Goal: Transaction & Acquisition: Book appointment/travel/reservation

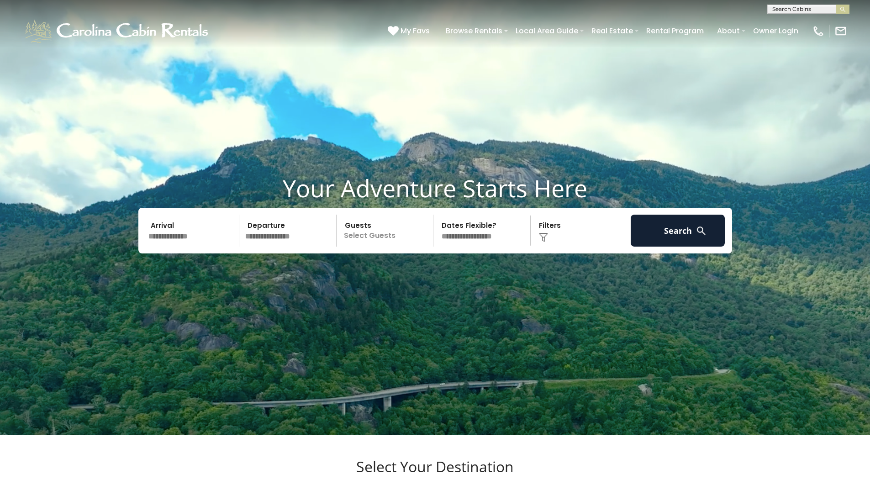
click at [174, 247] on input "text" at bounding box center [192, 231] width 95 height 32
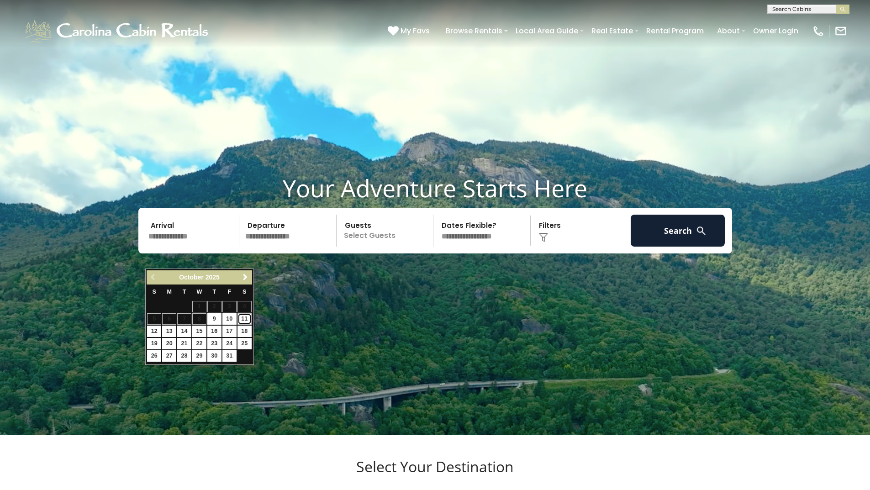
click at [242, 317] on link "11" at bounding box center [244, 318] width 14 height 11
type input "********"
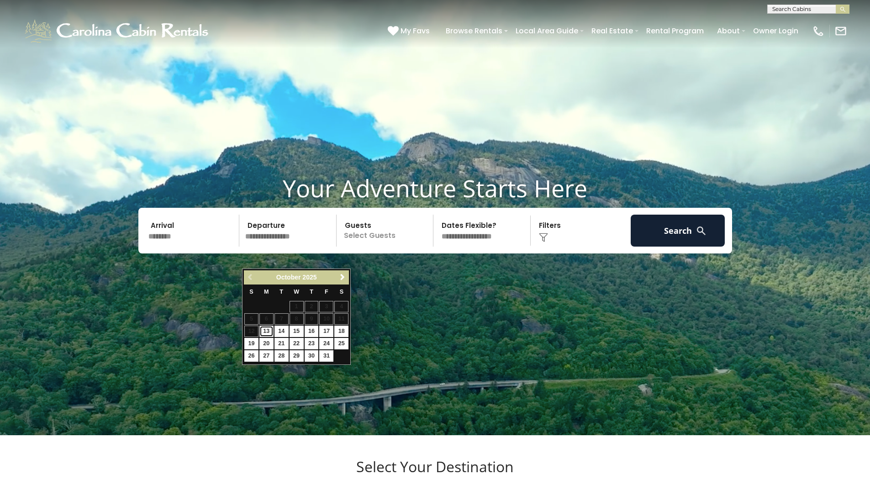
click at [266, 327] on link "13" at bounding box center [266, 331] width 14 height 11
type input "********"
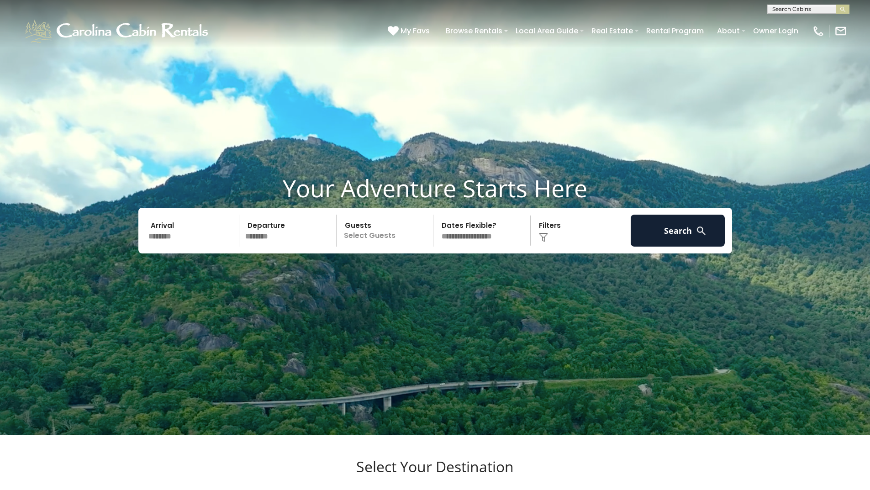
click at [385, 247] on p "Select Guests" at bounding box center [386, 231] width 94 height 32
click at [432, 274] on div "+" at bounding box center [430, 268] width 11 height 11
click at [432, 273] on span "+" at bounding box center [430, 267] width 4 height 9
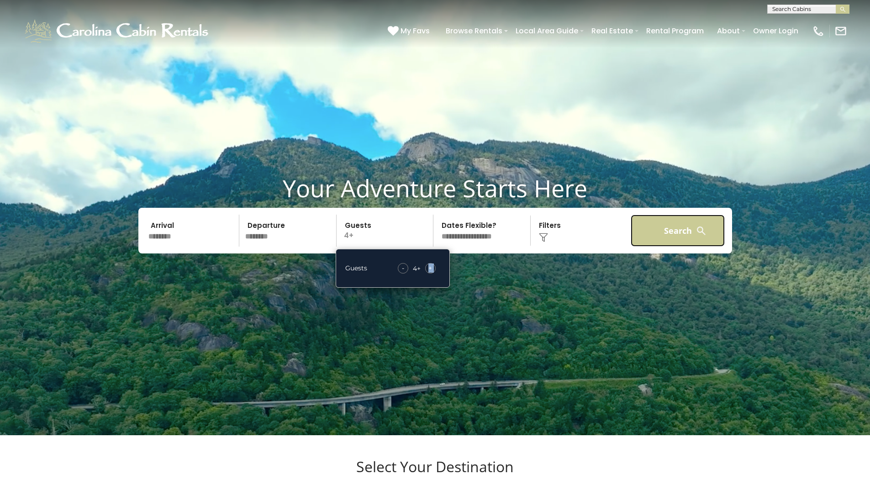
click at [665, 247] on button "Search" at bounding box center [678, 231] width 95 height 32
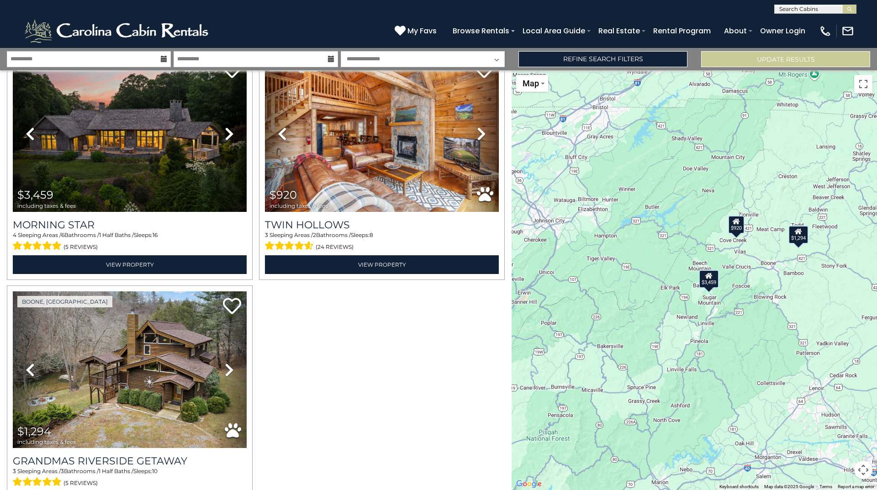
scroll to position [112, 0]
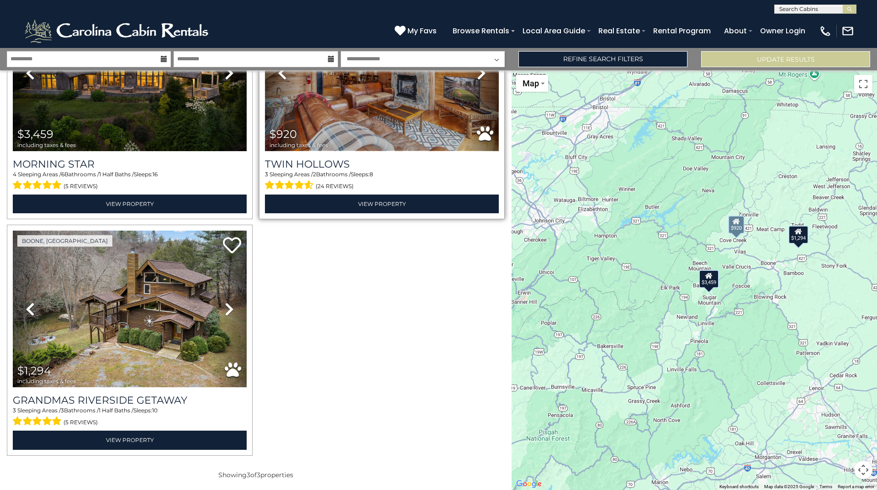
click at [361, 123] on img at bounding box center [382, 73] width 234 height 157
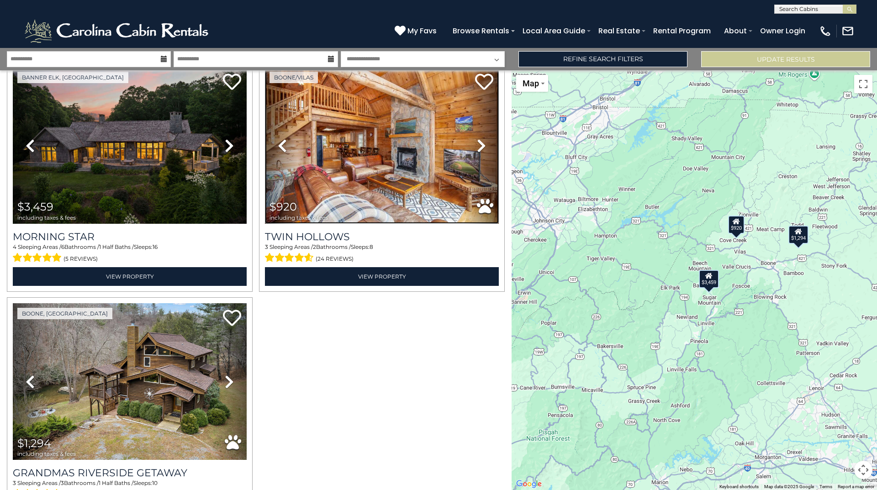
scroll to position [0, 0]
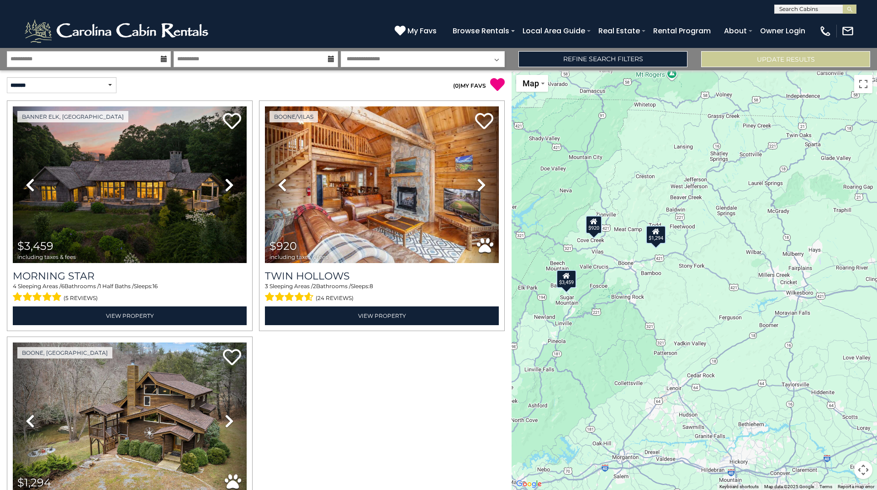
drag, startPoint x: 832, startPoint y: 315, endPoint x: 694, endPoint y: 315, distance: 137.9
click at [694, 315] on div "$3,459 $920 $1,294" at bounding box center [693, 280] width 365 height 420
drag, startPoint x: 686, startPoint y: 328, endPoint x: 655, endPoint y: 330, distance: 31.6
click at [655, 331] on div "$3,459 $920 $1,294" at bounding box center [693, 280] width 365 height 420
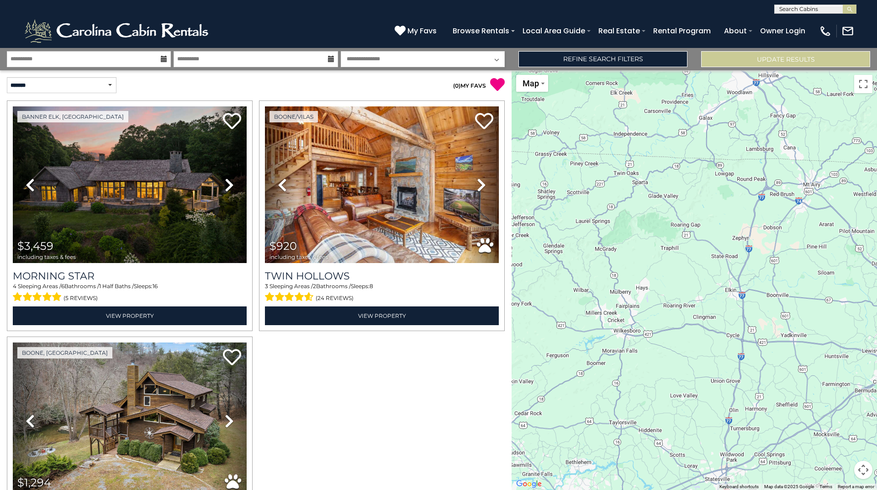
drag, startPoint x: 653, startPoint y: 333, endPoint x: 839, endPoint y: 321, distance: 185.8
click at [839, 322] on div "$3,459 $920 $1,294" at bounding box center [693, 280] width 365 height 420
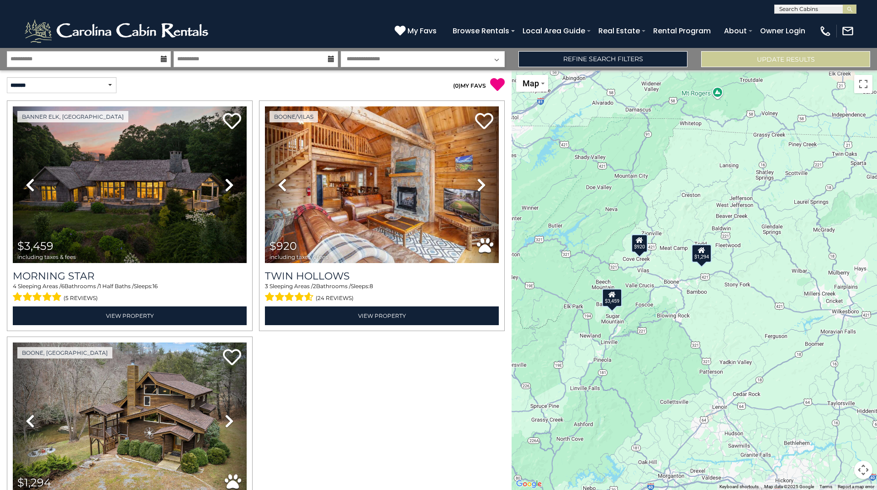
drag, startPoint x: 701, startPoint y: 306, endPoint x: 828, endPoint y: 344, distance: 132.1
click at [828, 344] on div "$3,459 $920 $1,294" at bounding box center [693, 280] width 365 height 420
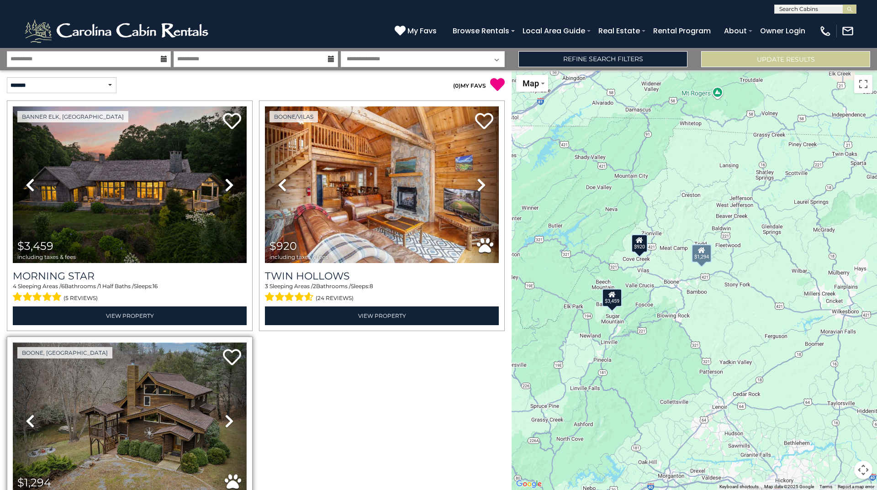
click at [142, 405] on img at bounding box center [130, 420] width 234 height 157
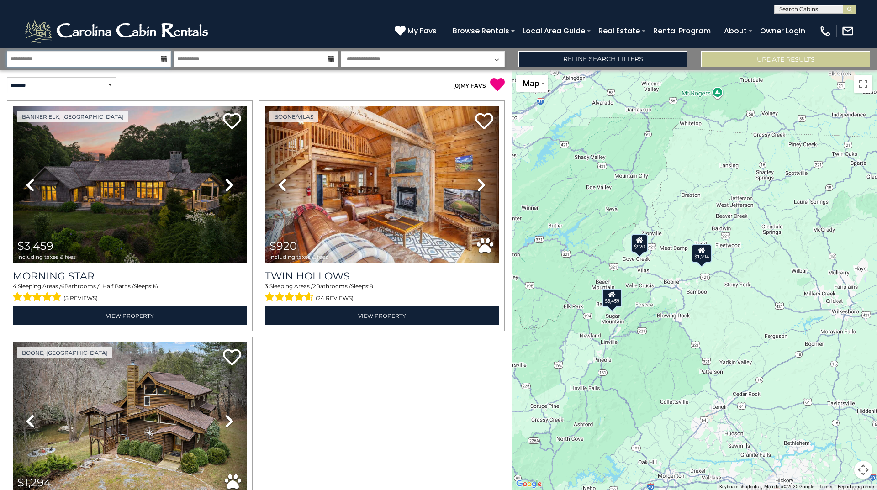
click at [102, 58] on input "**********" at bounding box center [89, 59] width 164 height 16
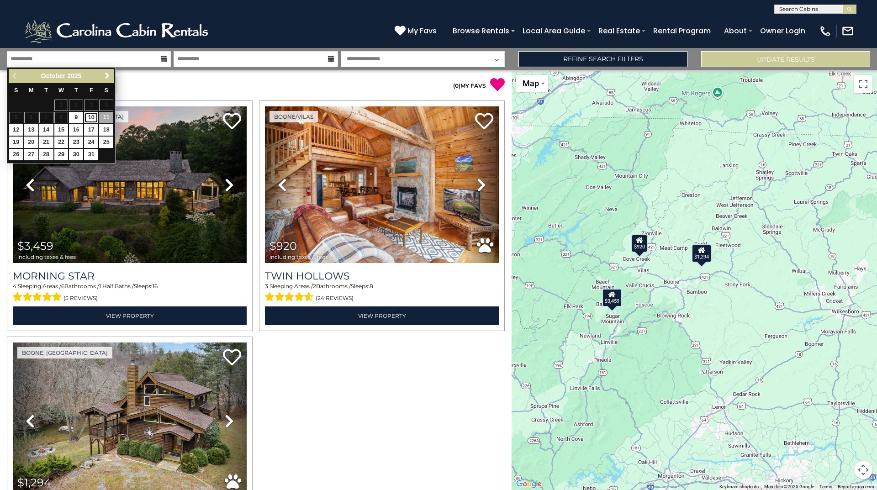
click at [95, 119] on link "10" at bounding box center [91, 117] width 14 height 11
type input "********"
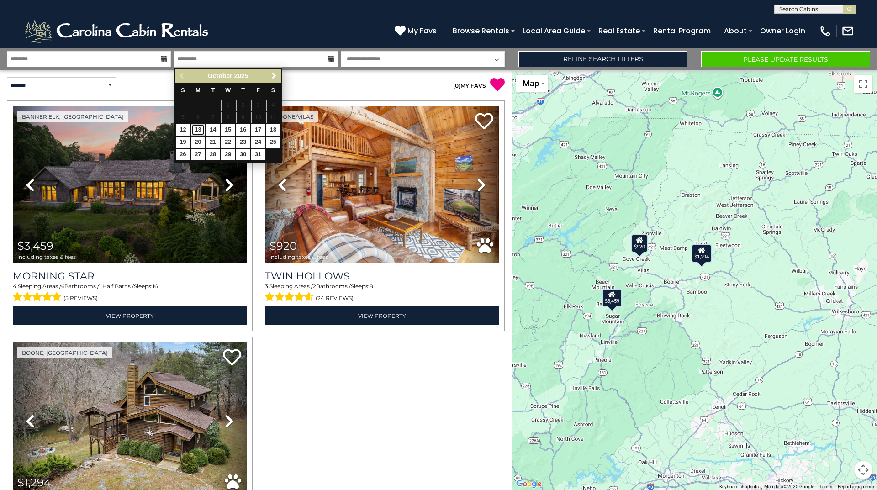
click at [194, 128] on link "13" at bounding box center [198, 129] width 14 height 11
type input "********"
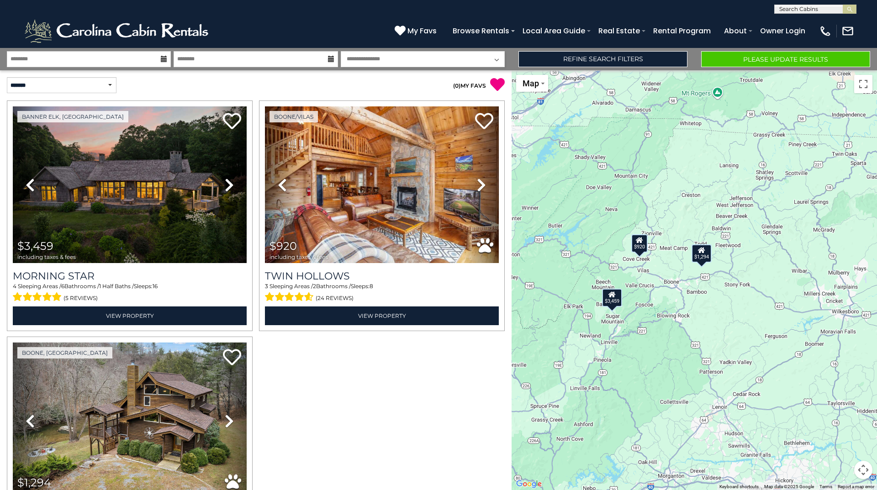
click at [389, 60] on select "**********" at bounding box center [423, 59] width 164 height 16
select select "*"
click at [341, 51] on select "**********" at bounding box center [423, 59] width 164 height 16
click at [790, 59] on button "Please Update Results" at bounding box center [785, 59] width 169 height 16
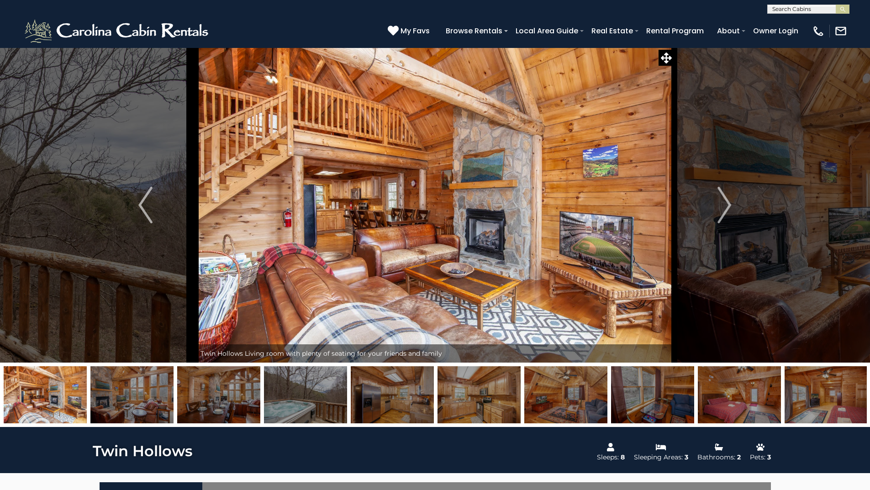
click at [306, 400] on img at bounding box center [305, 394] width 83 height 57
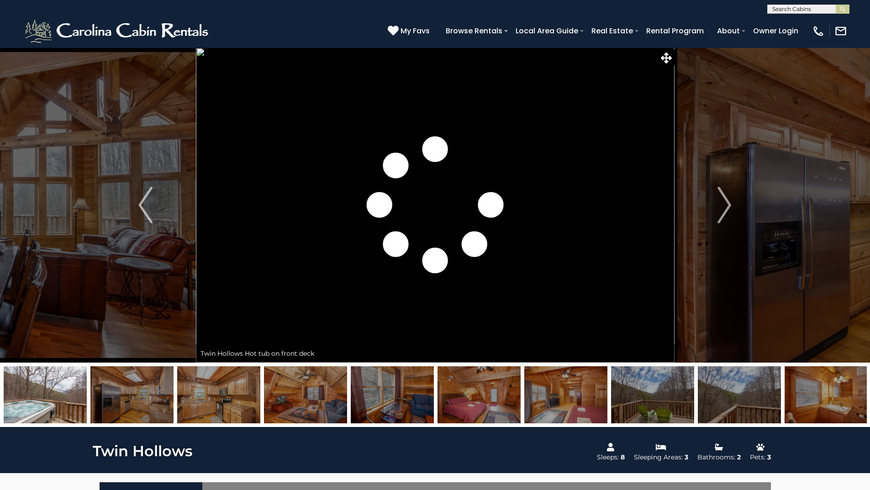
click at [648, 402] on img at bounding box center [652, 394] width 83 height 57
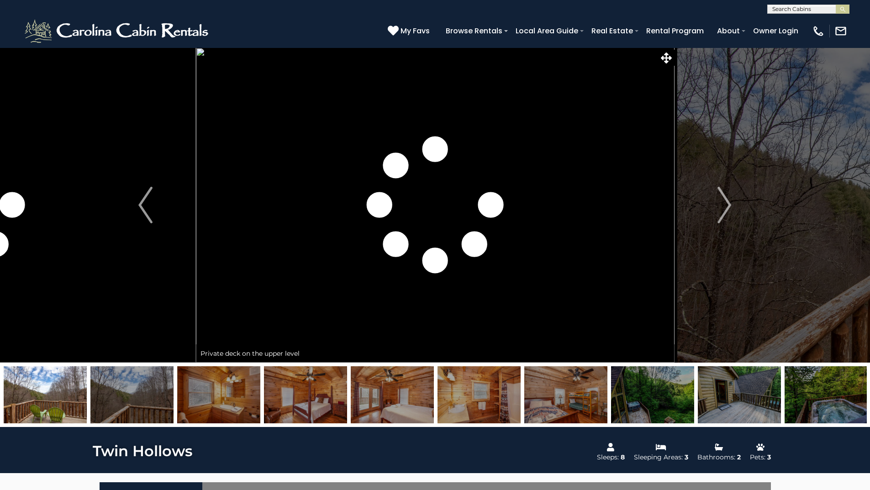
click at [648, 402] on img at bounding box center [652, 394] width 83 height 57
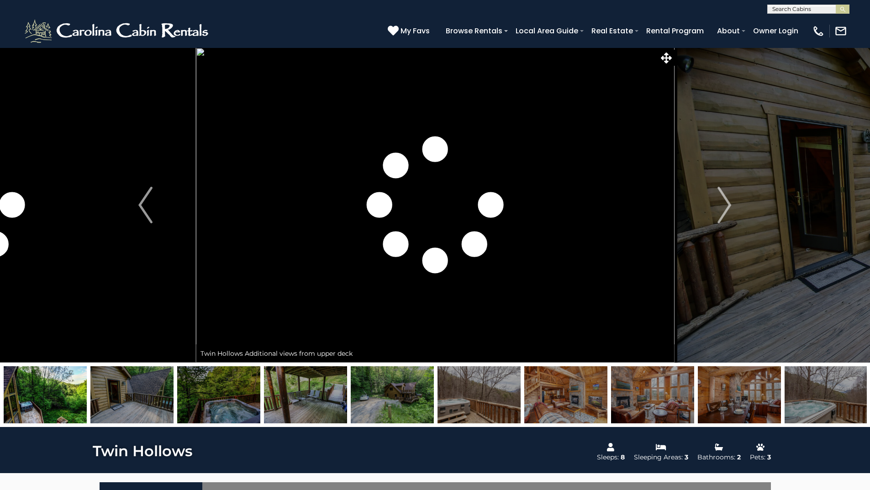
click at [233, 396] on img at bounding box center [218, 394] width 83 height 57
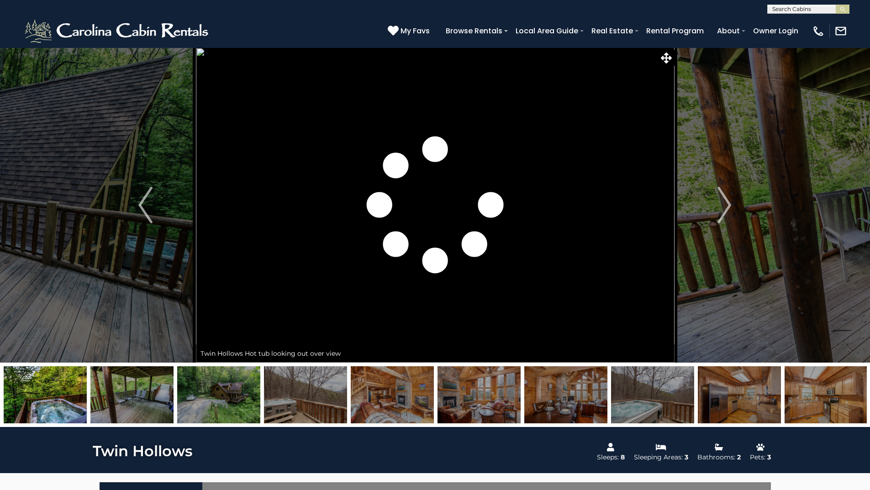
click at [202, 400] on img at bounding box center [218, 394] width 83 height 57
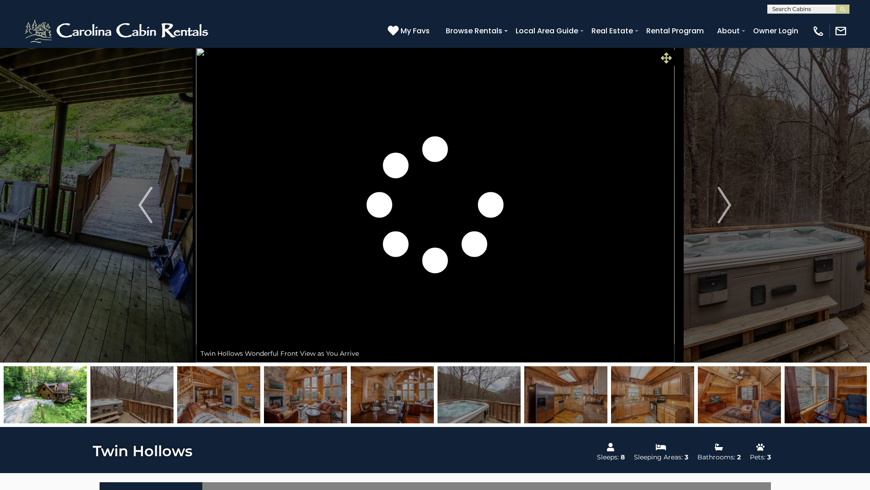
click at [666, 53] on icon at bounding box center [666, 58] width 11 height 11
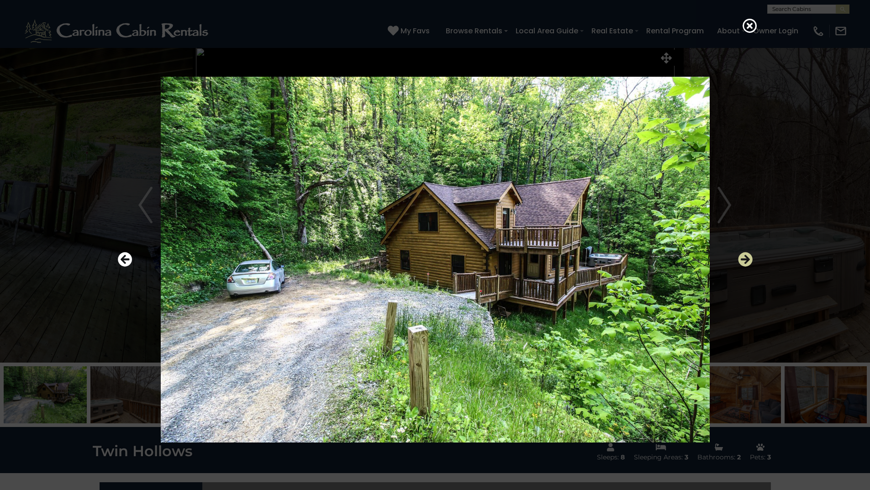
click at [739, 257] on icon "Next" at bounding box center [745, 259] width 15 height 15
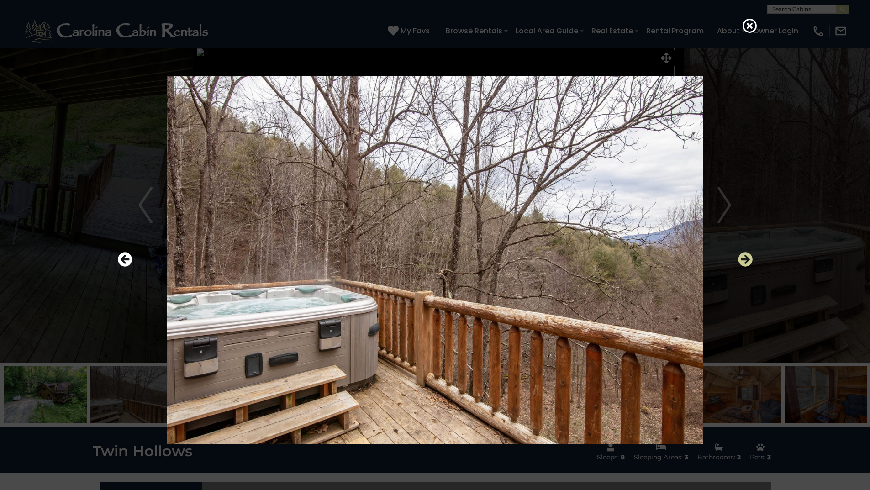
click at [739, 257] on icon "Next" at bounding box center [745, 259] width 15 height 15
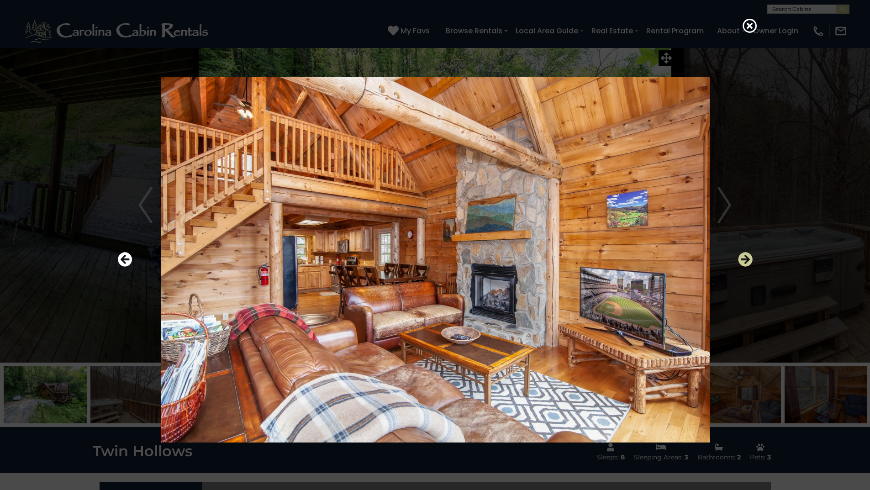
click at [739, 257] on icon "Next" at bounding box center [745, 259] width 15 height 15
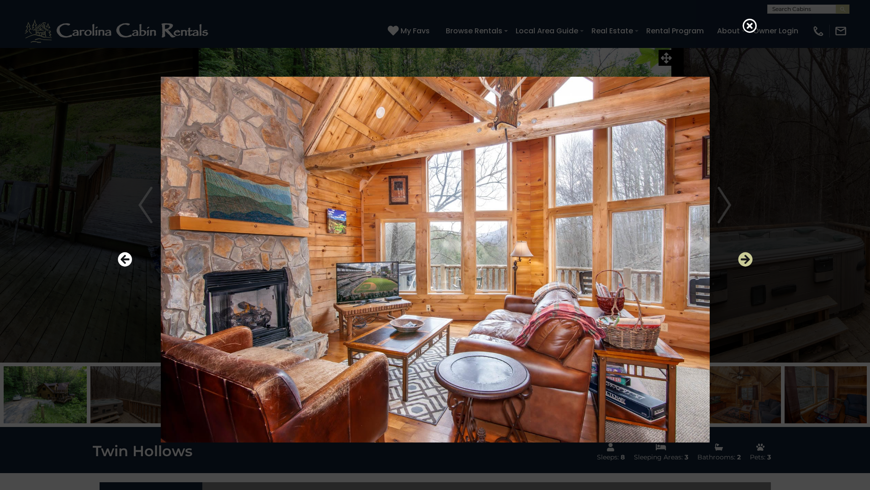
click at [739, 257] on icon "Next" at bounding box center [745, 259] width 15 height 15
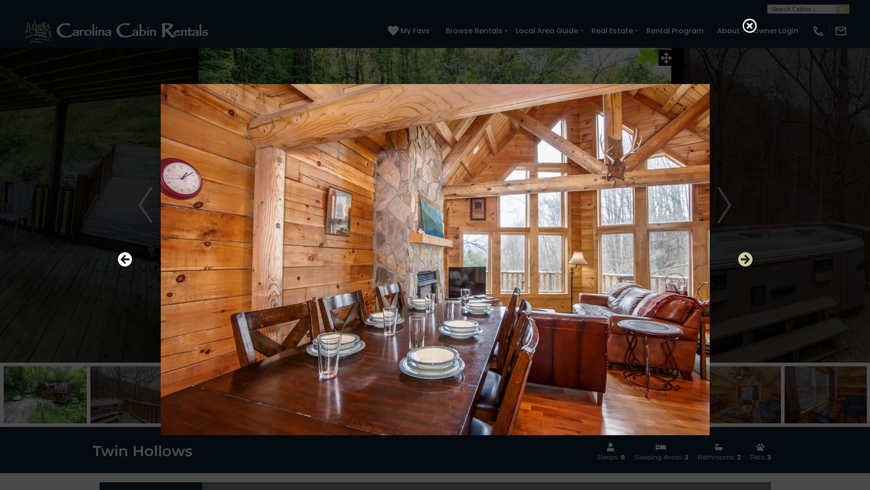
click at [739, 257] on icon "Next" at bounding box center [745, 259] width 15 height 15
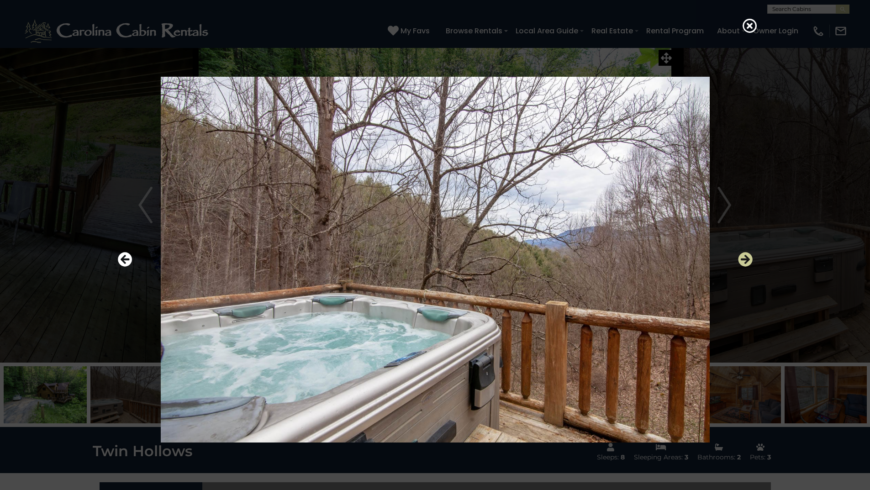
click at [739, 257] on icon "Next" at bounding box center [745, 259] width 15 height 15
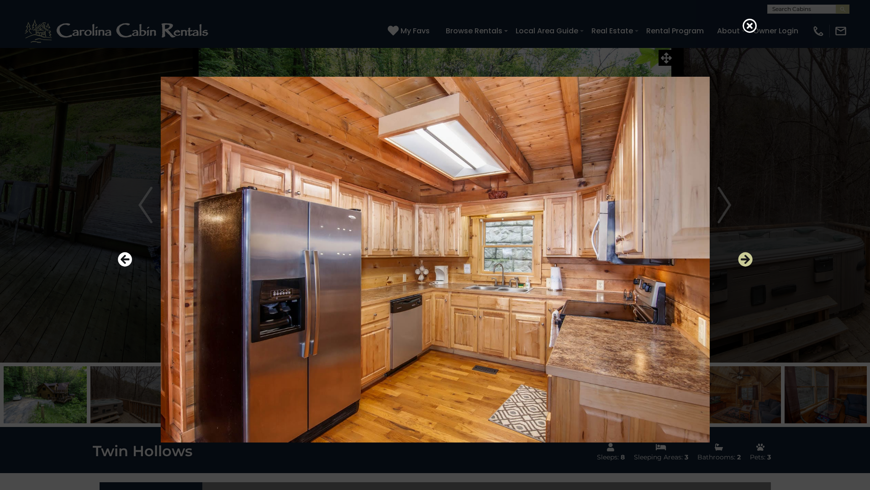
click at [739, 257] on icon "Next" at bounding box center [745, 259] width 15 height 15
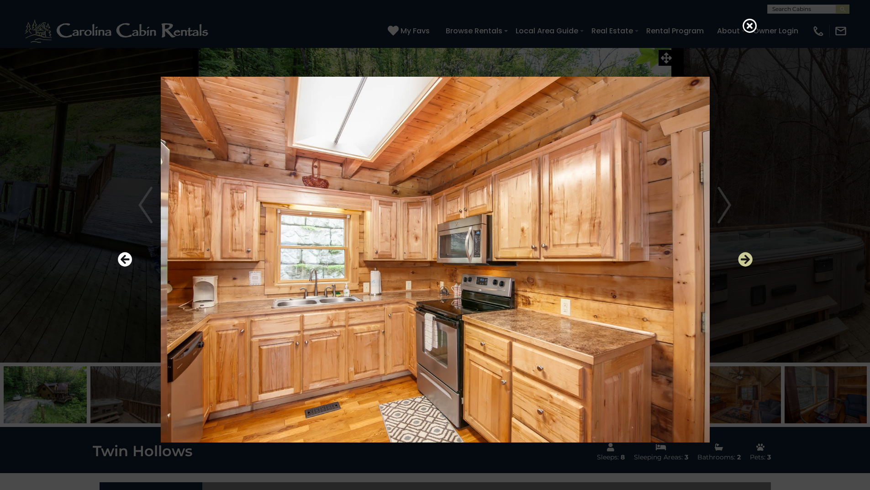
click at [739, 257] on icon "Next" at bounding box center [745, 259] width 15 height 15
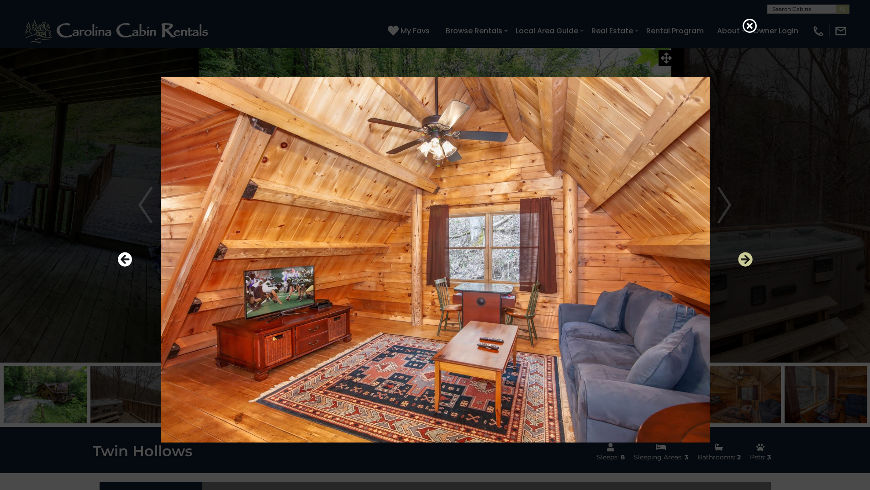
click at [739, 257] on icon "Next" at bounding box center [745, 259] width 15 height 15
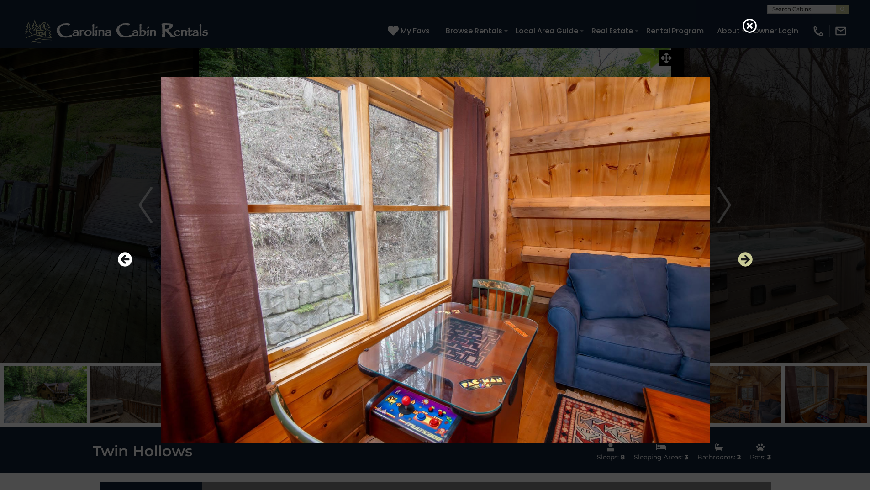
click at [739, 257] on icon "Next" at bounding box center [745, 259] width 15 height 15
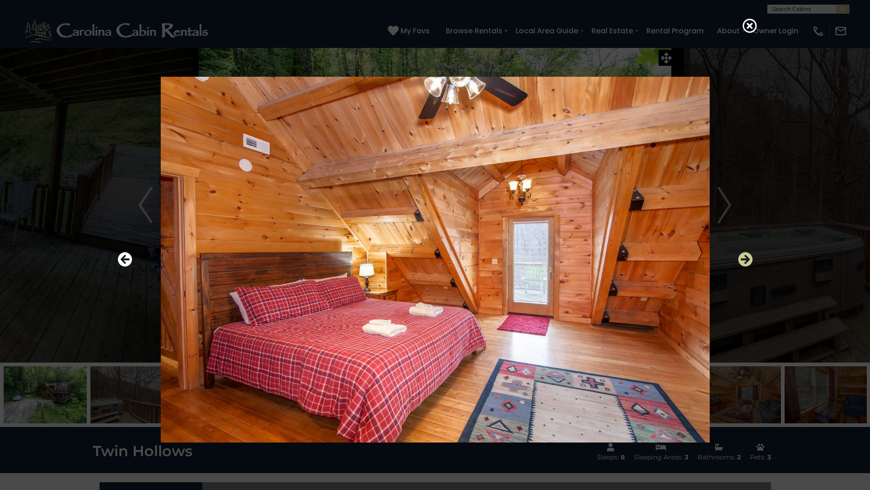
click at [739, 257] on icon "Next" at bounding box center [745, 259] width 15 height 15
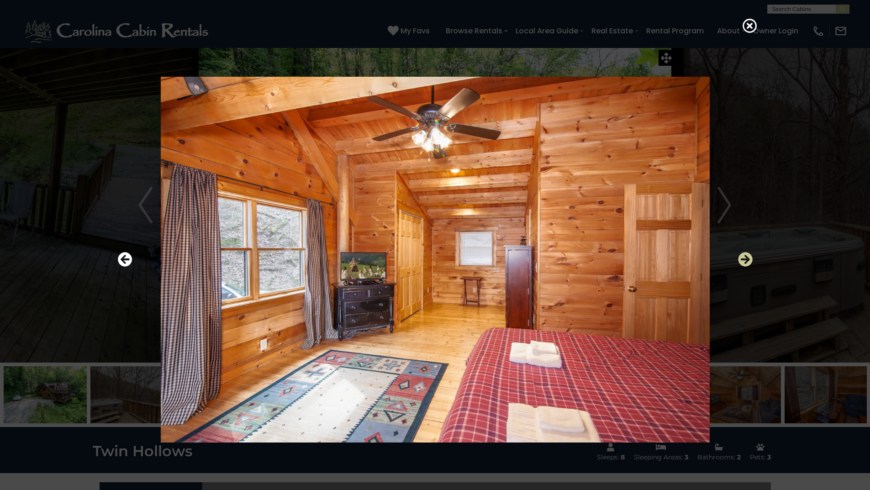
click at [739, 257] on icon "Next" at bounding box center [745, 259] width 15 height 15
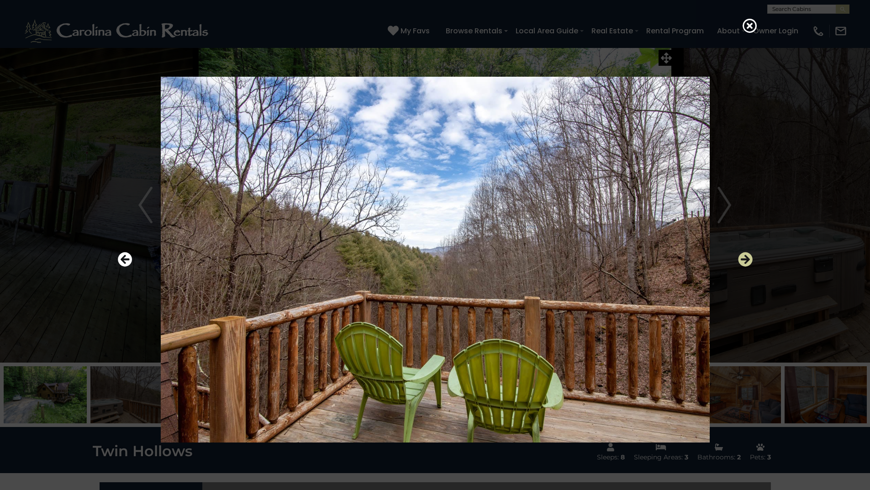
click at [739, 257] on icon "Next" at bounding box center [745, 259] width 15 height 15
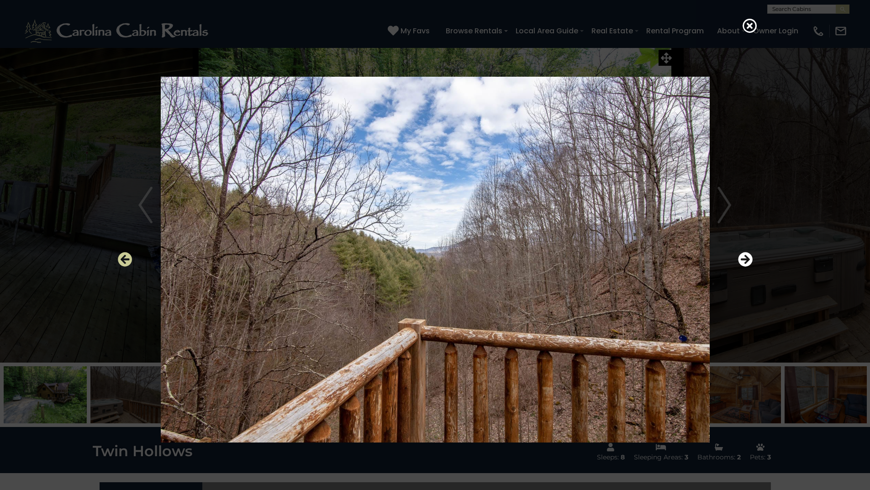
click at [126, 261] on icon "Previous" at bounding box center [125, 259] width 15 height 15
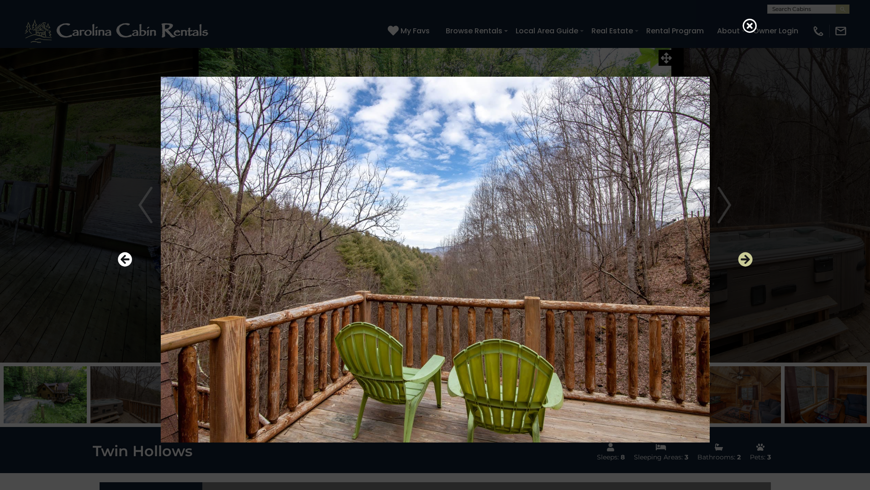
click at [746, 257] on icon "Next" at bounding box center [745, 259] width 15 height 15
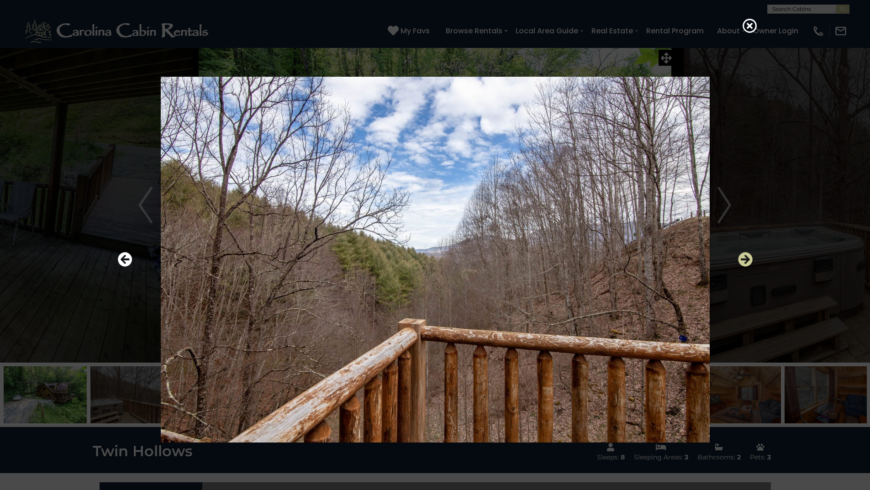
click at [741, 258] on icon "Next" at bounding box center [745, 259] width 15 height 15
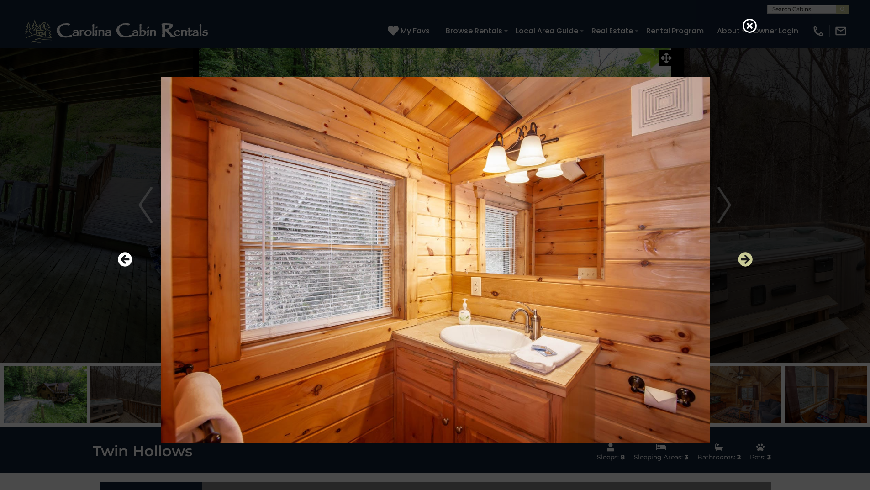
click at [741, 258] on icon "Next" at bounding box center [745, 259] width 15 height 15
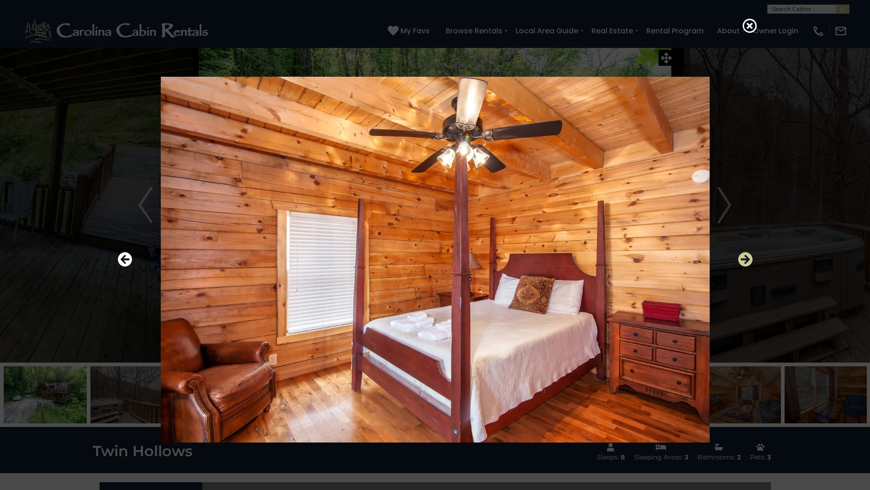
click at [741, 258] on icon "Next" at bounding box center [745, 259] width 15 height 15
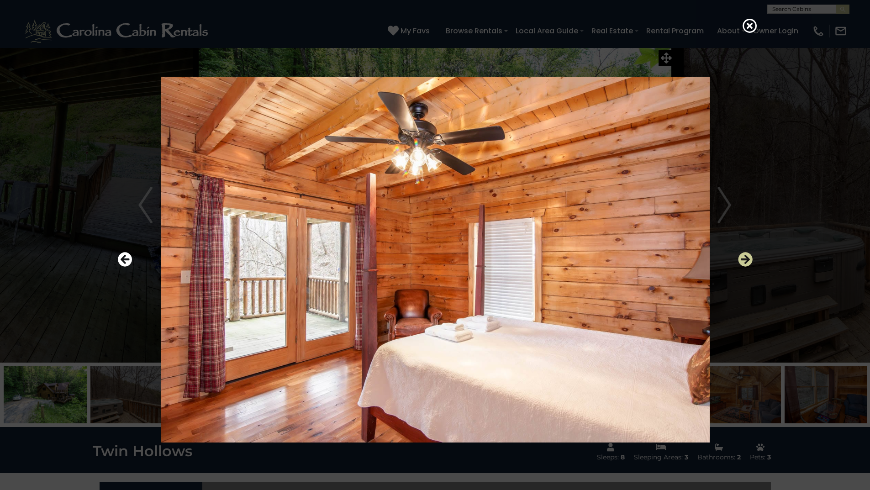
click at [741, 258] on icon "Next" at bounding box center [745, 259] width 15 height 15
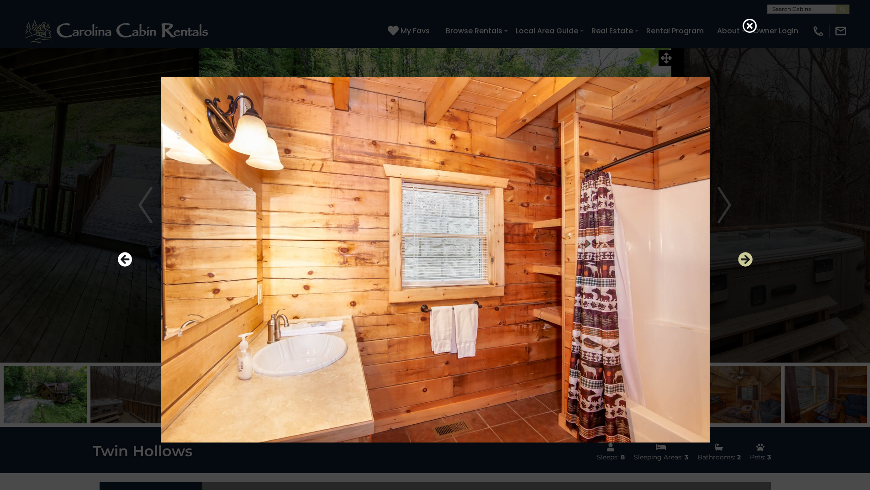
click at [741, 258] on icon "Next" at bounding box center [745, 259] width 15 height 15
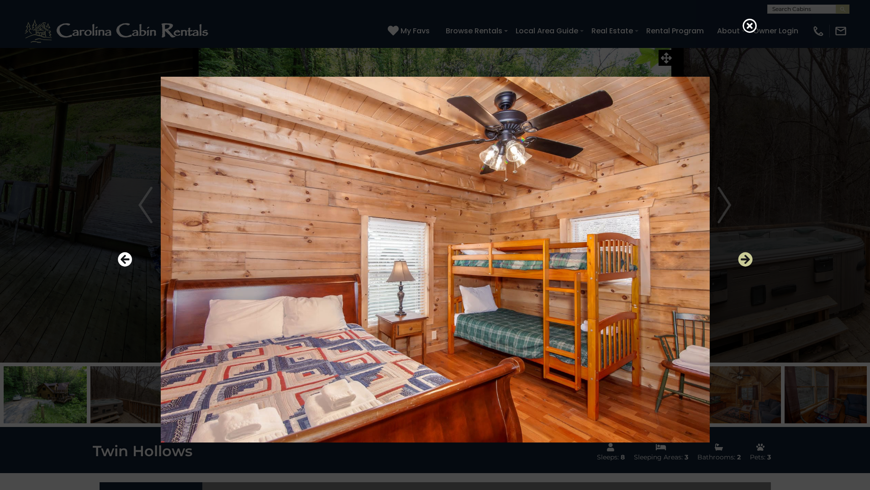
click at [741, 258] on icon "Next" at bounding box center [745, 259] width 15 height 15
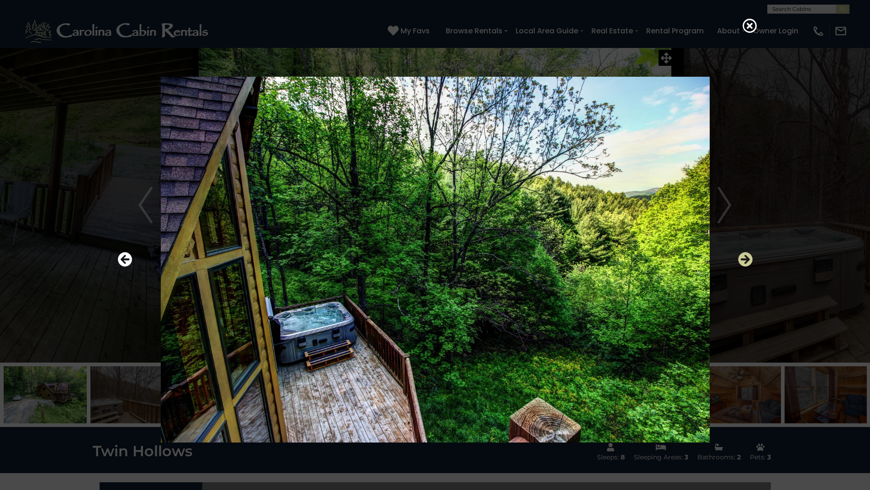
click at [741, 258] on icon "Next" at bounding box center [745, 259] width 15 height 15
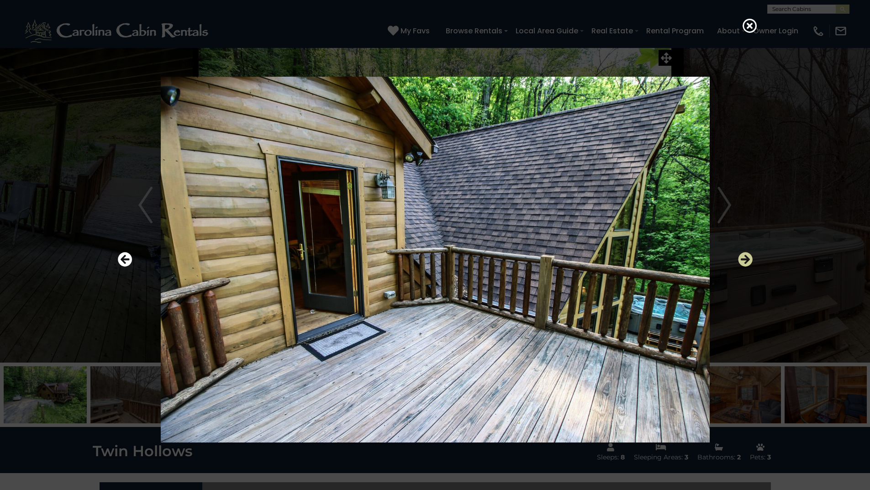
click at [741, 258] on icon "Next" at bounding box center [745, 259] width 15 height 15
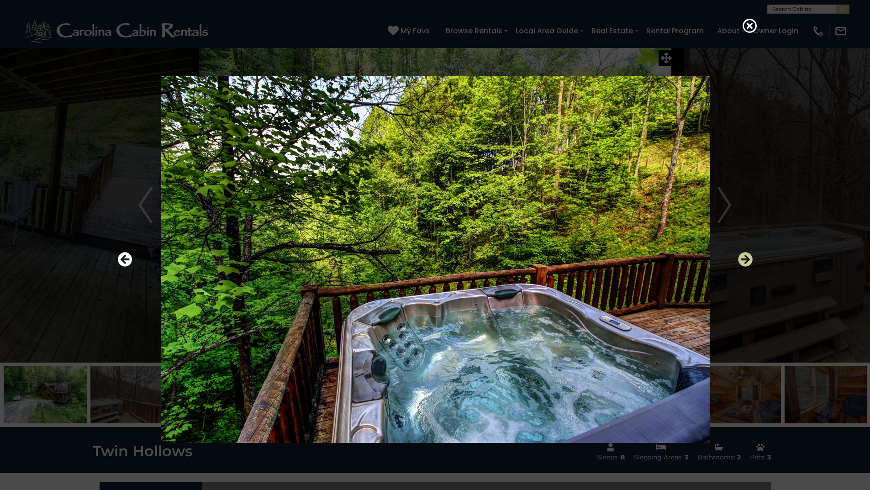
click at [741, 258] on icon "Next" at bounding box center [745, 259] width 15 height 15
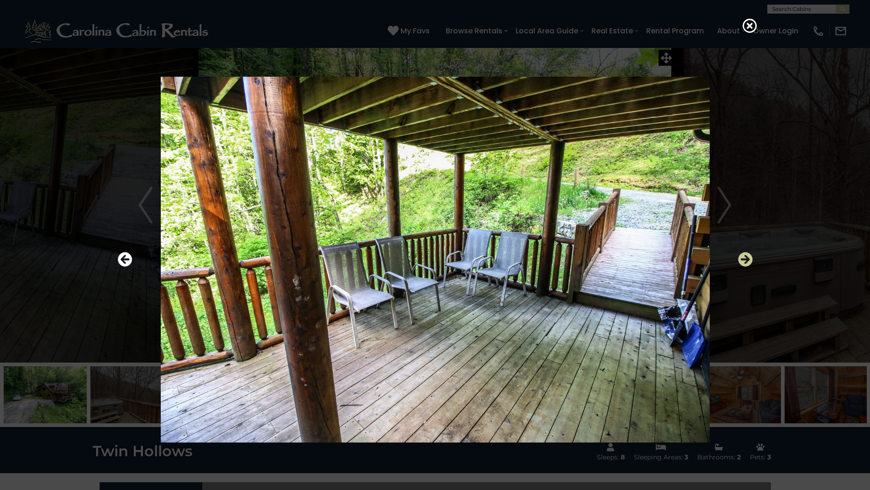
click at [741, 258] on icon "Next" at bounding box center [745, 259] width 15 height 15
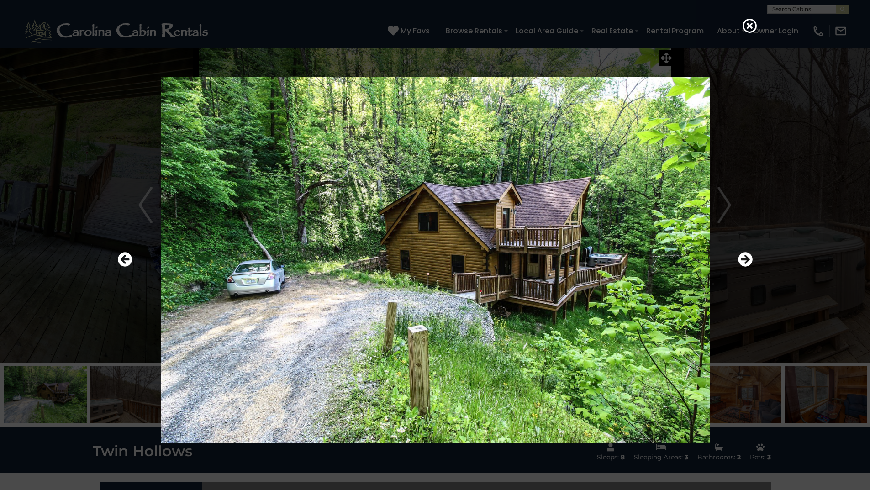
click at [786, 188] on div at bounding box center [435, 245] width 870 height 490
click at [752, 26] on icon at bounding box center [750, 25] width 15 height 15
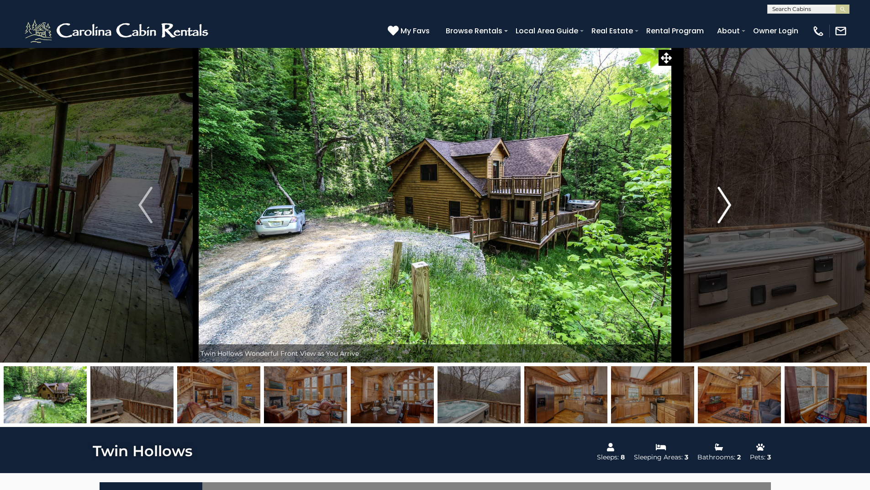
click at [721, 200] on img "Next" at bounding box center [724, 205] width 14 height 37
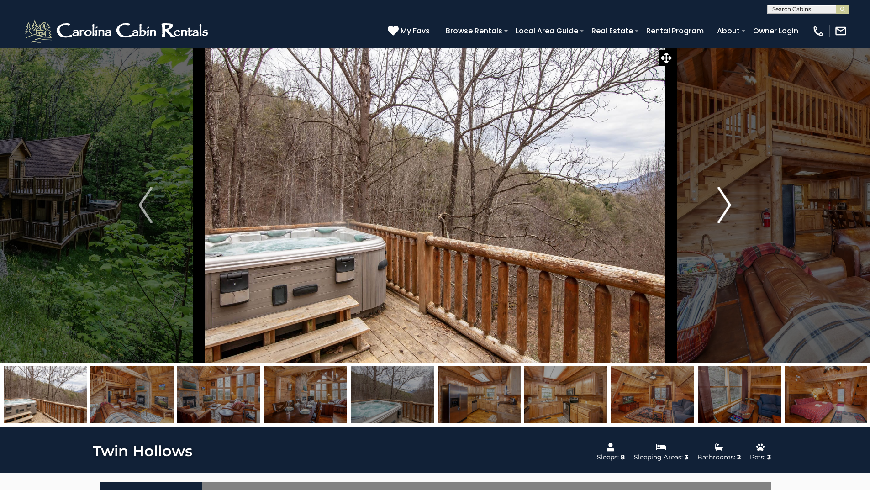
click at [721, 200] on img "Next" at bounding box center [724, 205] width 14 height 37
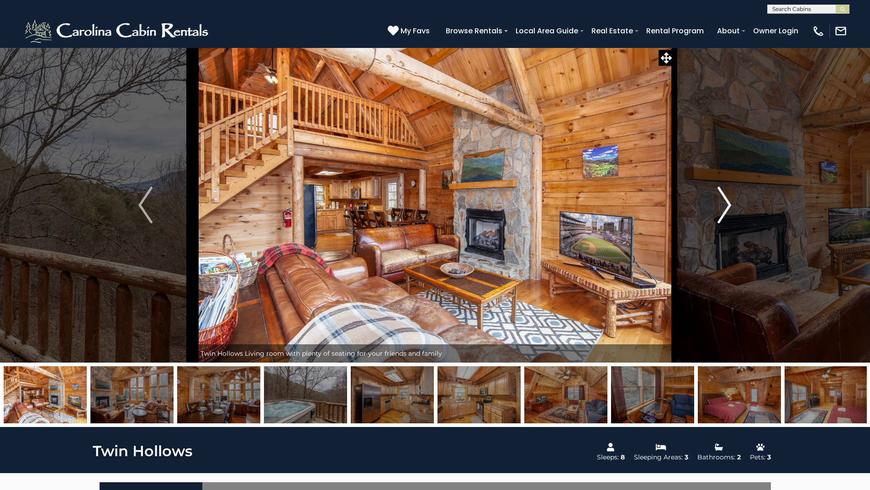
click at [721, 200] on img "Next" at bounding box center [724, 205] width 14 height 37
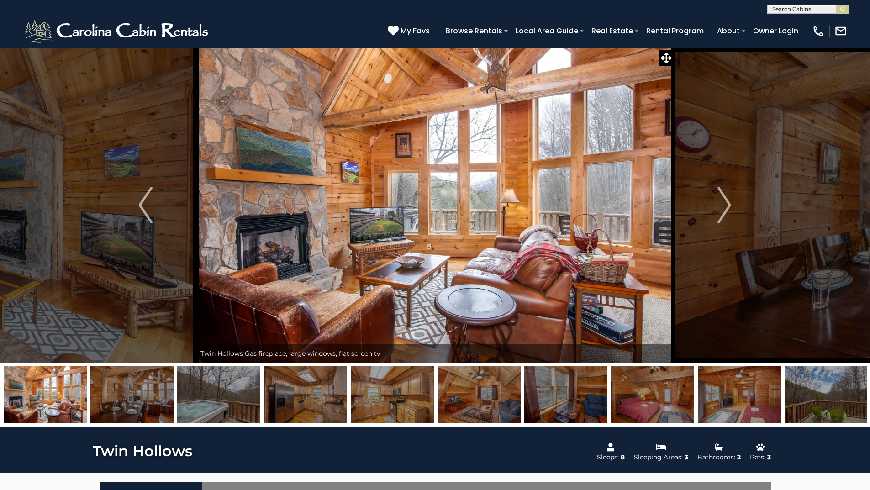
click at [222, 398] on img at bounding box center [218, 394] width 83 height 57
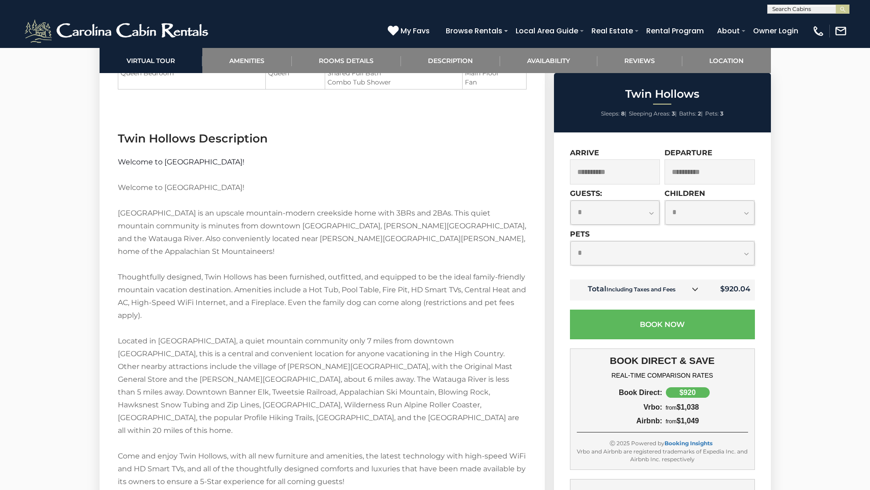
scroll to position [1187, 0]
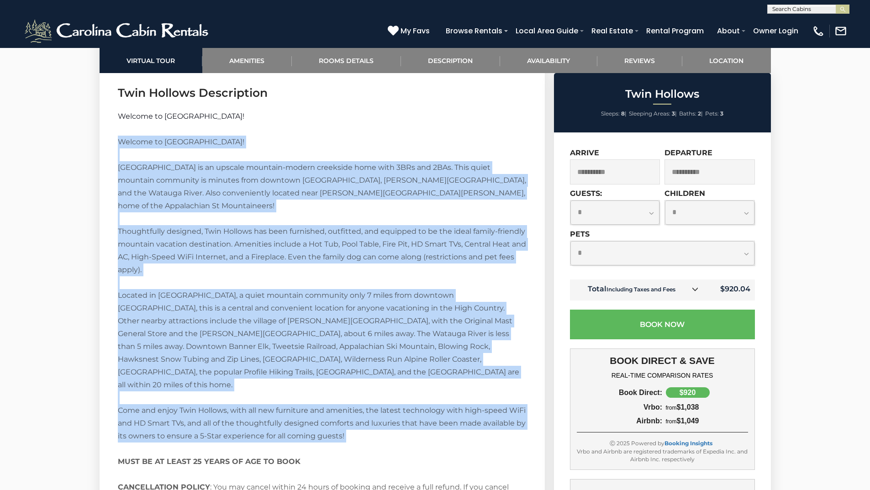
drag, startPoint x: 456, startPoint y: 423, endPoint x: 111, endPoint y: 145, distance: 443.0
click at [111, 145] on section "Twin Hollows Description Welcome to Twin Hollows! Welcome to Twin Hollows! Twin…" at bounding box center [322, 323] width 445 height 505
drag, startPoint x: 111, startPoint y: 145, endPoint x: 513, endPoint y: 424, distance: 489.6
click at [513, 424] on section "Twin Hollows Description Welcome to Twin Hollows! Welcome to Twin Hollows! Twin…" at bounding box center [322, 323] width 445 height 505
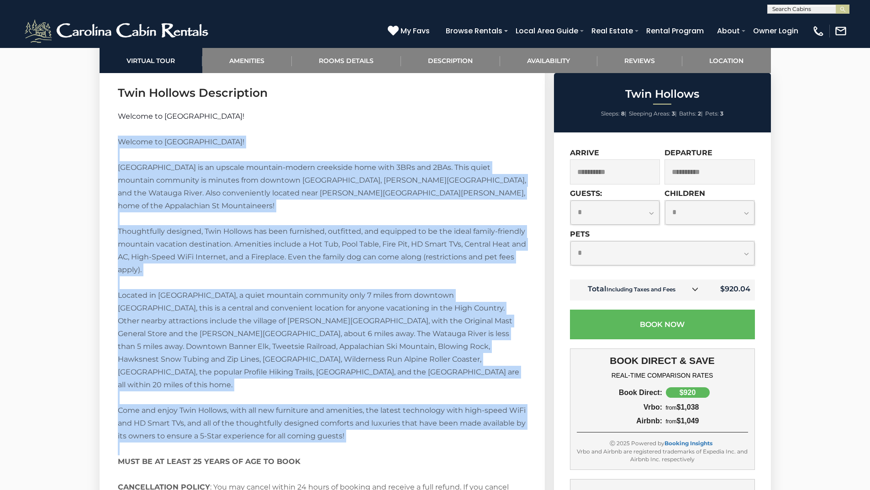
click at [513, 424] on p "Welcome to Twin Hollows! Twin Hollows is an upscale mountain-modern creekside h…" at bounding box center [322, 334] width 409 height 396
drag, startPoint x: 513, startPoint y: 424, endPoint x: 288, endPoint y: 117, distance: 380.6
click at [288, 117] on div "Welcome to Twin Hollows! Welcome to Twin Hollows! Twin Hollows is an upscale mo…" at bounding box center [322, 334] width 409 height 448
click at [288, 117] on p "Welcome to Twin Hollows!" at bounding box center [322, 116] width 409 height 13
drag, startPoint x: 288, startPoint y: 117, endPoint x: 463, endPoint y: 426, distance: 354.2
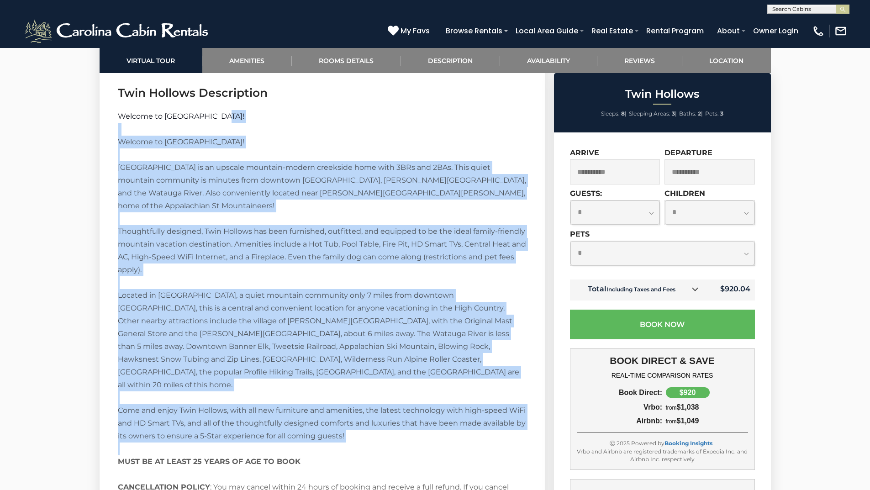
click at [463, 426] on div "Welcome to Twin Hollows! Welcome to Twin Hollows! Twin Hollows is an upscale mo…" at bounding box center [322, 334] width 409 height 448
click at [463, 426] on p "Welcome to Twin Hollows! Twin Hollows is an upscale mountain-modern creekside h…" at bounding box center [322, 334] width 409 height 396
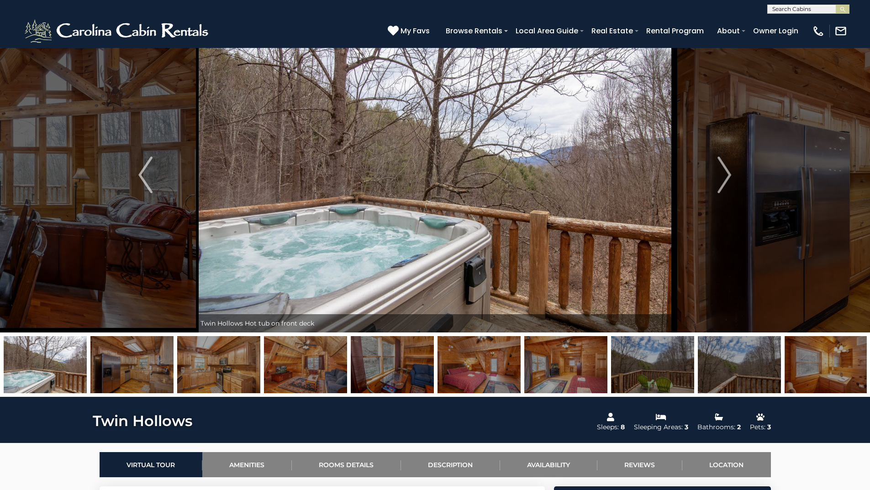
scroll to position [0, 0]
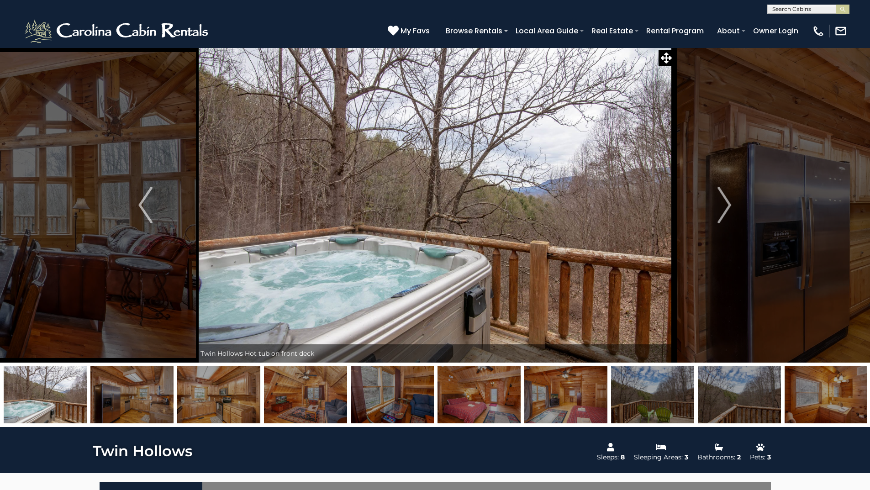
click at [809, 405] on img at bounding box center [826, 394] width 83 height 57
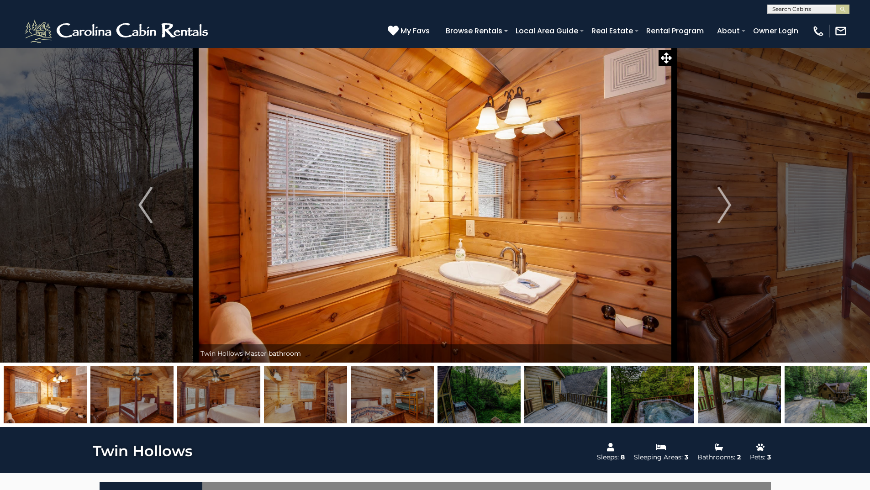
click at [827, 410] on img at bounding box center [826, 394] width 83 height 57
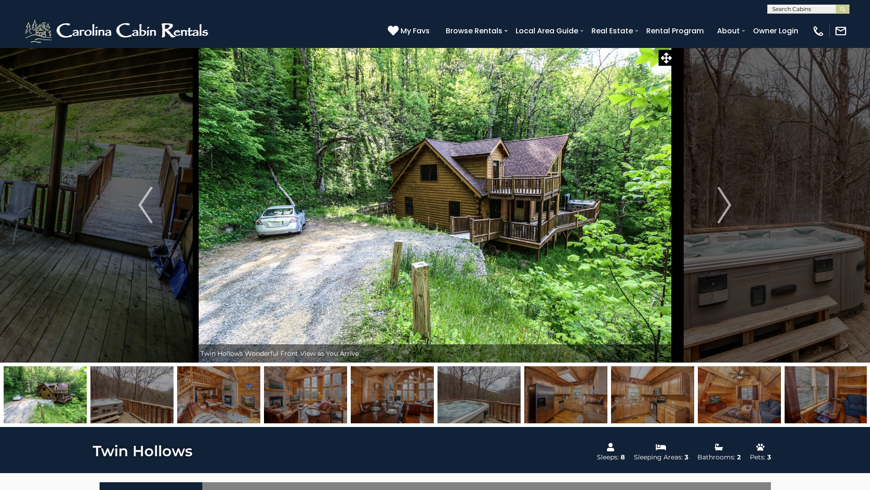
click at [45, 403] on img at bounding box center [45, 394] width 83 height 57
click at [150, 203] on img "Previous" at bounding box center [145, 205] width 14 height 37
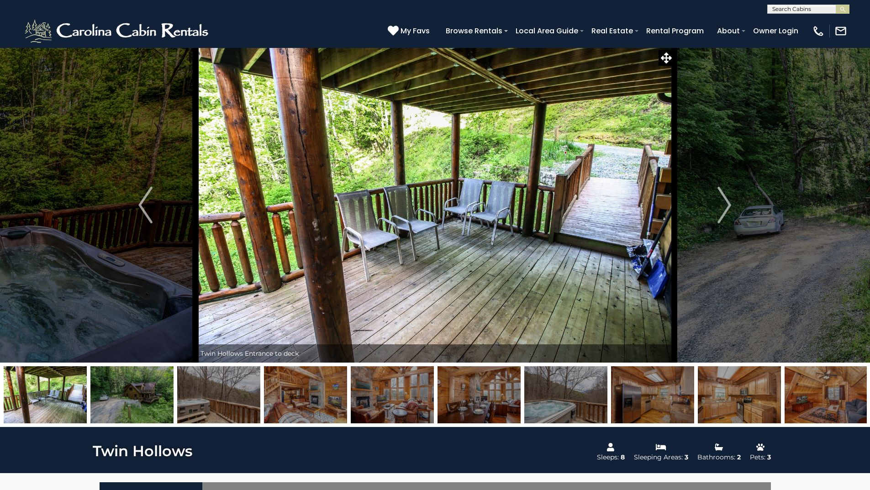
click at [502, 214] on img at bounding box center [435, 204] width 479 height 315
click at [141, 196] on img "Previous" at bounding box center [145, 205] width 14 height 37
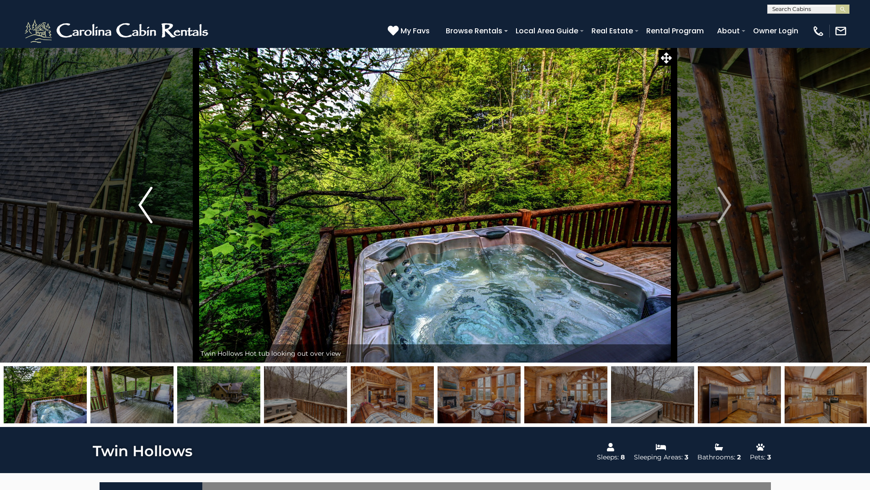
click at [141, 196] on img "Previous" at bounding box center [145, 205] width 14 height 37
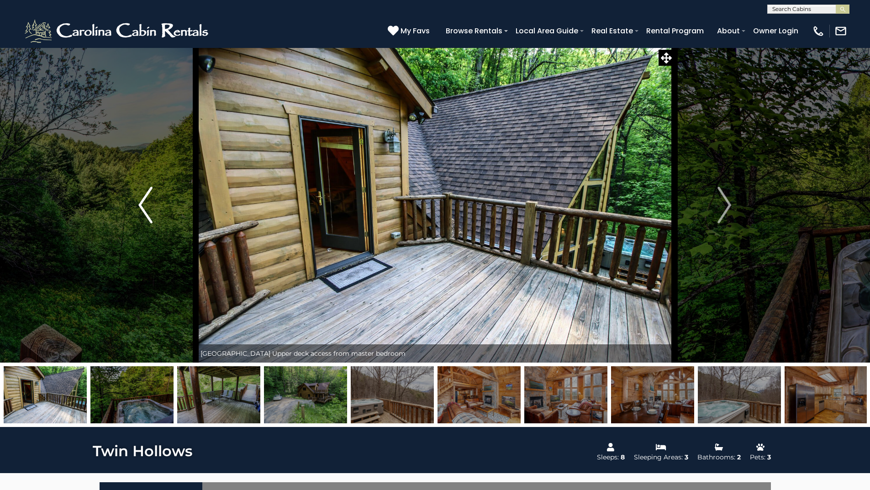
click at [141, 196] on img "Previous" at bounding box center [145, 205] width 14 height 37
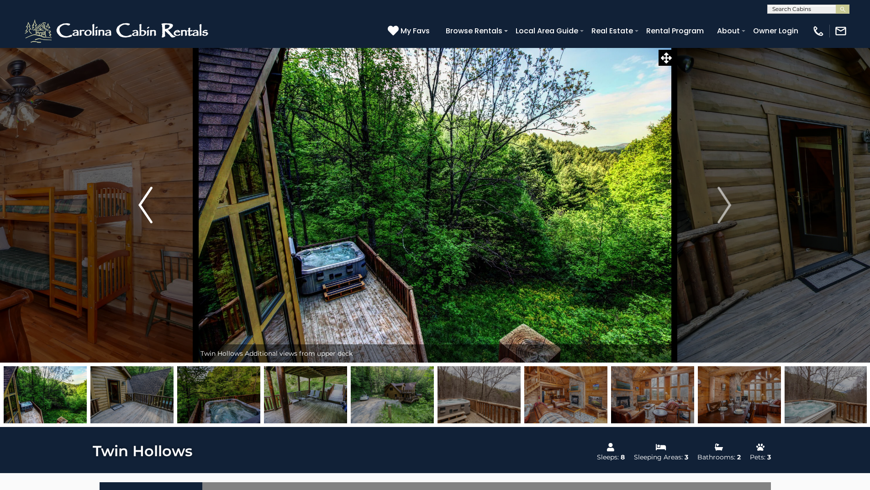
click at [141, 196] on img "Previous" at bounding box center [145, 205] width 14 height 37
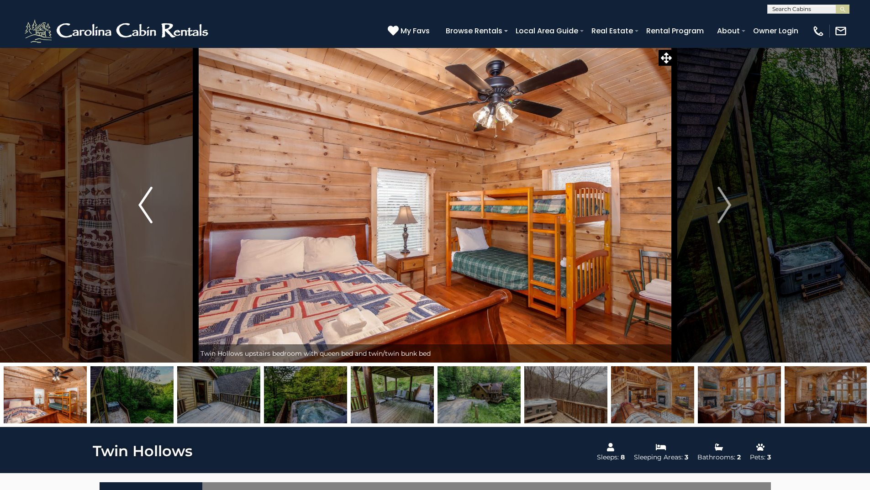
click at [141, 196] on img "Previous" at bounding box center [145, 205] width 14 height 37
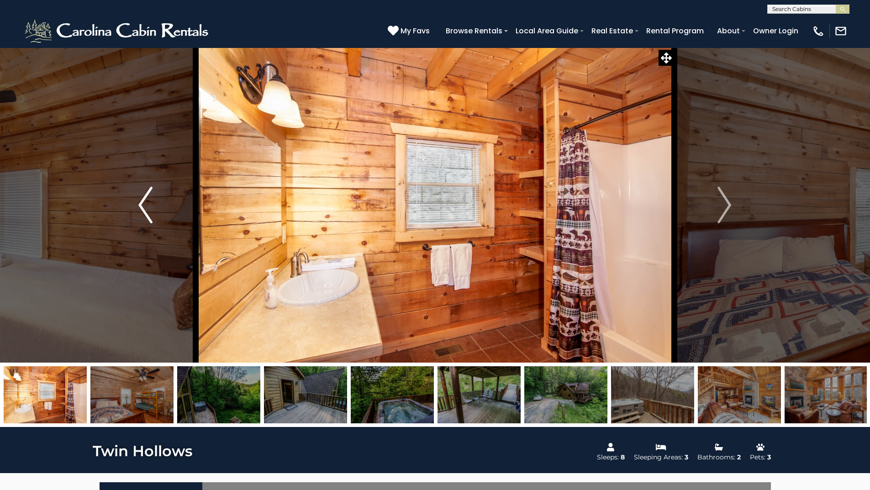
click at [141, 196] on img "Previous" at bounding box center [145, 205] width 14 height 37
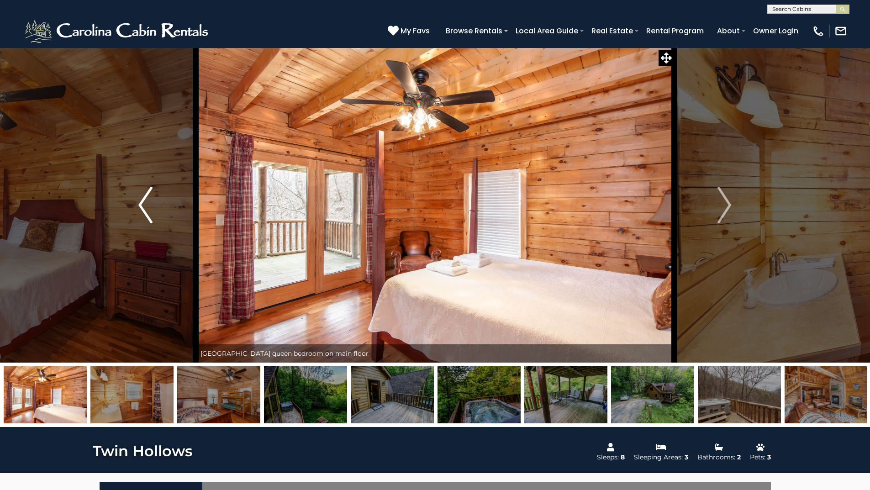
click at [141, 196] on img "Previous" at bounding box center [145, 205] width 14 height 37
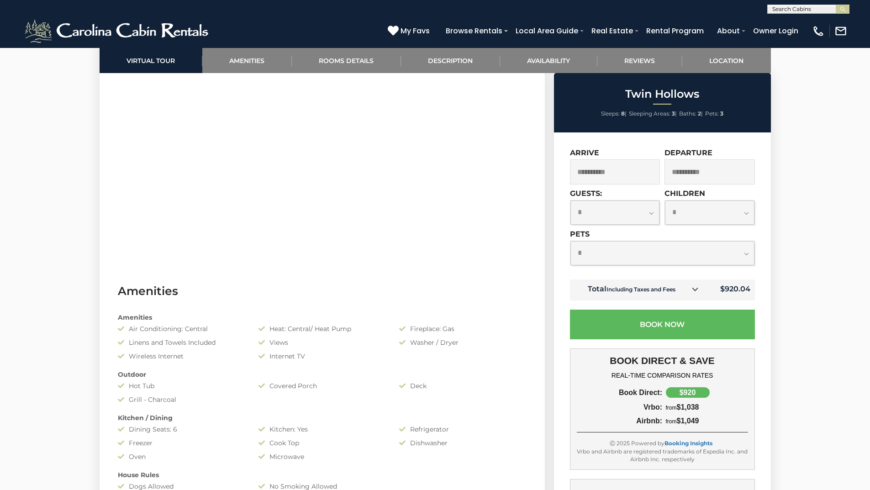
scroll to position [639, 0]
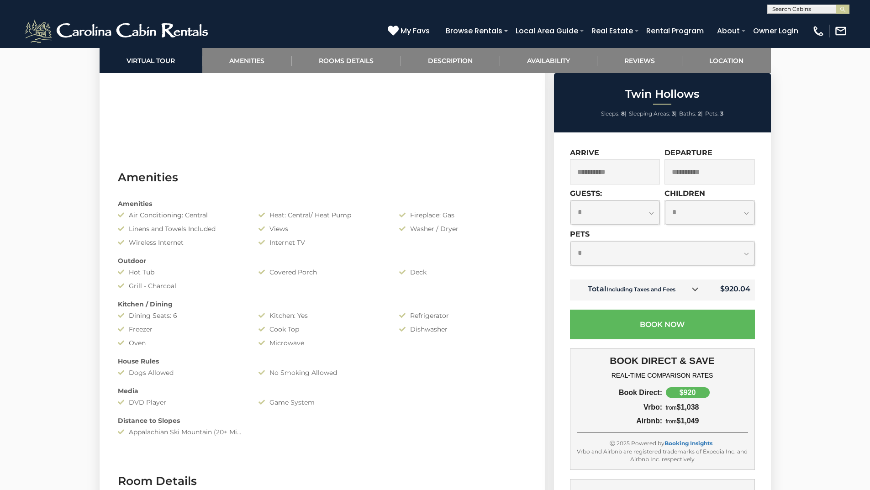
click at [695, 295] on link at bounding box center [695, 290] width 12 height 12
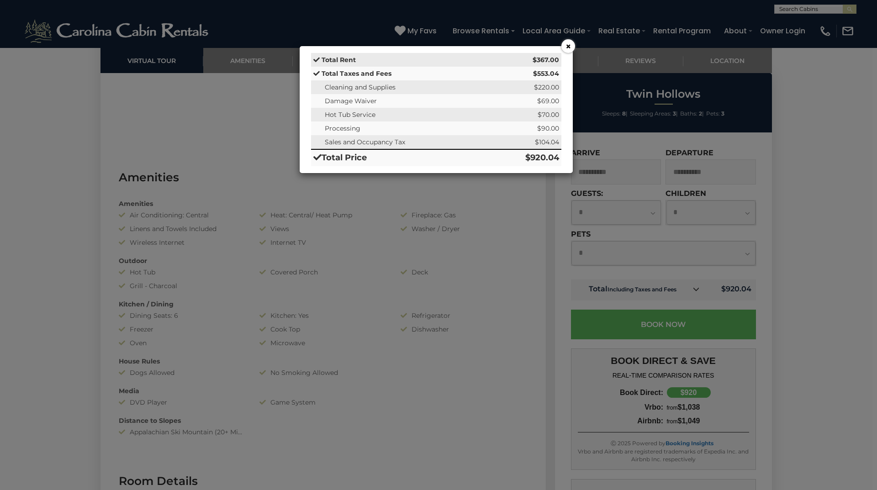
click at [697, 292] on div "× Total Rent $367.00 Total Taxes and Fees $553.04 Cleaning and Supplies $220.00…" at bounding box center [438, 245] width 877 height 490
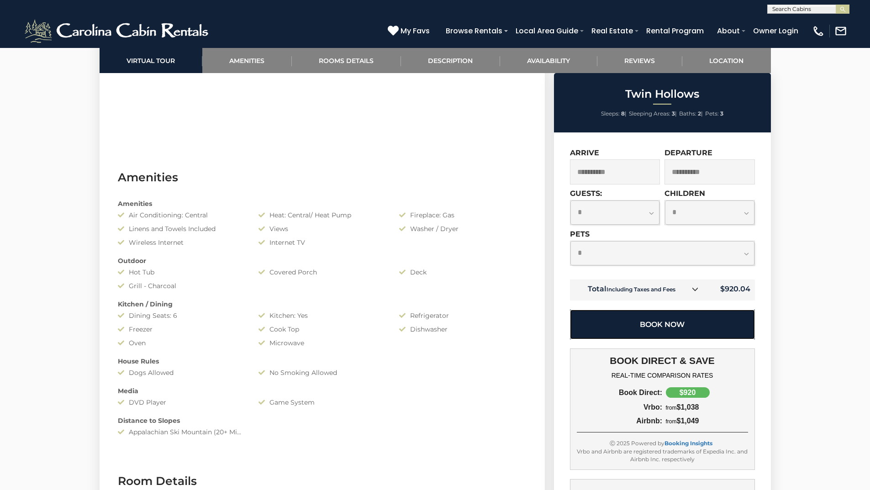
click at [671, 319] on button "Book Now" at bounding box center [662, 325] width 185 height 30
click at [631, 323] on button "Book Now" at bounding box center [662, 325] width 185 height 30
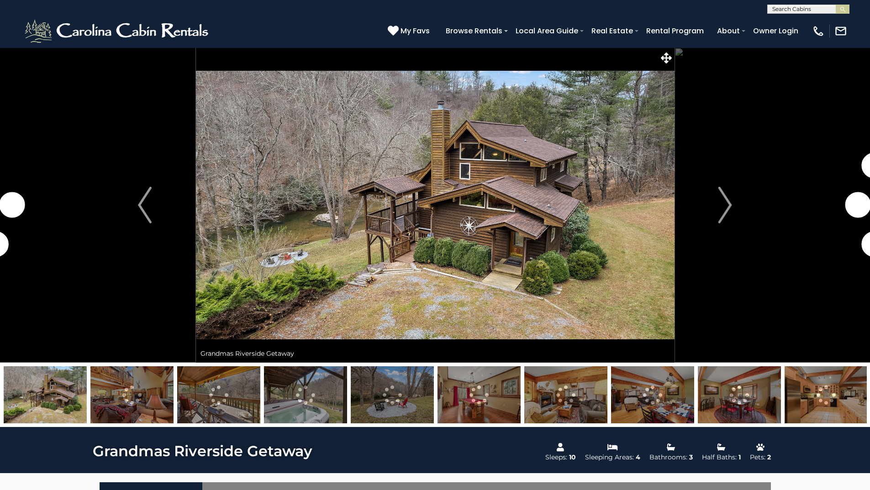
click at [116, 391] on img at bounding box center [131, 394] width 83 height 57
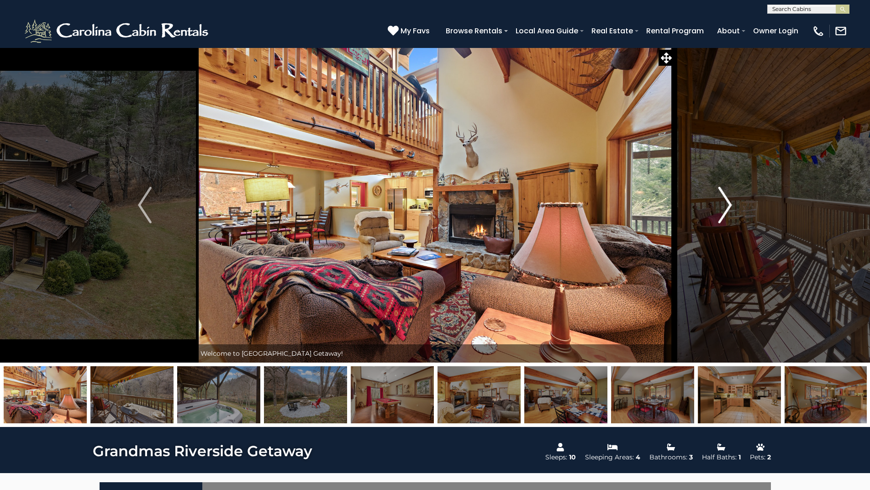
click at [720, 205] on img "Next" at bounding box center [725, 205] width 14 height 37
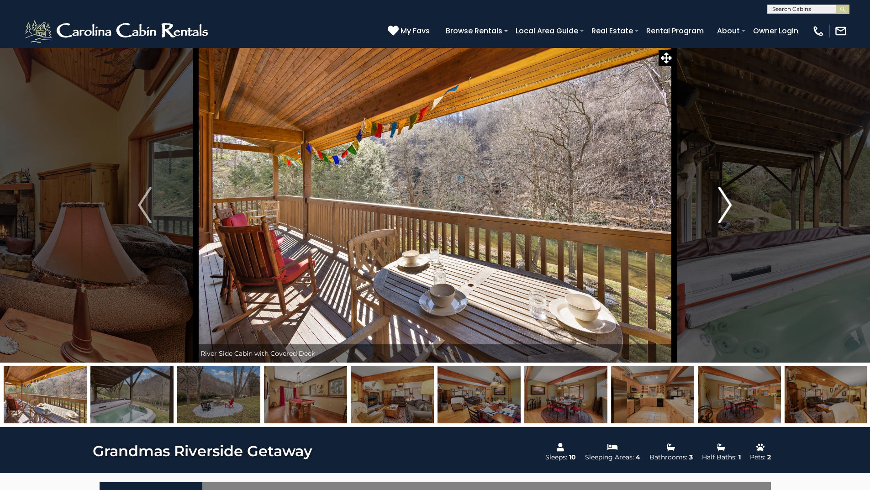
click at [720, 205] on img "Next" at bounding box center [725, 205] width 14 height 37
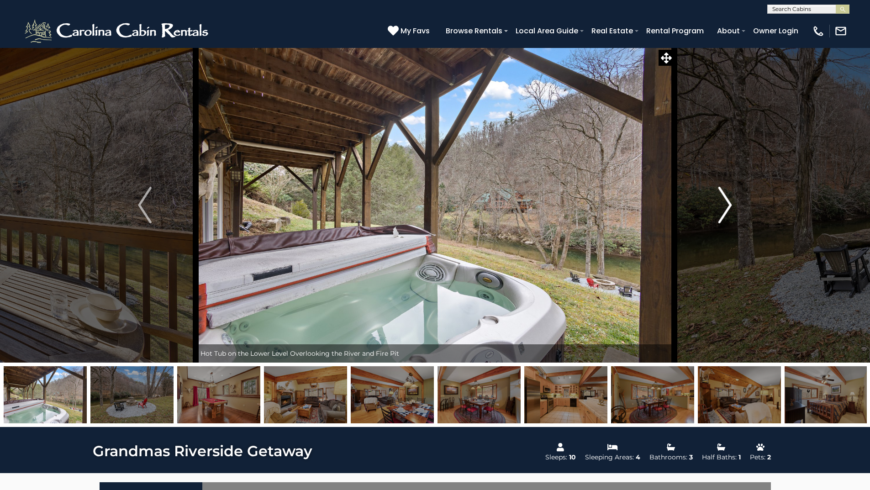
click at [720, 205] on img "Next" at bounding box center [725, 205] width 14 height 37
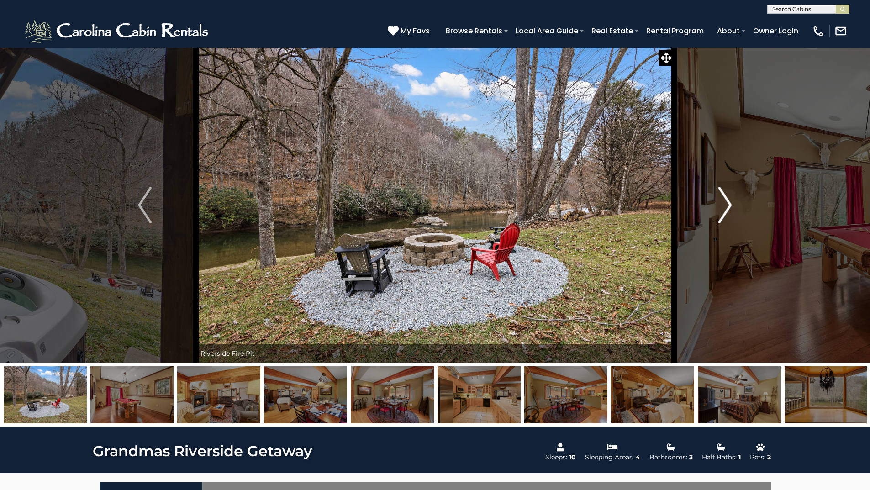
click at [720, 205] on img "Next" at bounding box center [725, 205] width 14 height 37
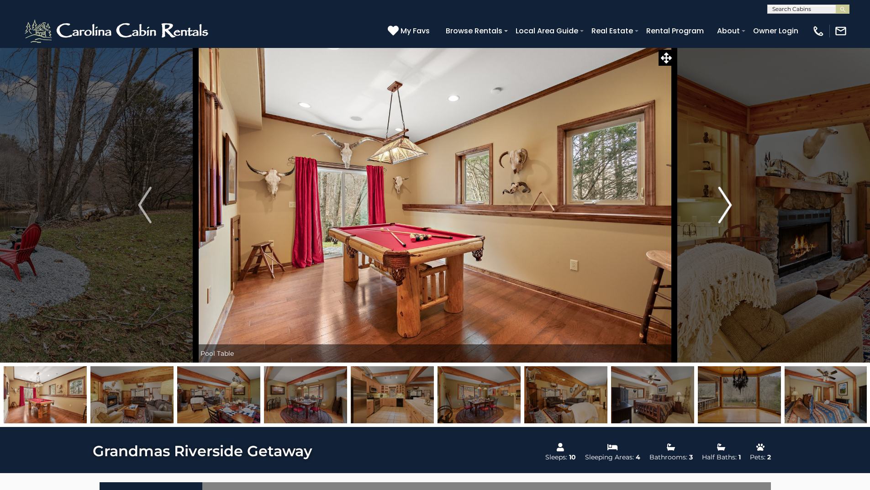
click at [720, 205] on img "Next" at bounding box center [725, 205] width 14 height 37
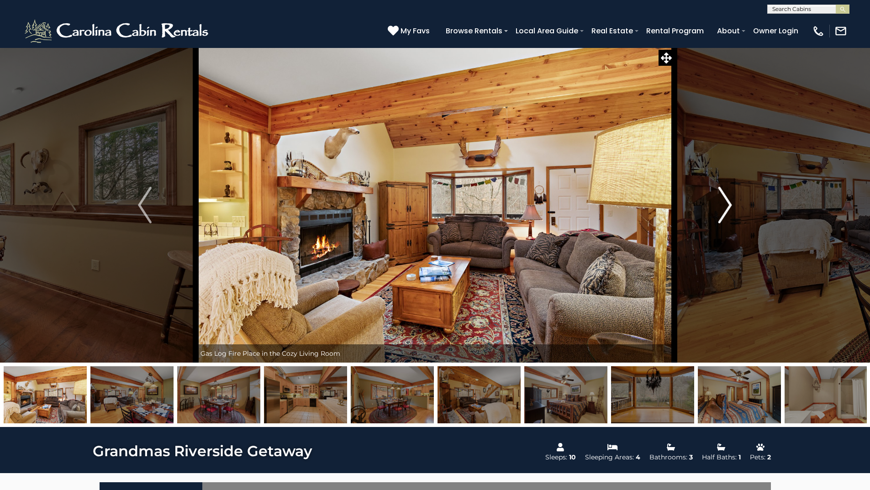
click at [720, 205] on img "Next" at bounding box center [725, 205] width 14 height 37
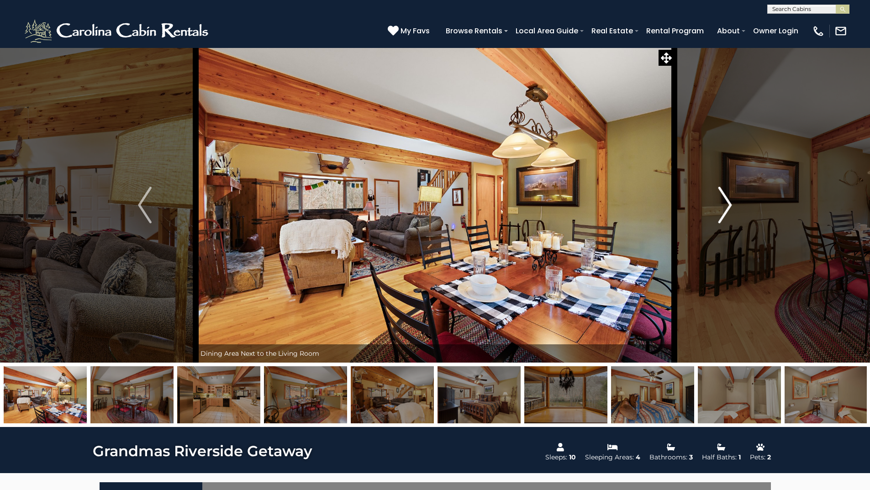
click at [720, 205] on img "Next" at bounding box center [725, 205] width 14 height 37
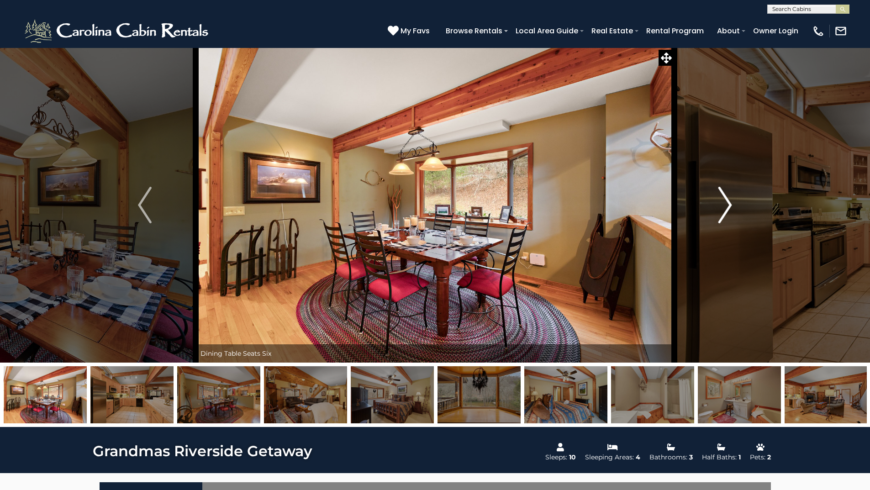
click at [720, 205] on img "Next" at bounding box center [725, 205] width 14 height 37
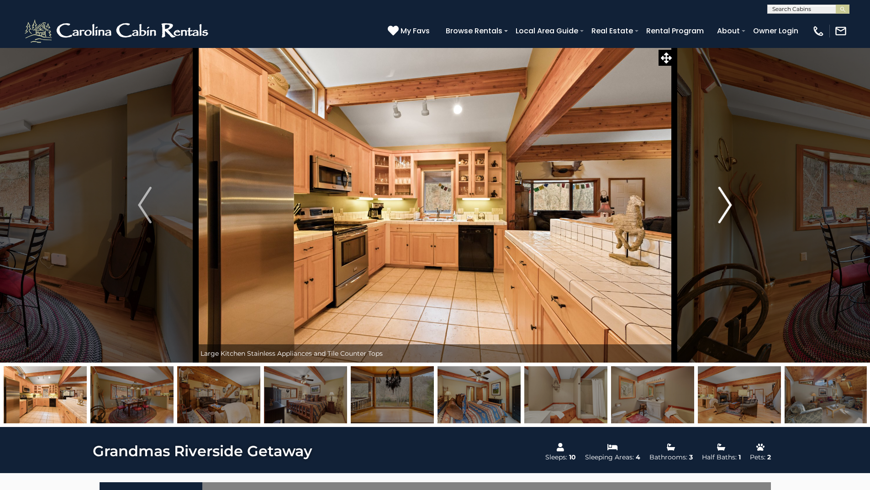
click at [720, 205] on img "Next" at bounding box center [725, 205] width 14 height 37
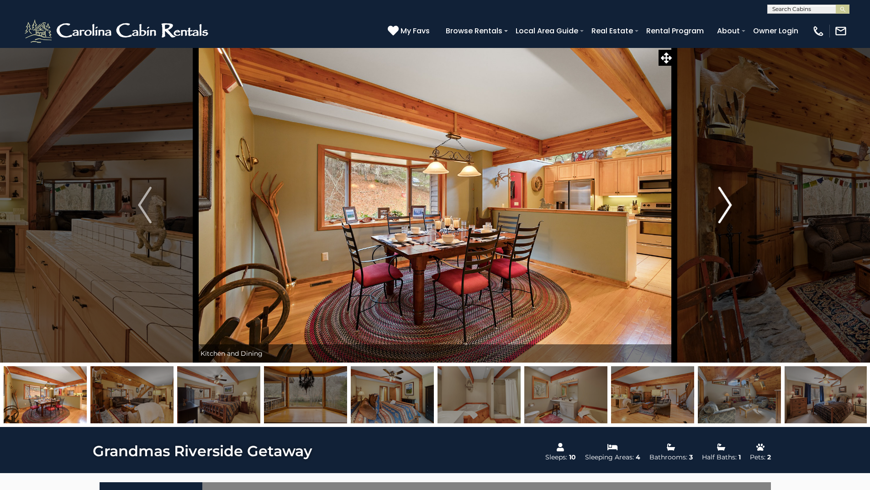
click at [720, 205] on img "Next" at bounding box center [725, 205] width 14 height 37
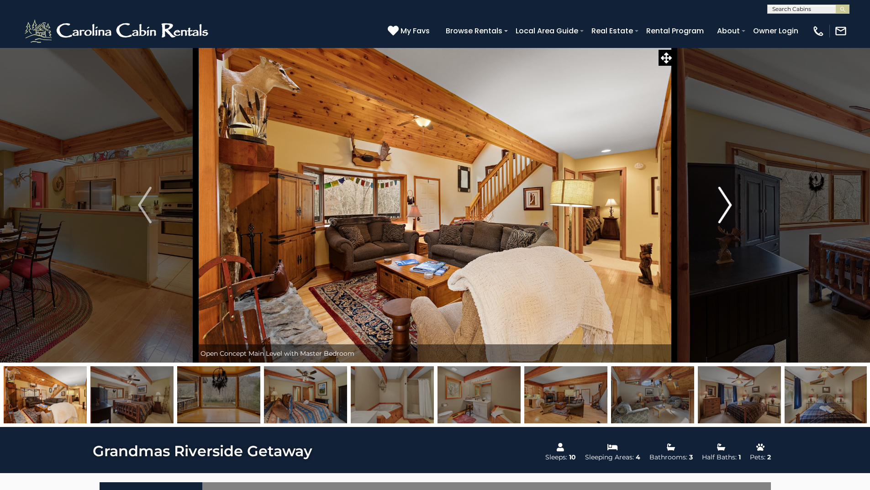
click at [720, 205] on img "Next" at bounding box center [725, 205] width 14 height 37
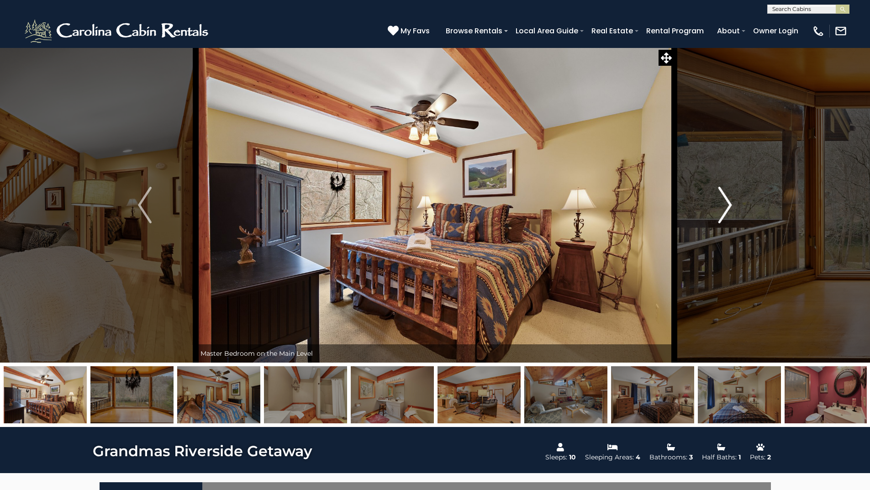
click at [720, 205] on img "Next" at bounding box center [725, 205] width 14 height 37
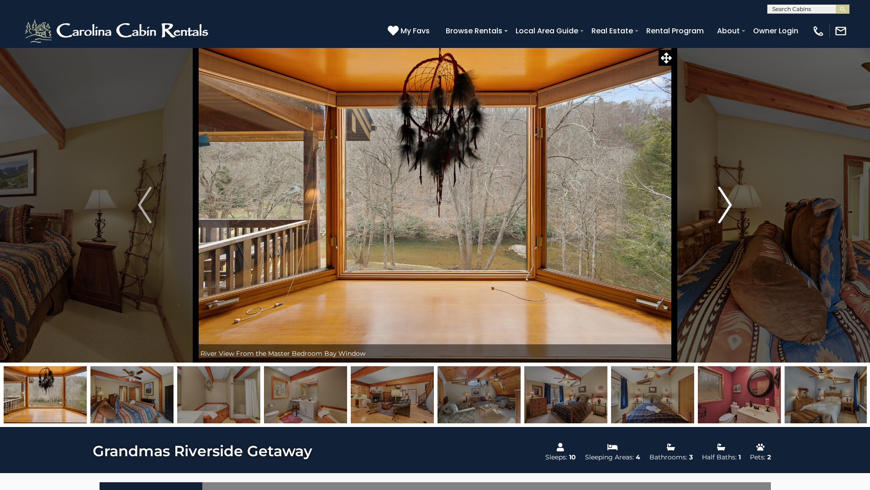
click at [720, 205] on img "Next" at bounding box center [725, 205] width 14 height 37
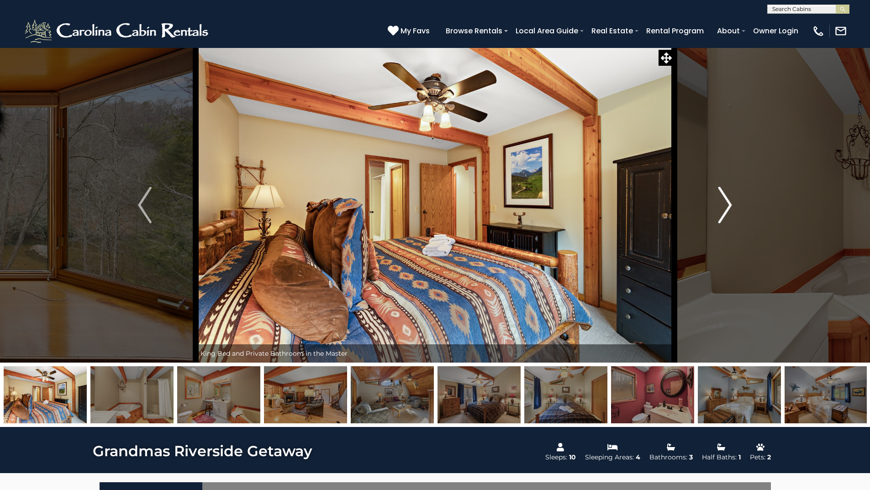
click at [720, 205] on img "Next" at bounding box center [725, 205] width 14 height 37
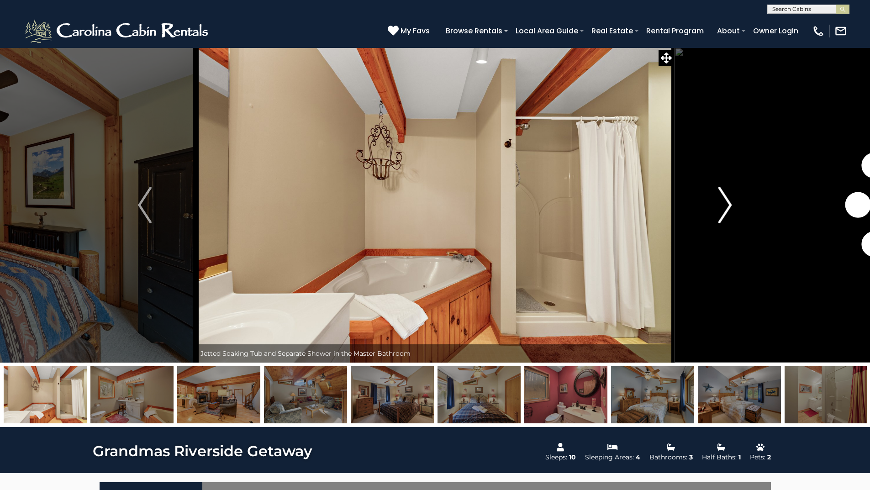
click at [720, 205] on img "Next" at bounding box center [725, 205] width 14 height 37
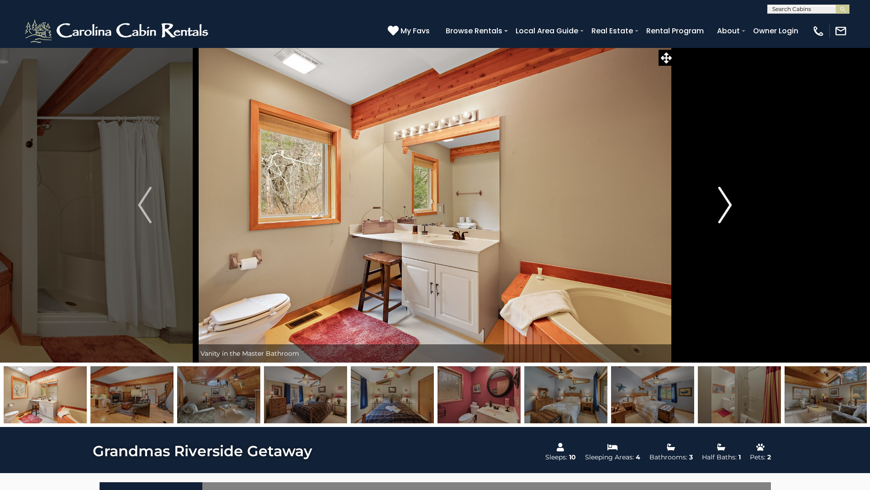
click at [720, 205] on img "Next" at bounding box center [725, 205] width 14 height 37
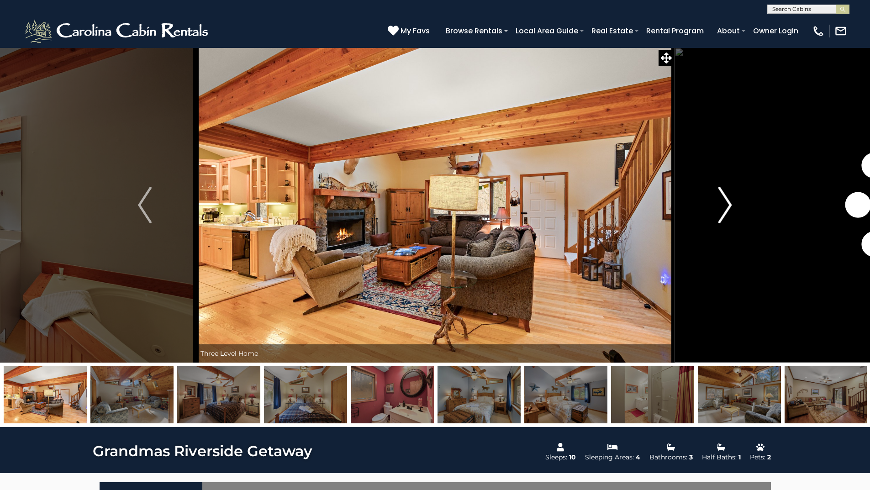
click at [720, 205] on img "Next" at bounding box center [725, 205] width 14 height 37
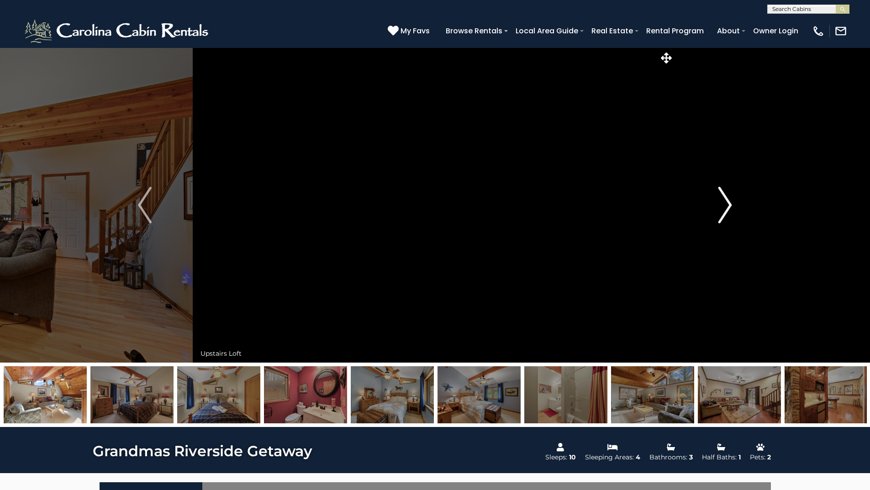
click at [720, 205] on img "Next" at bounding box center [725, 205] width 14 height 37
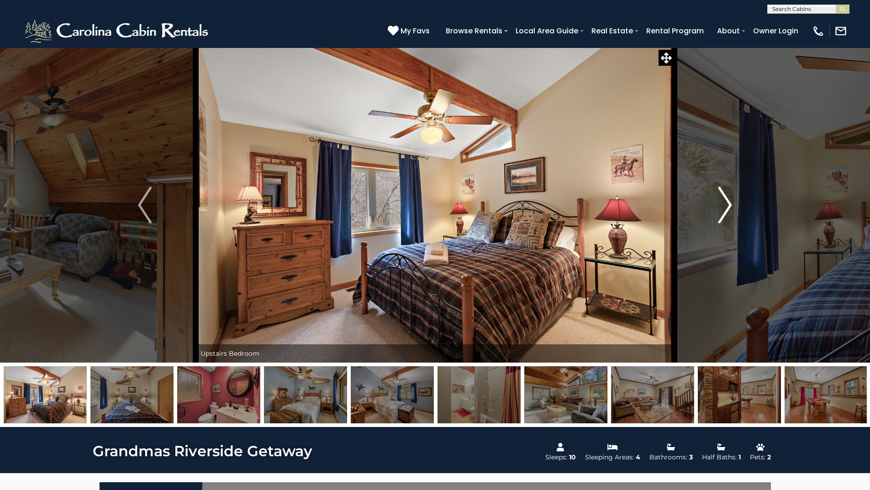
click at [720, 205] on img "Next" at bounding box center [725, 205] width 14 height 37
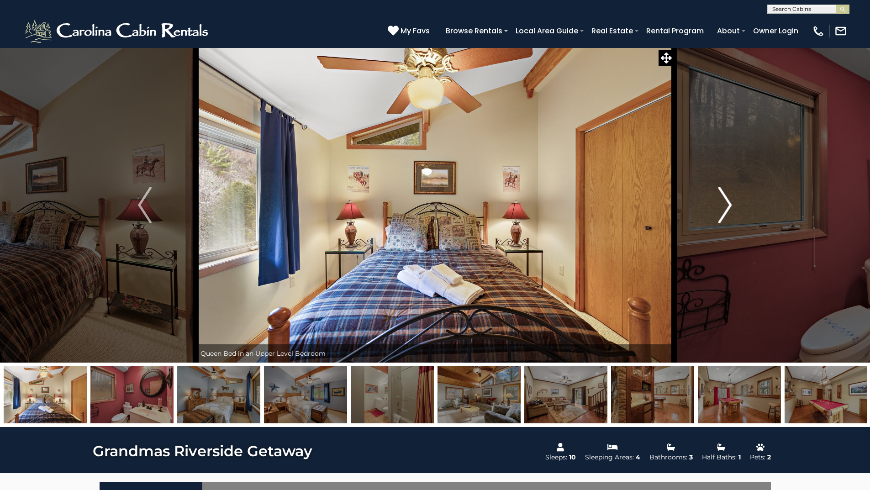
click at [720, 205] on img "Next" at bounding box center [725, 205] width 14 height 37
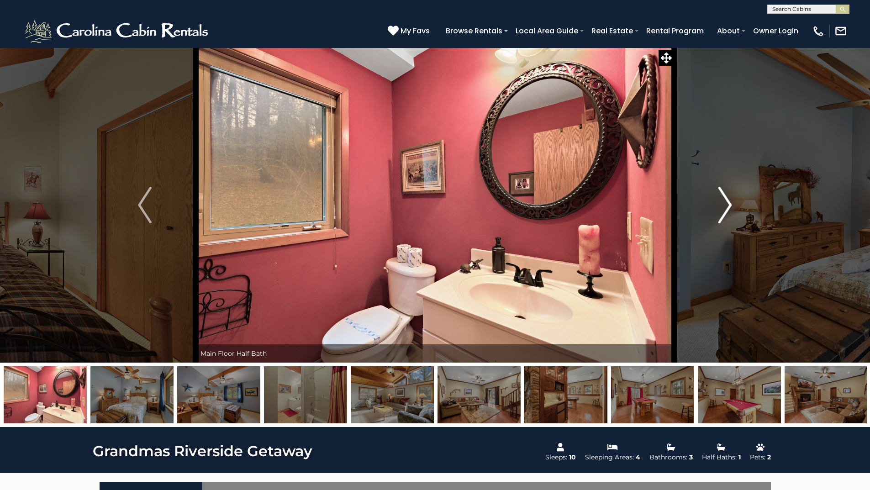
click at [720, 205] on img "Next" at bounding box center [725, 205] width 14 height 37
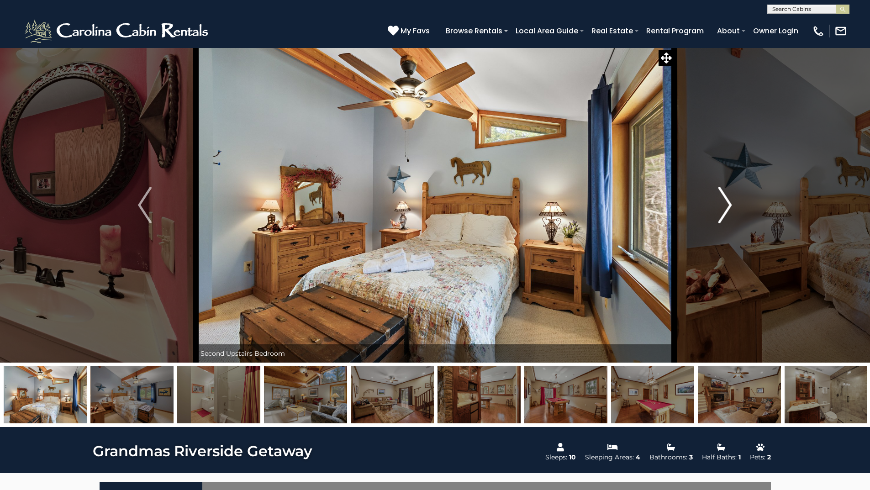
click at [720, 205] on img "Next" at bounding box center [725, 205] width 14 height 37
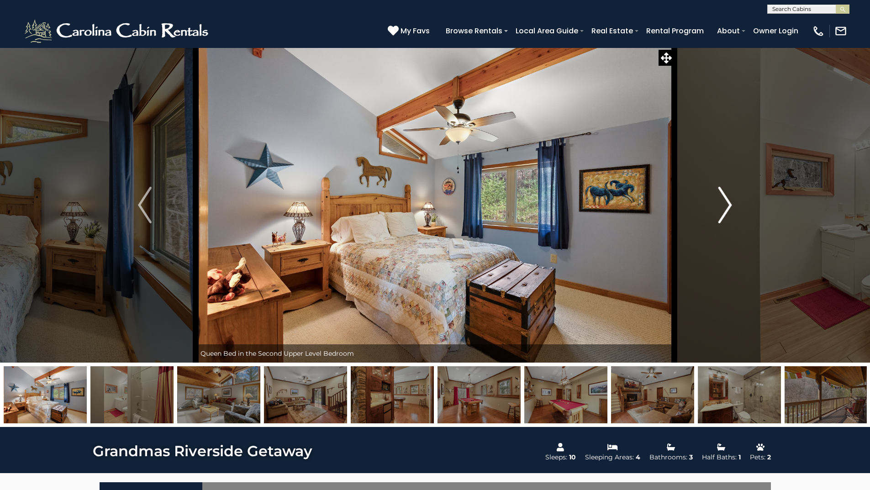
click at [720, 205] on img "Next" at bounding box center [725, 205] width 14 height 37
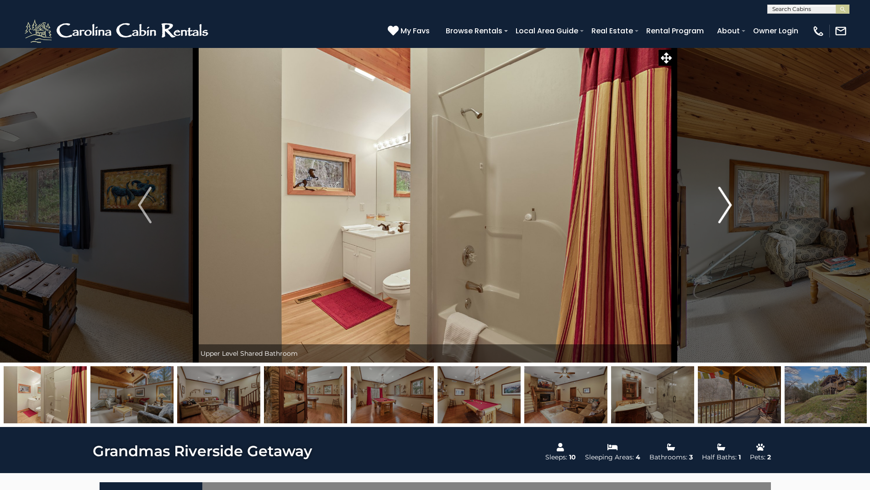
click at [720, 205] on img "Next" at bounding box center [725, 205] width 14 height 37
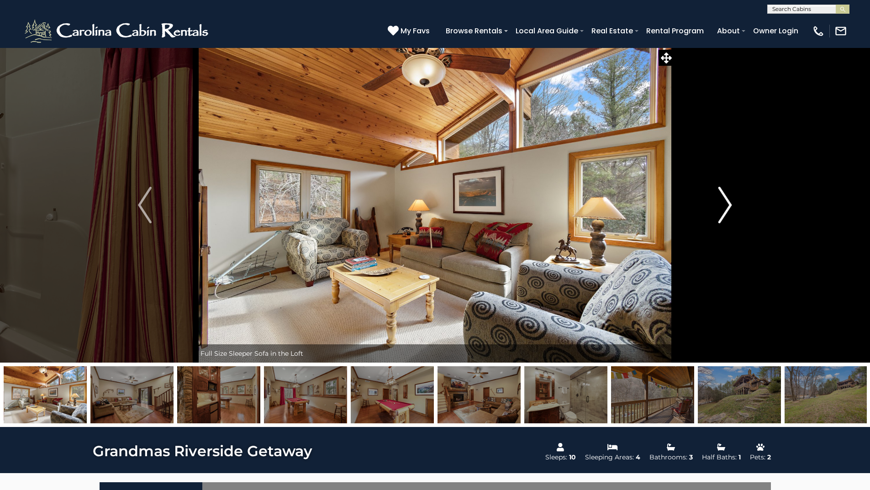
click at [720, 205] on img "Next" at bounding box center [725, 205] width 14 height 37
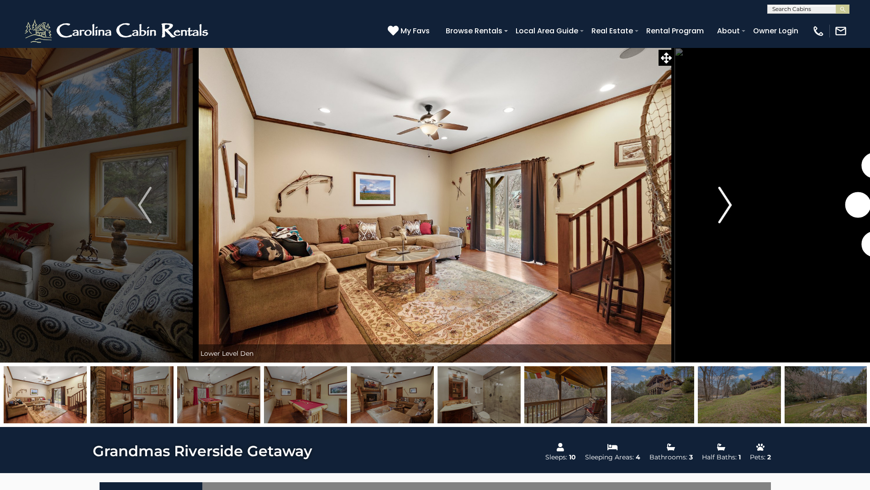
click at [720, 205] on img "Next" at bounding box center [725, 205] width 14 height 37
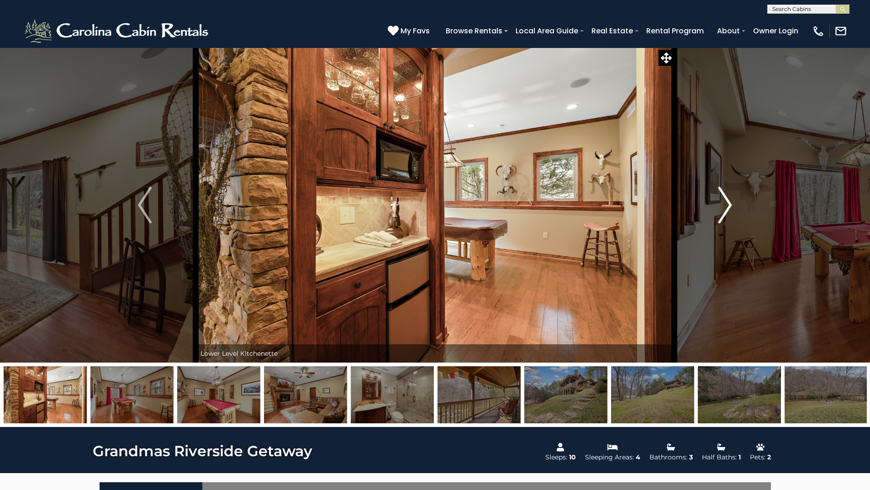
click at [720, 205] on img "Next" at bounding box center [725, 205] width 14 height 37
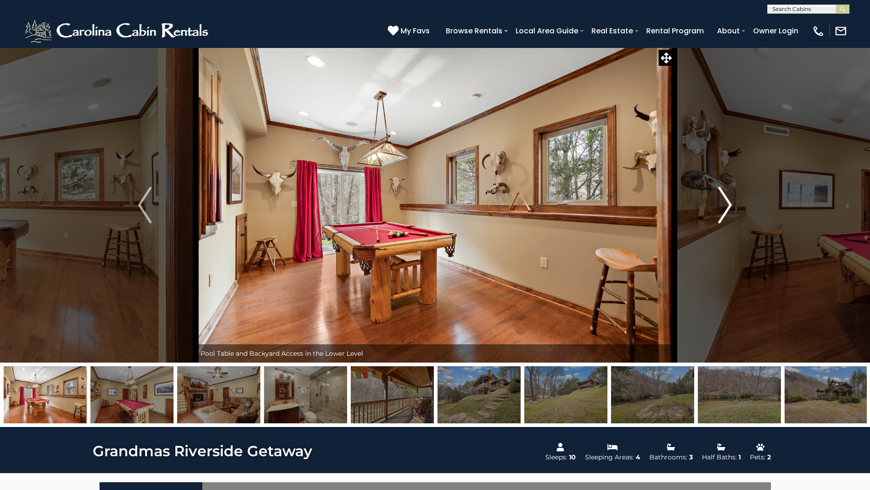
click at [720, 205] on img "Next" at bounding box center [725, 205] width 14 height 37
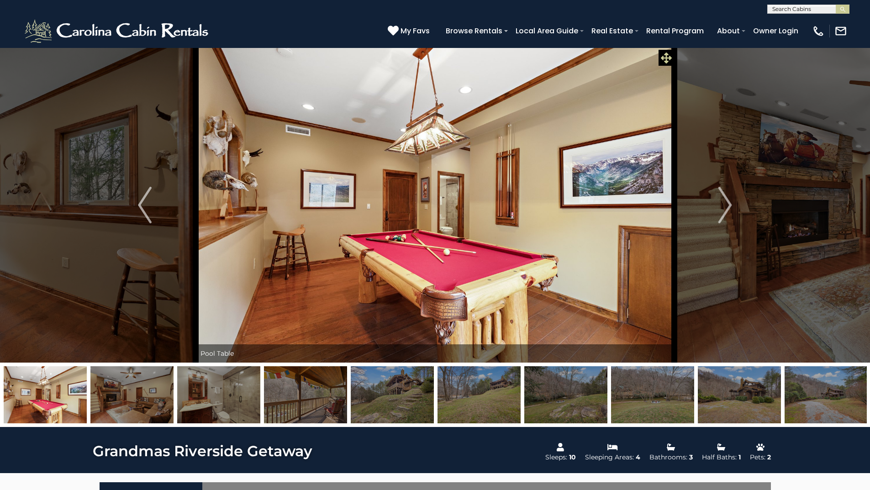
click at [665, 55] on icon at bounding box center [666, 58] width 11 height 11
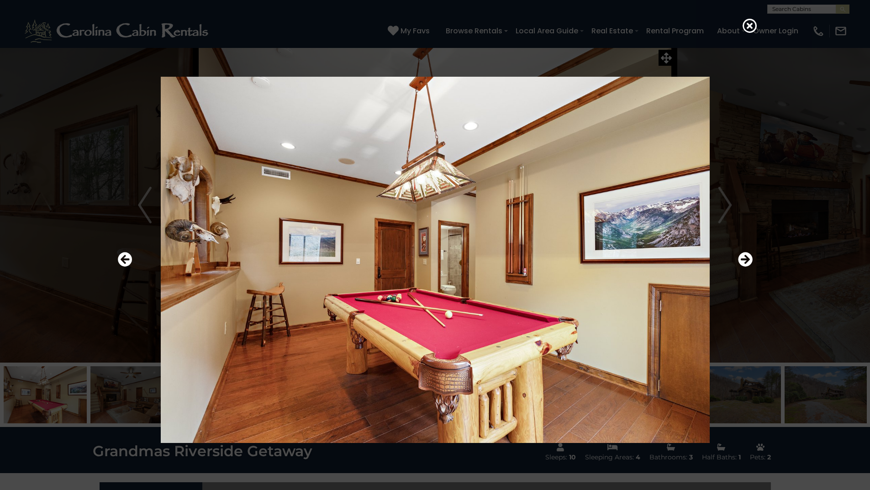
click at [741, 205] on div at bounding box center [435, 259] width 644 height 441
click at [745, 27] on icon at bounding box center [750, 25] width 15 height 15
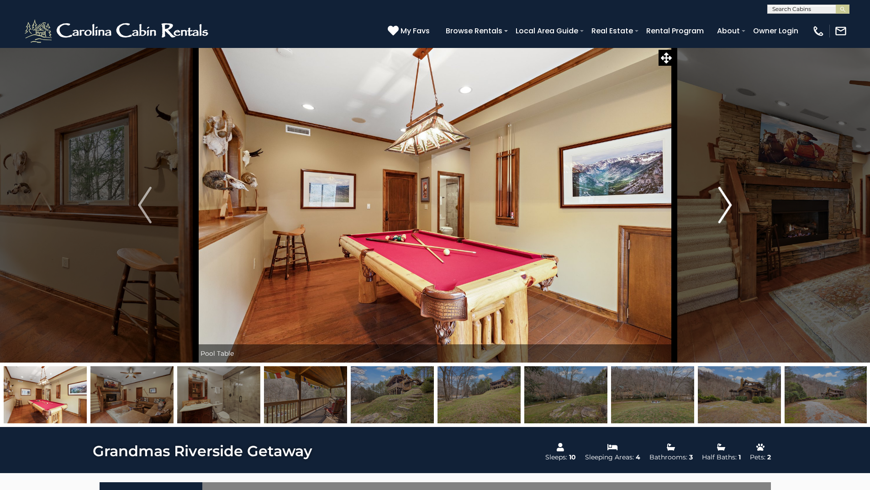
click at [734, 210] on button "Next" at bounding box center [725, 204] width 102 height 315
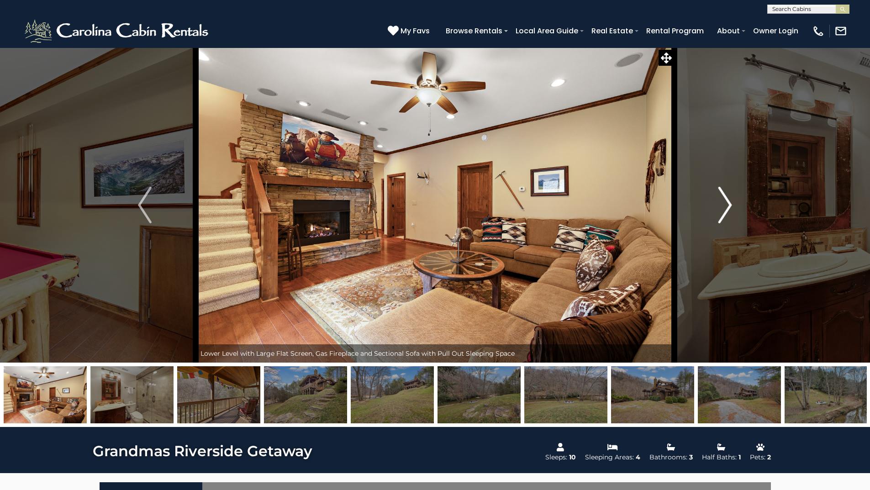
click at [730, 209] on img "Next" at bounding box center [725, 205] width 14 height 37
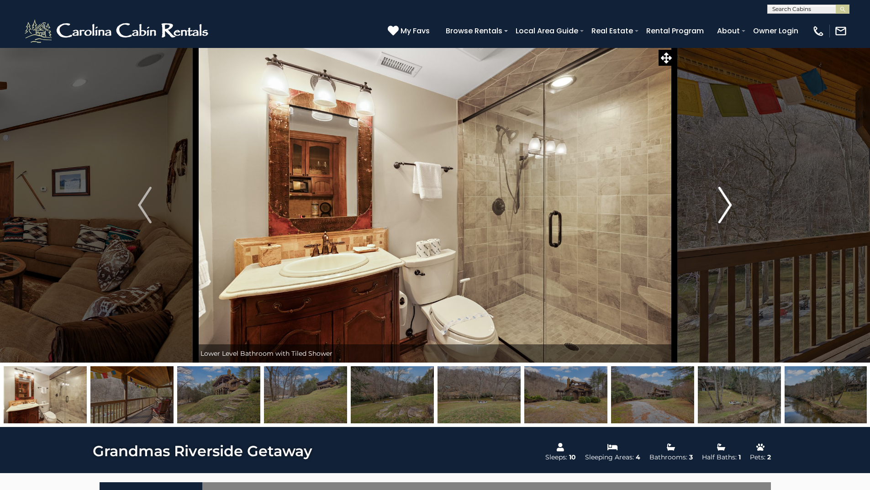
click at [730, 209] on img "Next" at bounding box center [725, 205] width 14 height 37
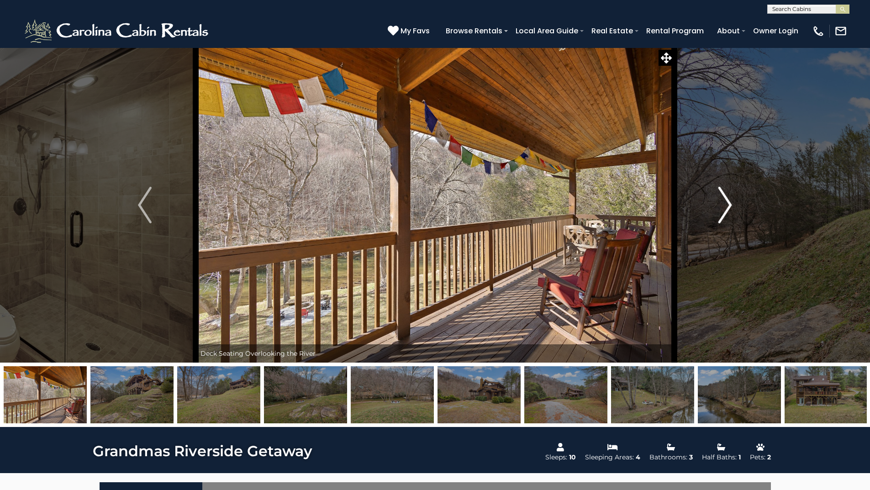
click at [730, 209] on img "Next" at bounding box center [725, 205] width 14 height 37
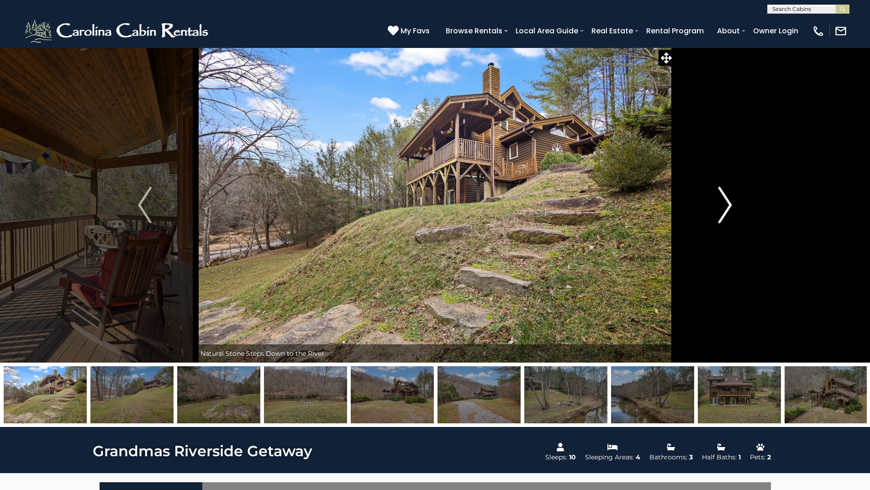
click at [730, 209] on img "Next" at bounding box center [725, 205] width 14 height 37
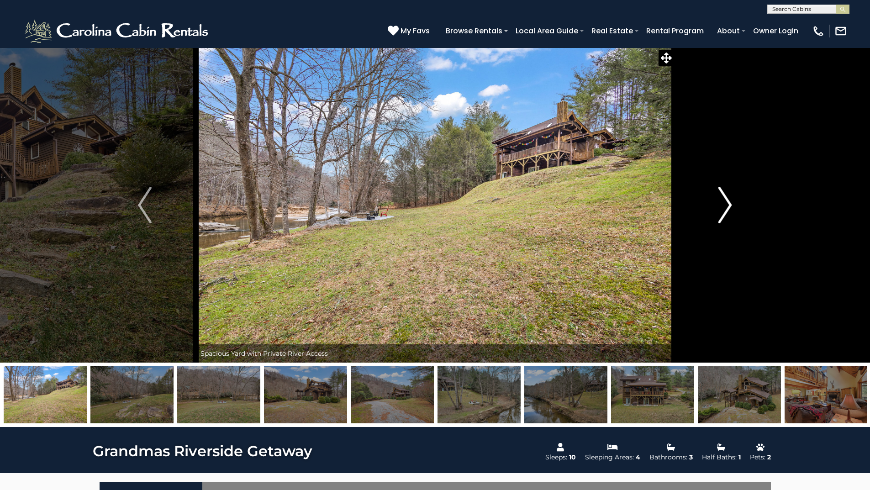
click at [730, 209] on img "Next" at bounding box center [725, 205] width 14 height 37
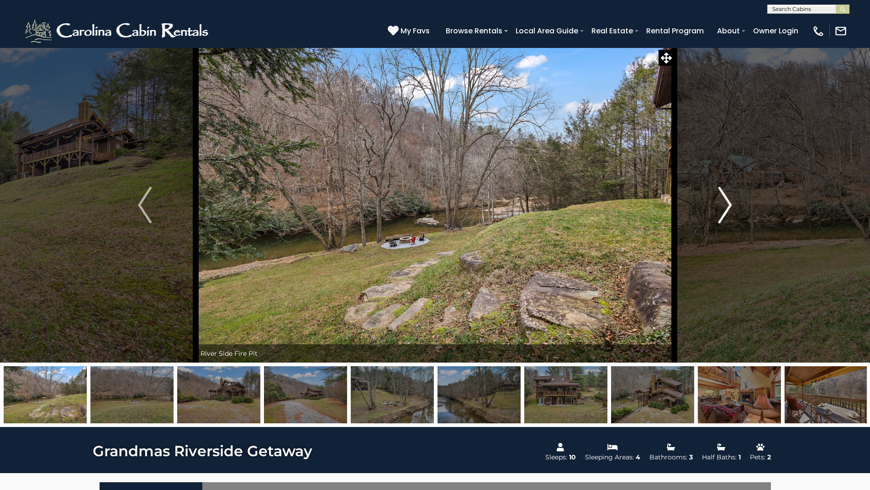
click at [730, 209] on img "Next" at bounding box center [725, 205] width 14 height 37
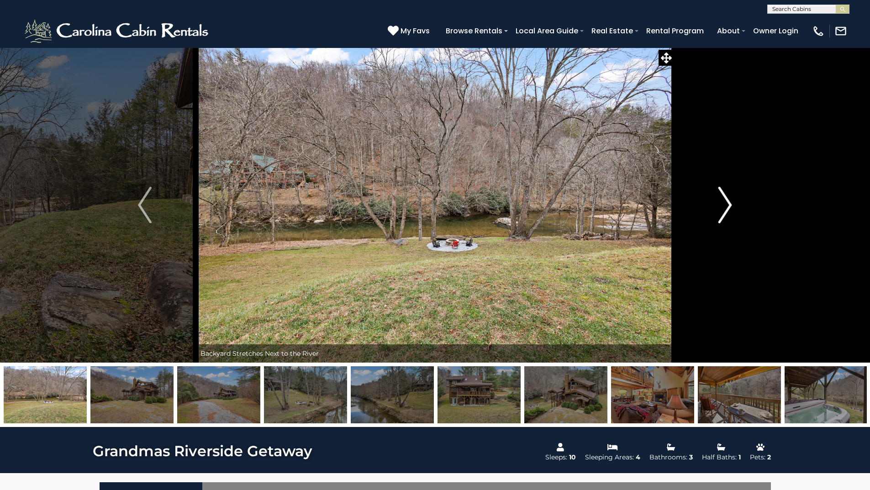
click at [730, 209] on img "Next" at bounding box center [725, 205] width 14 height 37
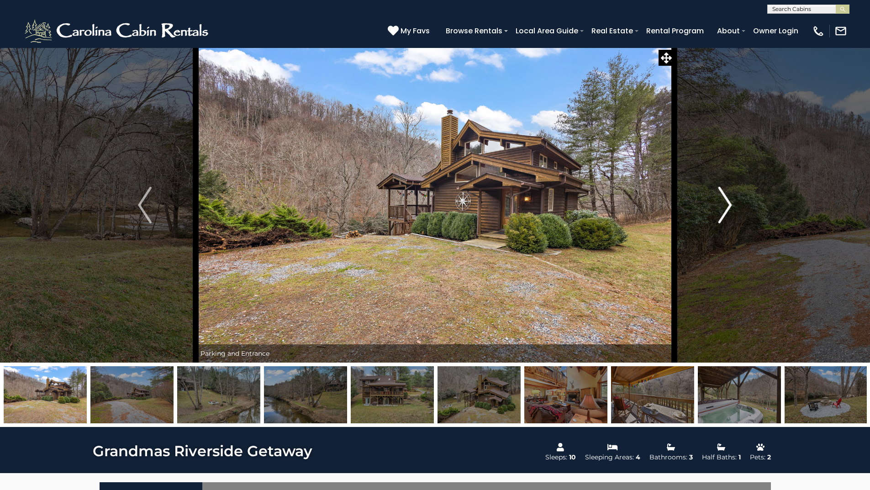
click at [730, 209] on img "Next" at bounding box center [725, 205] width 14 height 37
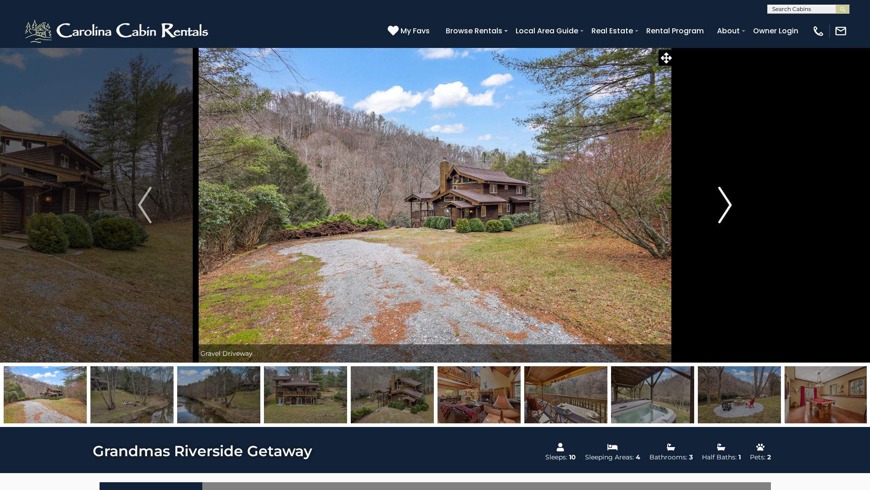
click at [730, 209] on img "Next" at bounding box center [725, 205] width 14 height 37
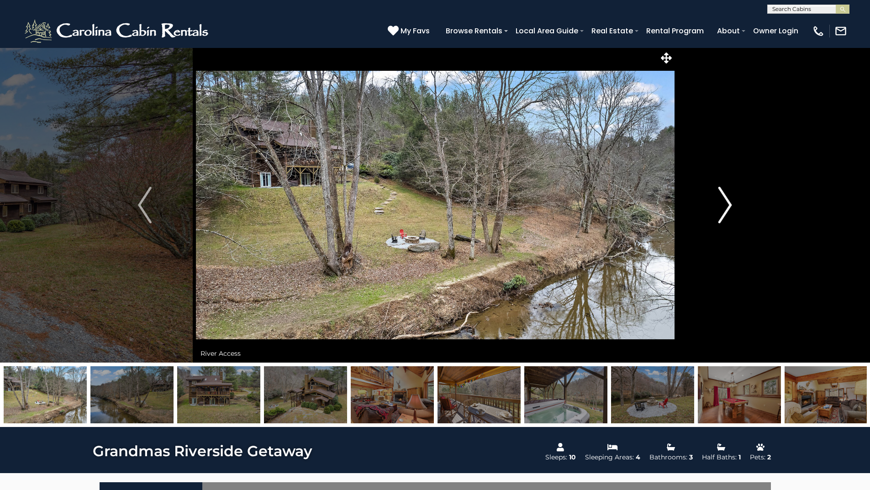
click at [730, 209] on img "Next" at bounding box center [725, 205] width 14 height 37
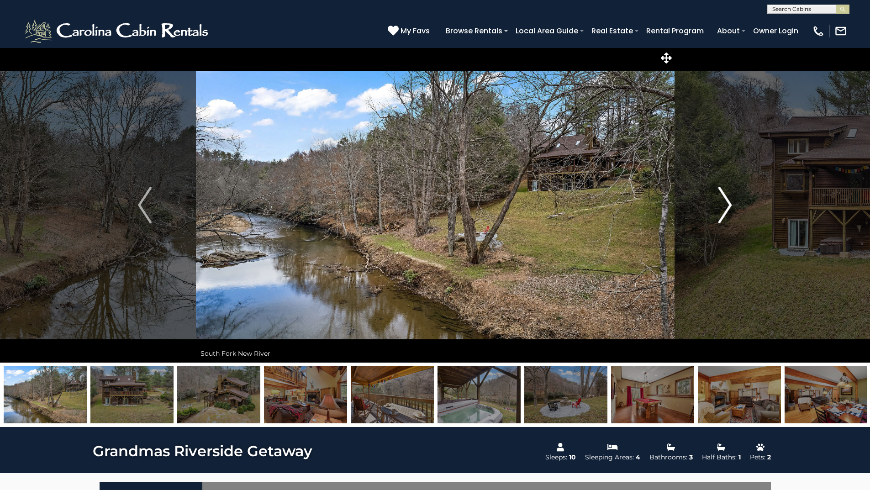
click at [730, 209] on img "Next" at bounding box center [725, 205] width 14 height 37
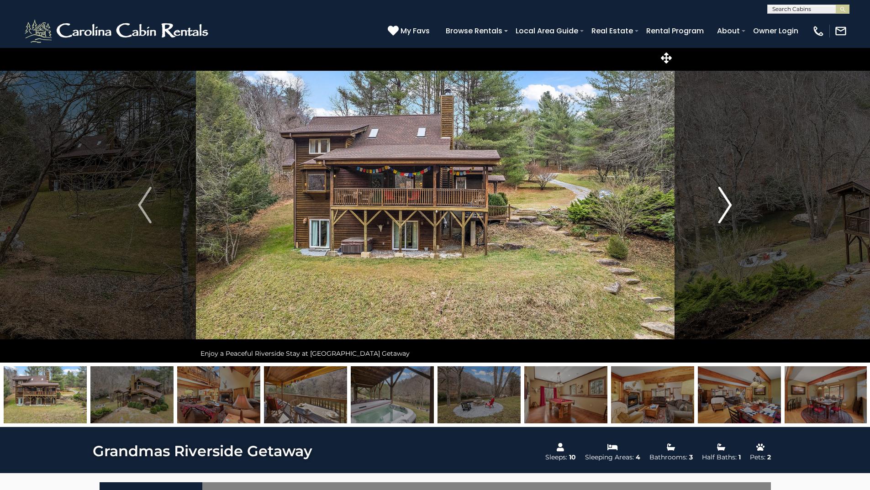
click at [730, 209] on img "Next" at bounding box center [725, 205] width 14 height 37
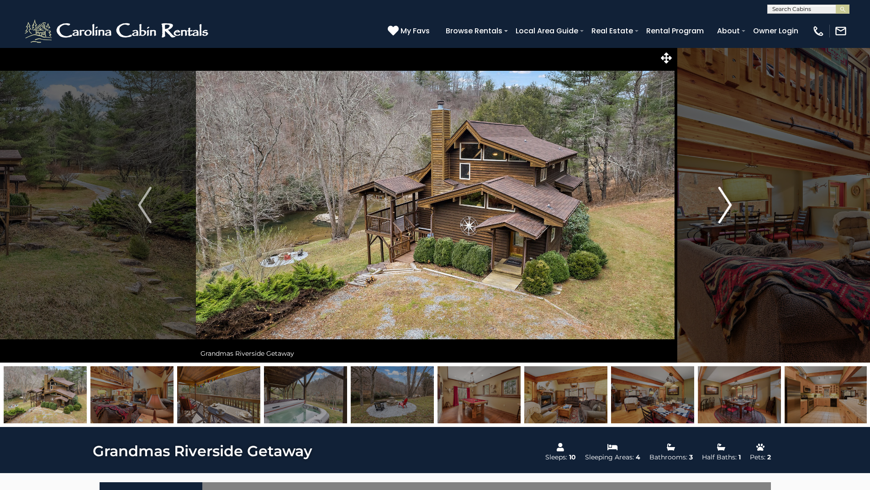
click at [730, 209] on img "Next" at bounding box center [725, 205] width 14 height 37
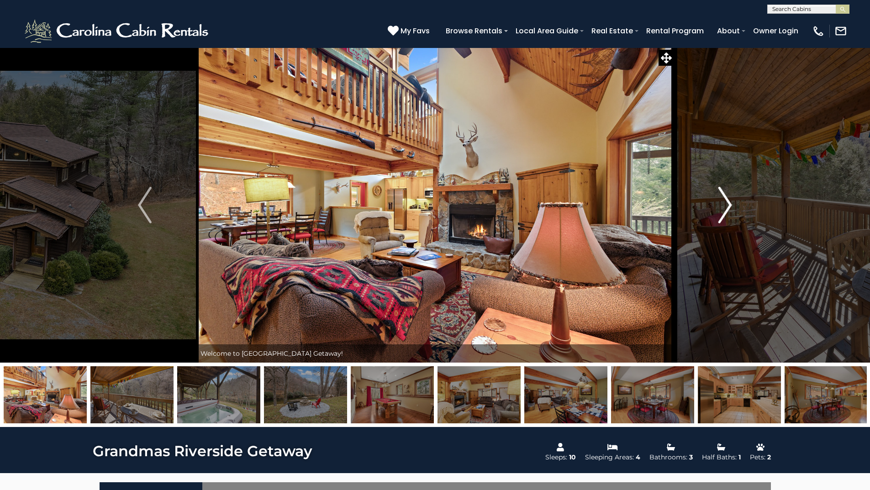
click at [760, 108] on button "Next" at bounding box center [725, 204] width 102 height 315
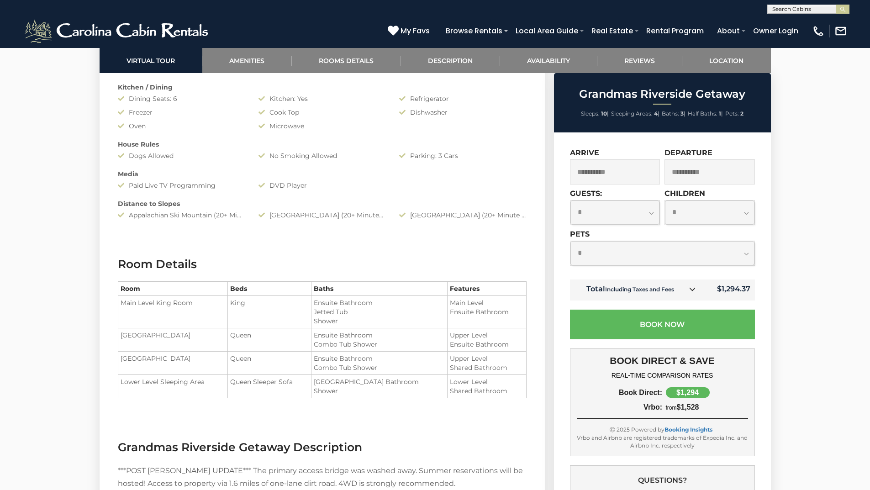
scroll to position [1096, 0]
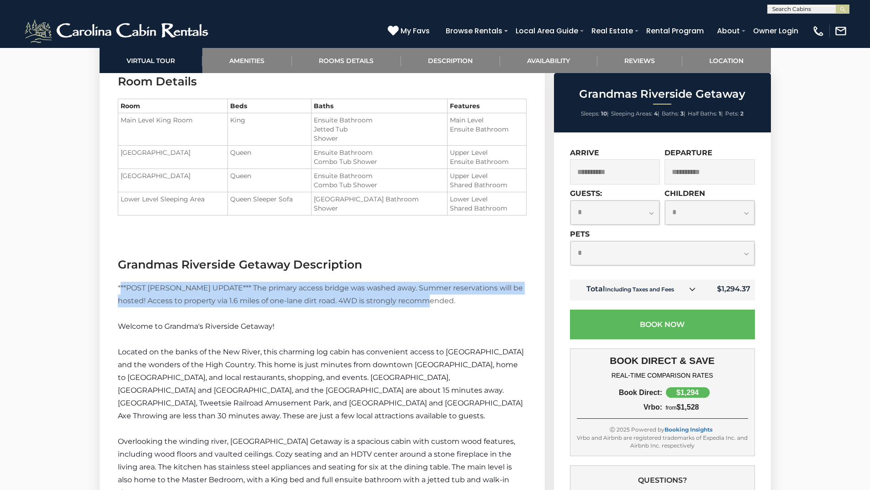
drag, startPoint x: 122, startPoint y: 283, endPoint x: 493, endPoint y: 299, distance: 371.6
click at [493, 299] on p "***POST HELENE UPDATE*** The primary access bridge was washed away. Summer rese…" at bounding box center [322, 307] width 409 height 51
drag, startPoint x: 493, startPoint y: 299, endPoint x: 112, endPoint y: 284, distance: 381.2
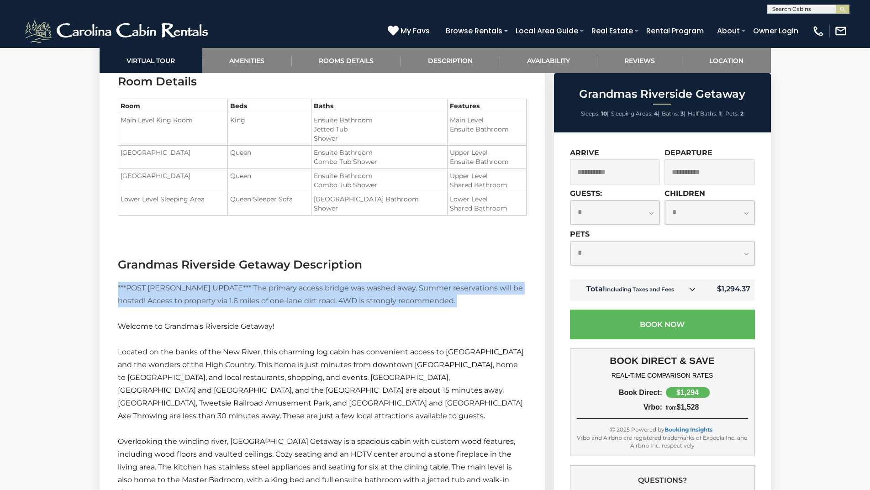
drag, startPoint x: 112, startPoint y: 284, endPoint x: 448, endPoint y: 304, distance: 335.8
click at [448, 304] on p "***POST HELENE UPDATE*** The primary access bridge was washed away. Summer rese…" at bounding box center [322, 307] width 409 height 51
drag, startPoint x: 462, startPoint y: 301, endPoint x: 107, endPoint y: 289, distance: 355.0
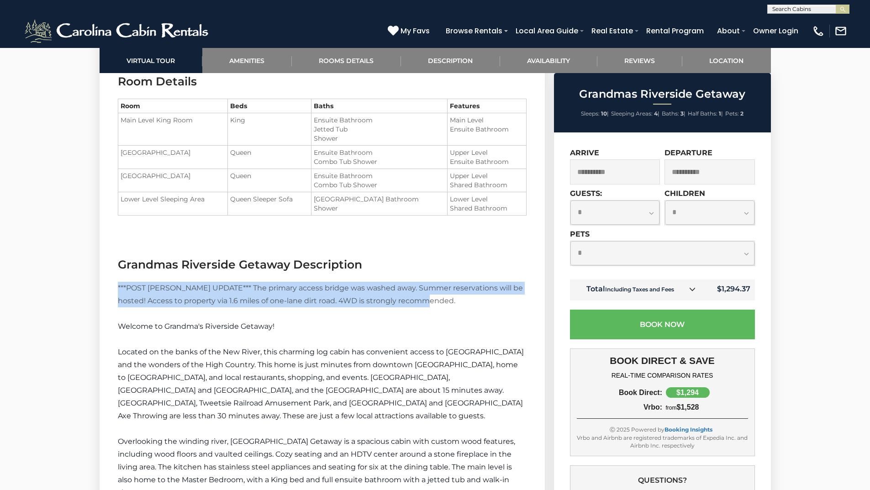
drag, startPoint x: 107, startPoint y: 289, endPoint x: 464, endPoint y: 303, distance: 357.0
click at [464, 303] on p "***POST HELENE UPDATE*** The primary access bridge was washed away. Summer rese…" at bounding box center [322, 307] width 409 height 51
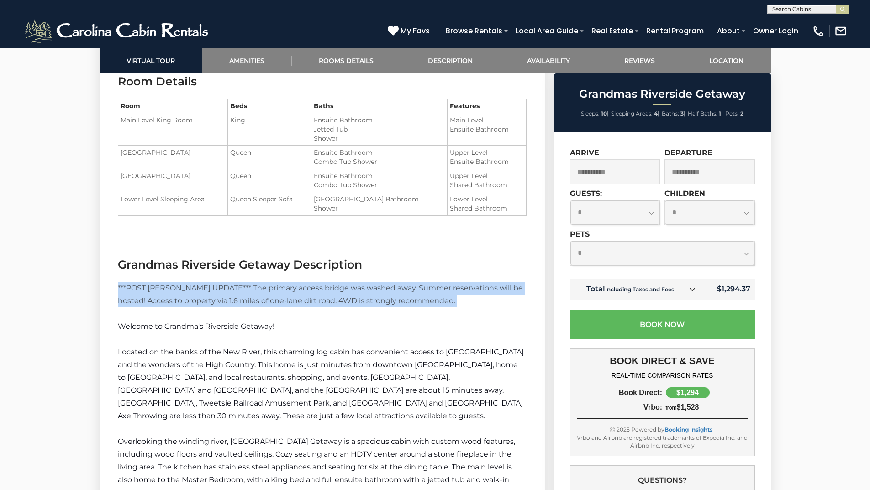
drag, startPoint x: 465, startPoint y: 302, endPoint x: 116, endPoint y: 291, distance: 349.1
drag, startPoint x: 116, startPoint y: 291, endPoint x: 460, endPoint y: 302, distance: 344.5
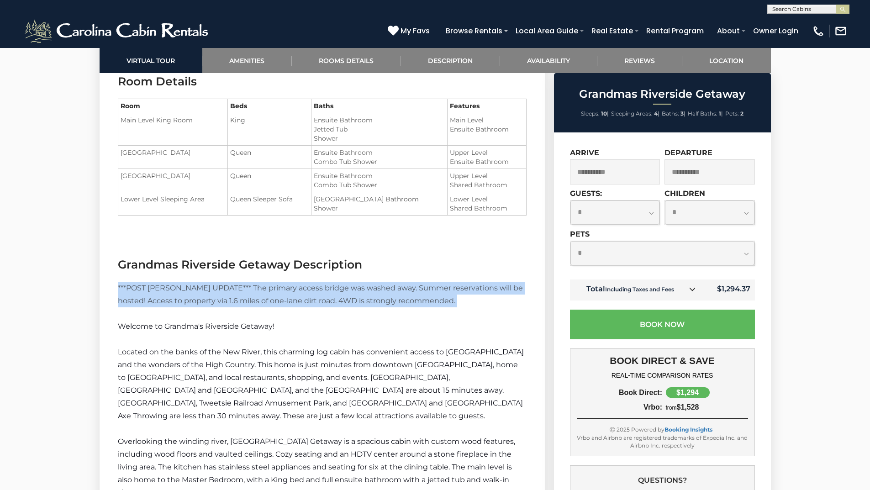
click at [460, 302] on p "***POST HELENE UPDATE*** The primary access bridge was washed away. Summer rese…" at bounding box center [322, 307] width 409 height 51
drag, startPoint x: 460, startPoint y: 301, endPoint x: 113, endPoint y: 285, distance: 347.9
drag, startPoint x: 113, startPoint y: 285, endPoint x: 404, endPoint y: 332, distance: 294.6
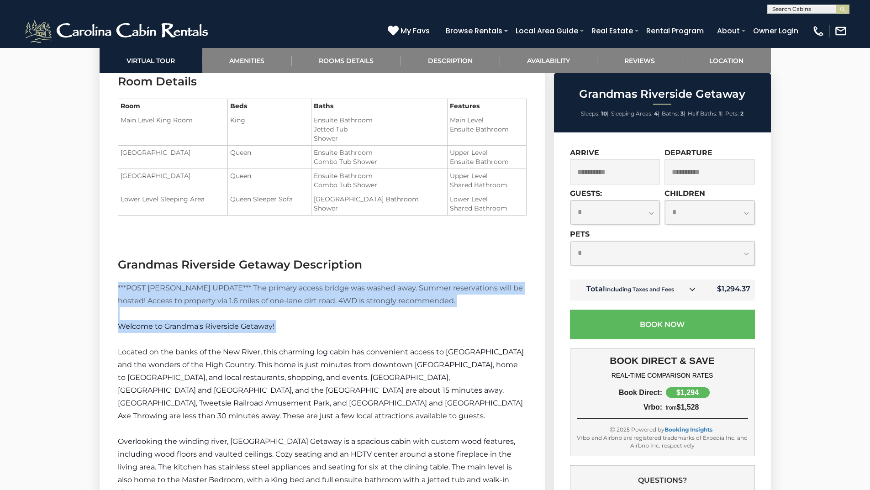
click at [404, 332] on p "***POST HELENE UPDATE*** The primary access bridge was washed away. Summer rese…" at bounding box center [322, 307] width 409 height 51
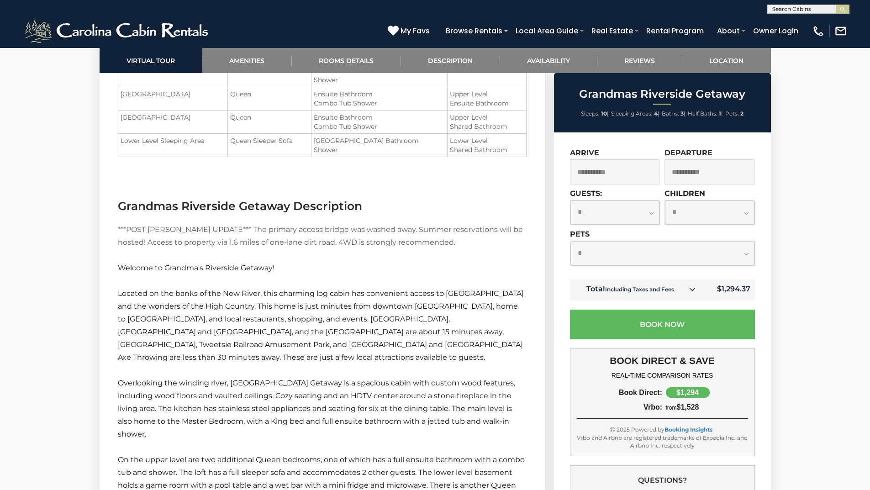
scroll to position [1233, 0]
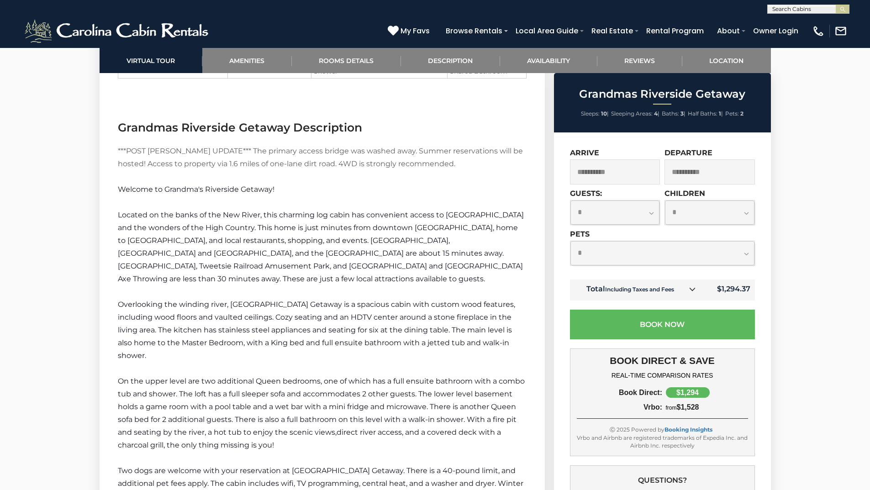
drag, startPoint x: 318, startPoint y: 286, endPoint x: 427, endPoint y: 359, distance: 131.5
click at [427, 359] on div "***POST HELENE UPDATE*** The primary access bridge was washed away. Summer rese…" at bounding box center [322, 375] width 409 height 460
click at [427, 359] on p "Overlooking the winding river, Grandmas Riverside Getaway is a spacious cabin w…" at bounding box center [322, 330] width 409 height 64
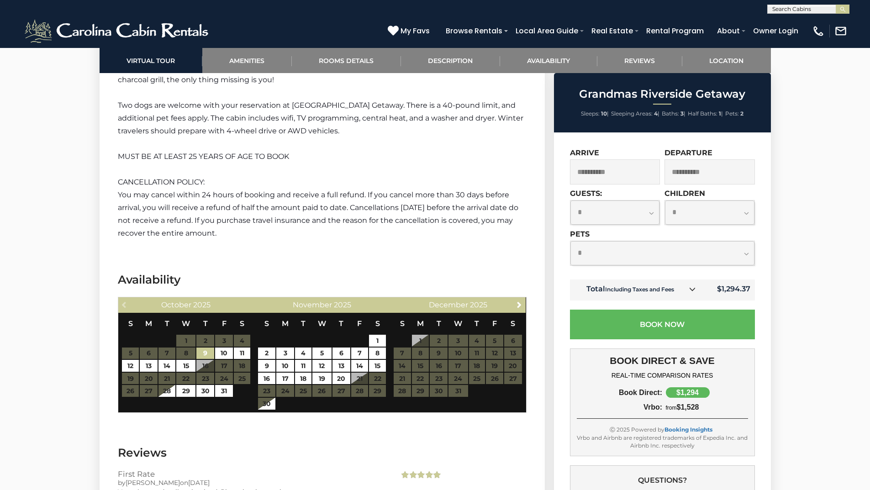
scroll to position [1416, 0]
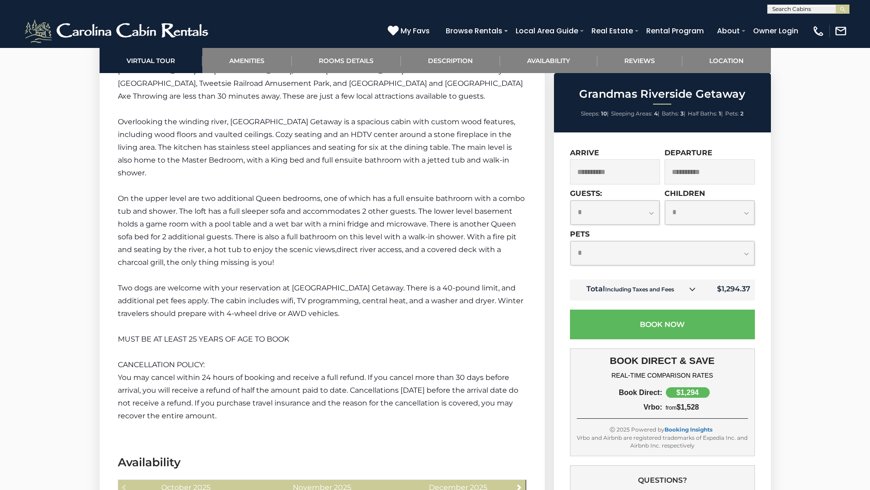
drag, startPoint x: 385, startPoint y: 273, endPoint x: 329, endPoint y: 168, distance: 118.9
click at [329, 168] on div "***POST HELENE UPDATE*** The primary access bridge was washed away. Summer rese…" at bounding box center [322, 192] width 409 height 460
click at [329, 168] on p "Overlooking the winding river, Grandmas Riverside Getaway is a spacious cabin w…" at bounding box center [322, 148] width 409 height 64
drag, startPoint x: 329, startPoint y: 168, endPoint x: 433, endPoint y: 322, distance: 185.8
click at [433, 322] on div "***POST HELENE UPDATE*** The primary access bridge was washed away. Summer rese…" at bounding box center [322, 192] width 409 height 460
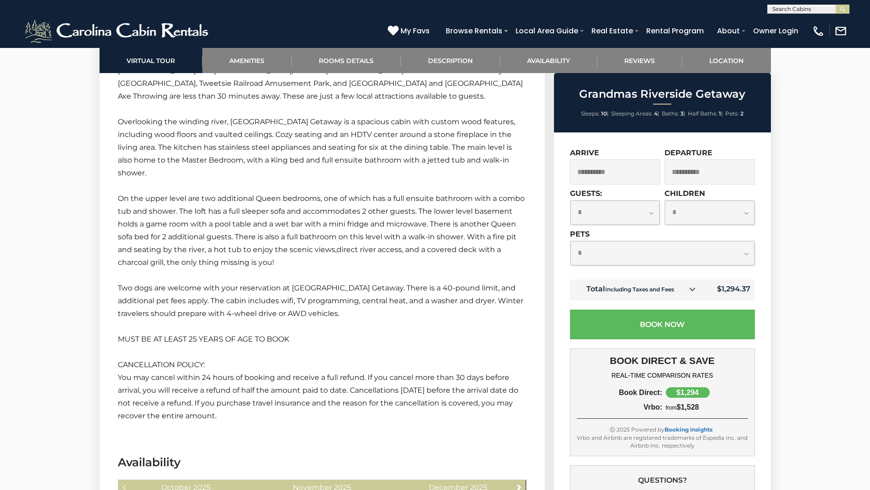
click at [433, 322] on p at bounding box center [322, 326] width 409 height 13
drag, startPoint x: 433, startPoint y: 322, endPoint x: 337, endPoint y: 175, distance: 175.2
click at [337, 175] on div "***POST HELENE UPDATE*** The primary access bridge was washed away. Summer rese…" at bounding box center [322, 192] width 409 height 460
click at [338, 176] on p "Overlooking the winding river, Grandmas Riverside Getaway is a spacious cabin w…" at bounding box center [322, 148] width 409 height 64
drag, startPoint x: 338, startPoint y: 175, endPoint x: 428, endPoint y: 318, distance: 168.3
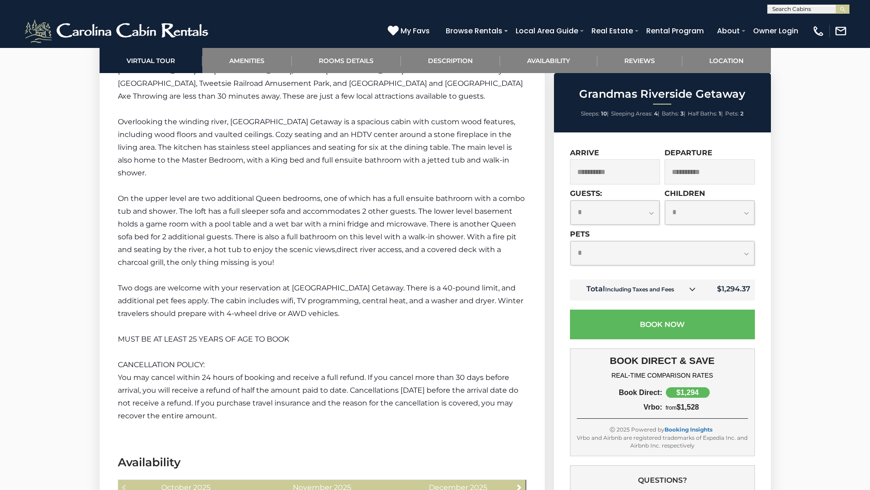
click at [428, 318] on div "***POST HELENE UPDATE*** The primary access bridge was washed away. Summer rese…" at bounding box center [322, 192] width 409 height 460
click at [428, 318] on p "Two dogs are welcome with your reservation at Grandma's Riverside Getaway. Ther…" at bounding box center [322, 301] width 409 height 38
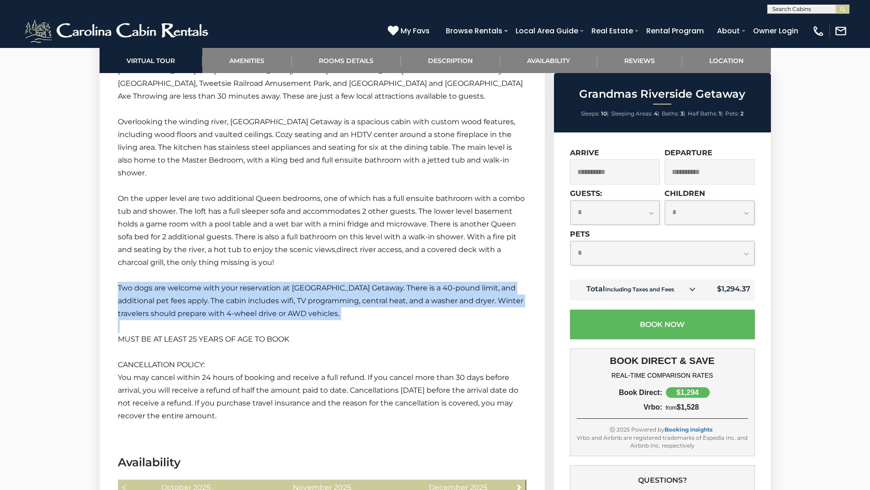
drag, startPoint x: 435, startPoint y: 275, endPoint x: 464, endPoint y: 322, distance: 54.5
click at [464, 322] on div "***POST HELENE UPDATE*** The primary access bridge was washed away. Summer rese…" at bounding box center [322, 192] width 409 height 460
click at [464, 322] on p at bounding box center [322, 326] width 409 height 13
drag, startPoint x: 464, startPoint y: 322, endPoint x: 379, endPoint y: 258, distance: 105.3
click at [379, 258] on div "***POST HELENE UPDATE*** The primary access bridge was washed away. Summer rese…" at bounding box center [322, 192] width 409 height 460
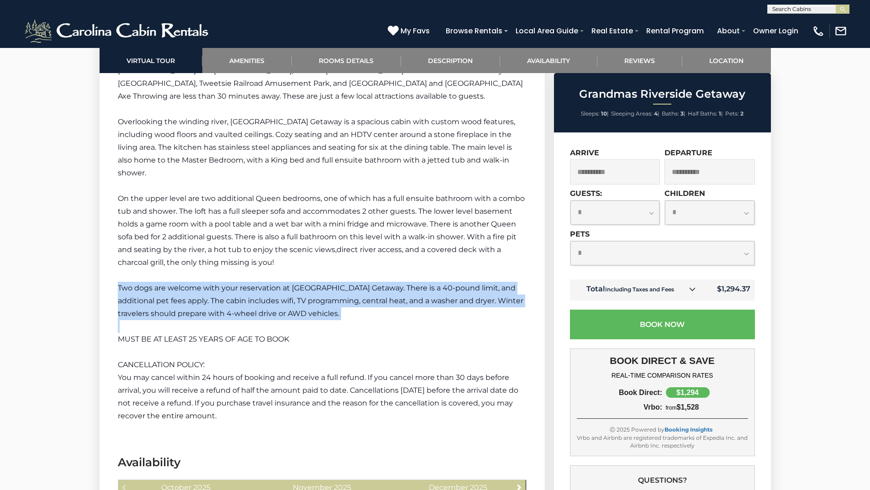
click at [379, 258] on p "On the upper level are two additional Queen bedrooms, one of which has a full e…" at bounding box center [322, 230] width 409 height 77
drag, startPoint x: 379, startPoint y: 258, endPoint x: 465, endPoint y: 320, distance: 105.7
click at [465, 320] on div "***POST HELENE UPDATE*** The primary access bridge was washed away. Summer rese…" at bounding box center [322, 192] width 409 height 460
click at [466, 320] on p at bounding box center [322, 326] width 409 height 13
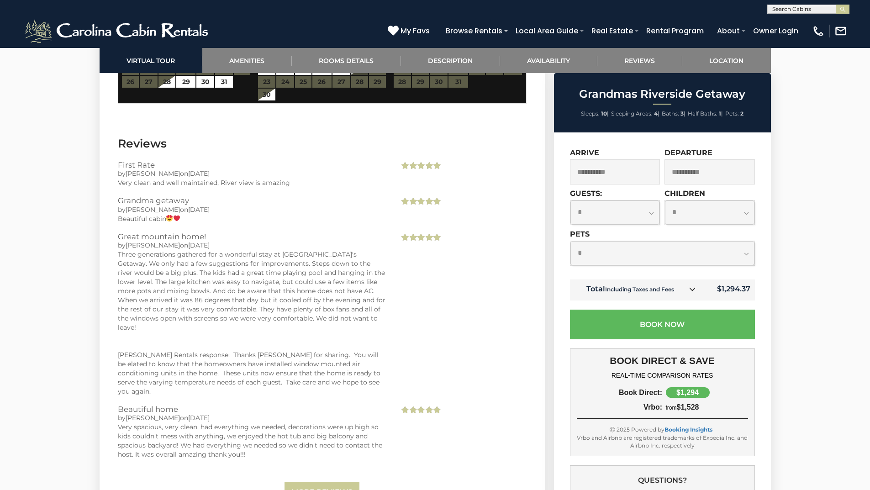
scroll to position [2101, 0]
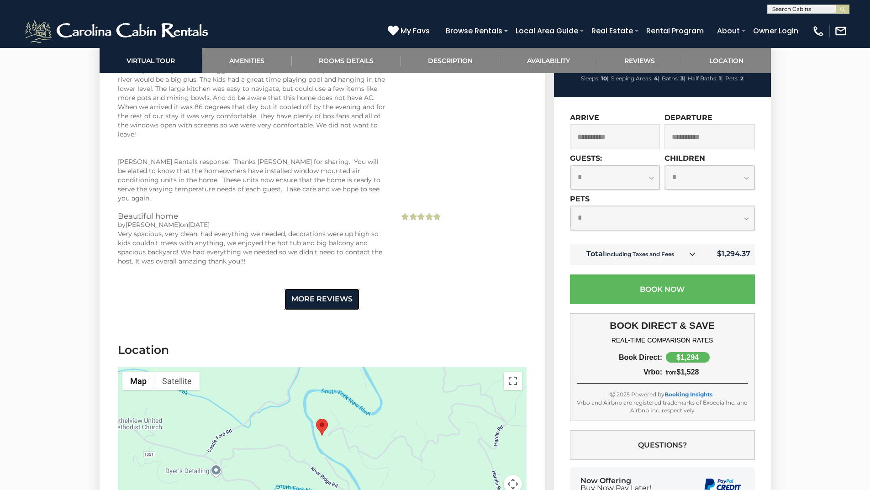
click at [321, 289] on link "More Reviews" at bounding box center [322, 299] width 75 height 21
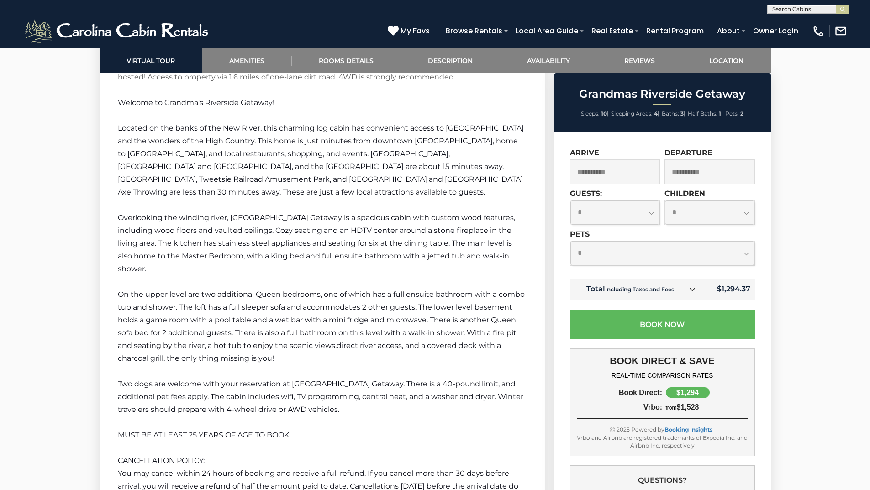
scroll to position [1279, 0]
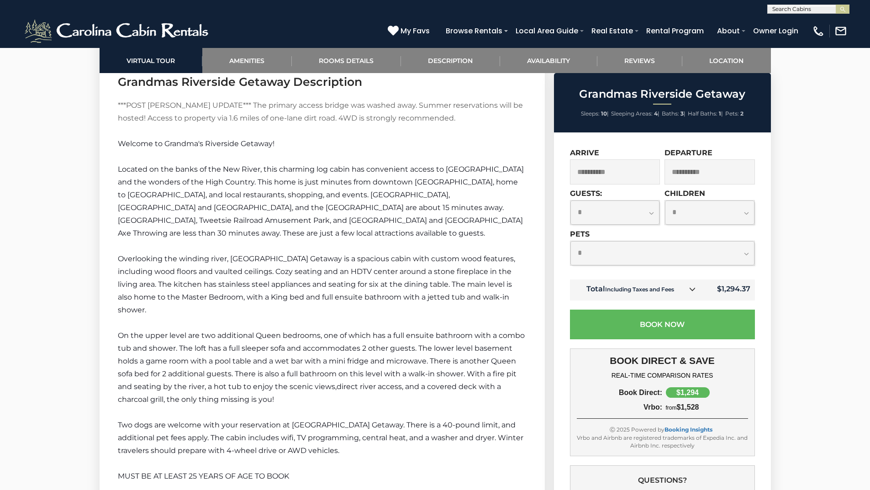
click at [657, 291] on small "Including Taxes and Fees" at bounding box center [639, 289] width 69 height 7
click at [694, 289] on icon at bounding box center [692, 289] width 6 height 6
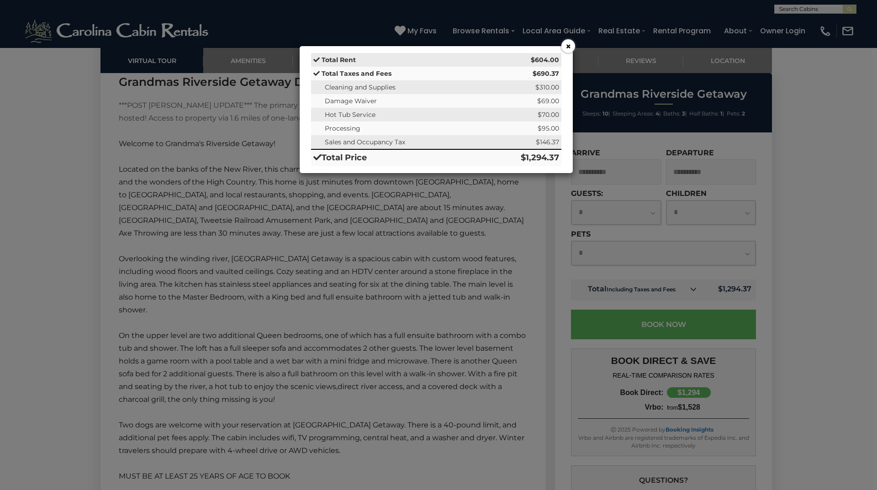
click at [570, 49] on button "×" at bounding box center [568, 46] width 14 height 14
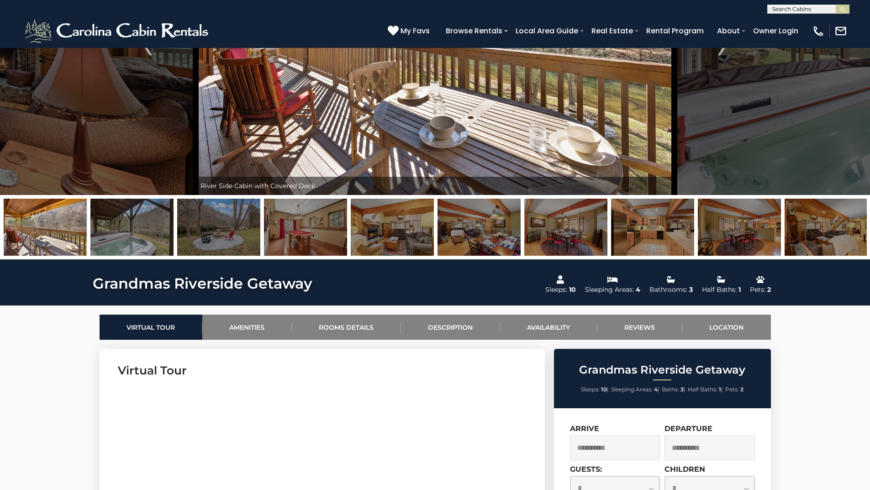
scroll to position [0, 0]
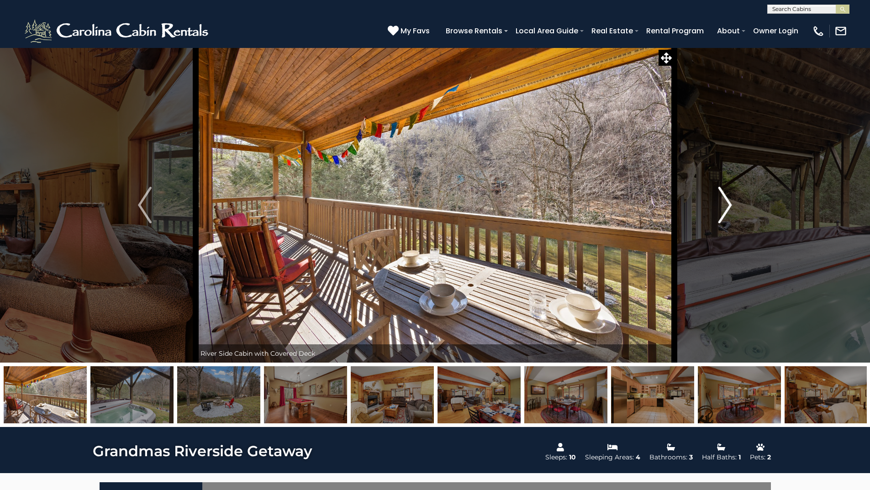
click at [768, 99] on button "Next" at bounding box center [725, 204] width 102 height 315
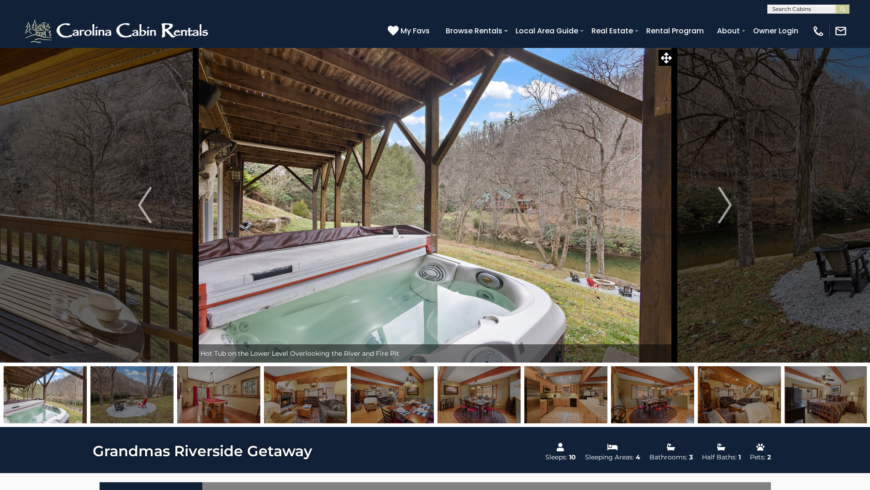
click at [140, 386] on img at bounding box center [131, 394] width 83 height 57
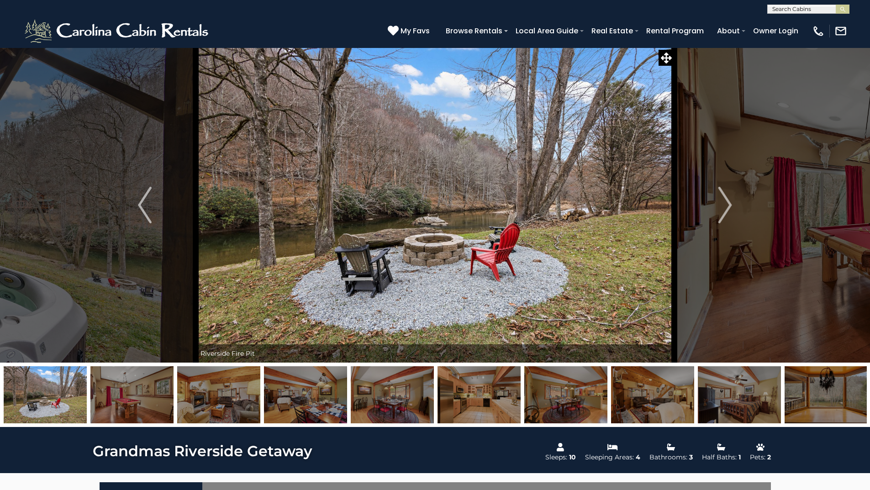
click at [402, 391] on img at bounding box center [392, 394] width 83 height 57
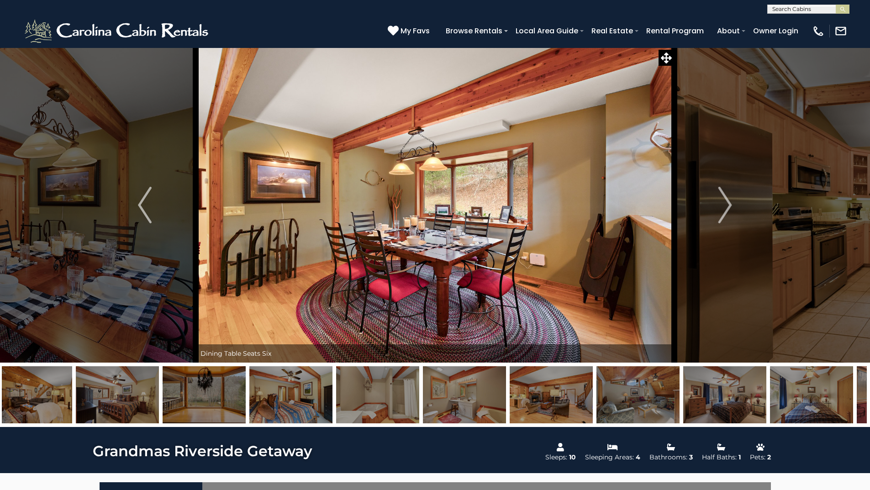
drag, startPoint x: 654, startPoint y: 407, endPoint x: 397, endPoint y: 405, distance: 256.7
click at [377, 409] on img at bounding box center [377, 394] width 83 height 57
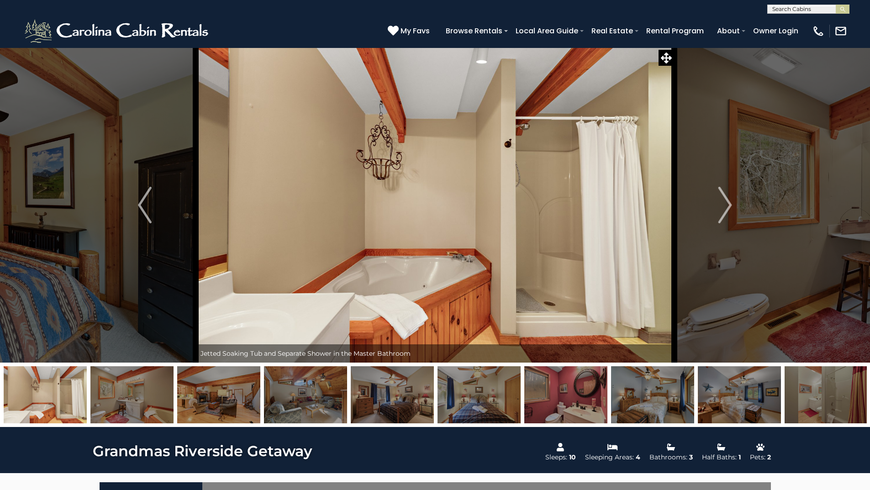
drag, startPoint x: 632, startPoint y: 404, endPoint x: 421, endPoint y: 411, distance: 211.1
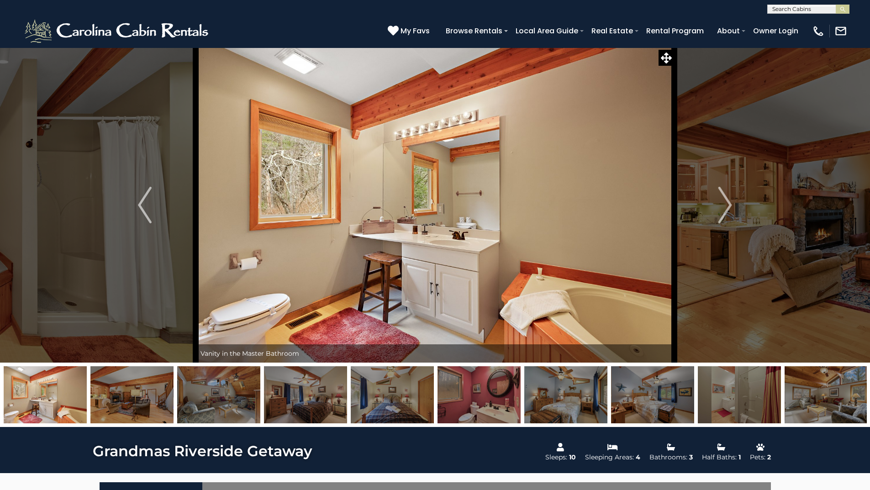
drag, startPoint x: 476, startPoint y: 409, endPoint x: 400, endPoint y: 406, distance: 76.3
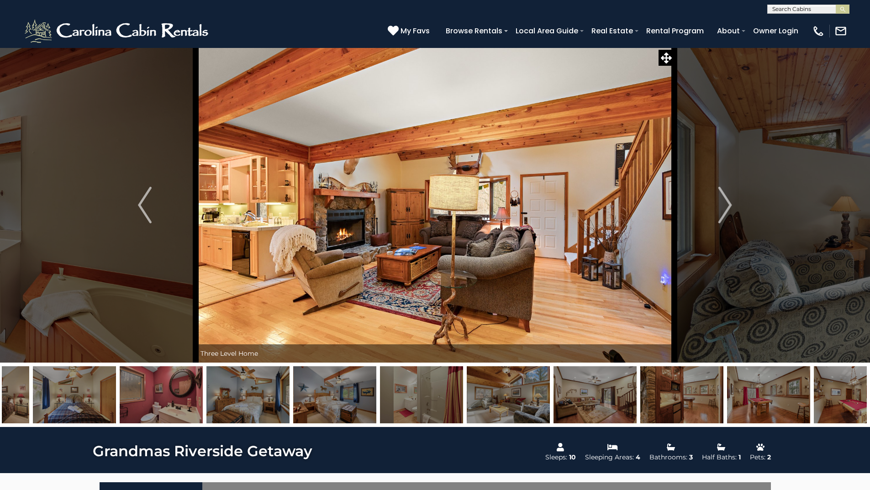
drag, startPoint x: 535, startPoint y: 390, endPoint x: 475, endPoint y: 386, distance: 59.5
click at [392, 389] on img at bounding box center [421, 394] width 83 height 57
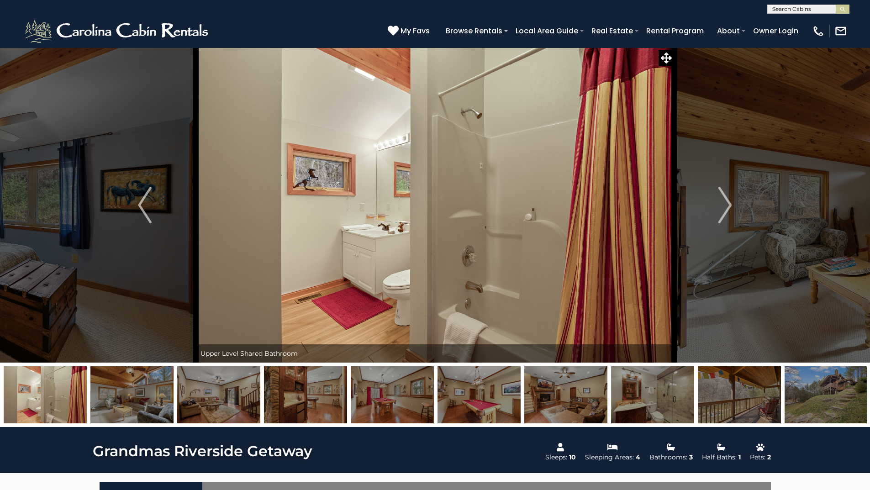
drag, startPoint x: 409, startPoint y: 395, endPoint x: 306, endPoint y: 395, distance: 102.7
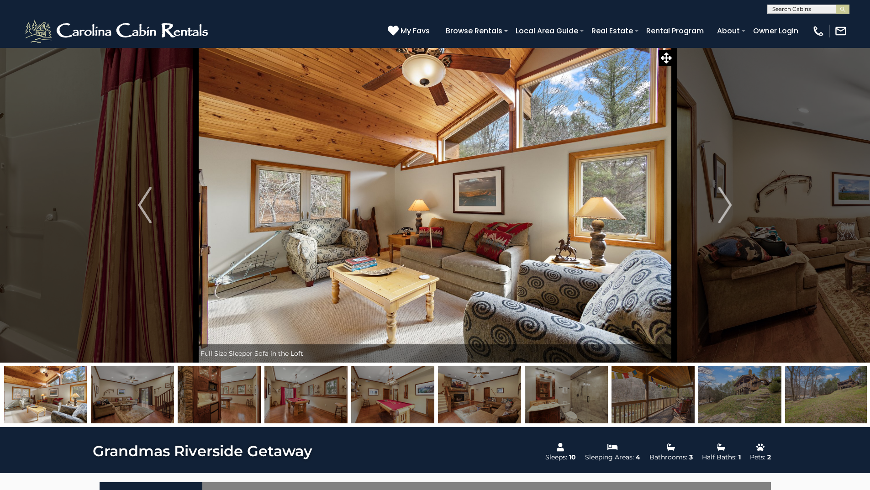
click at [737, 400] on img at bounding box center [739, 394] width 83 height 57
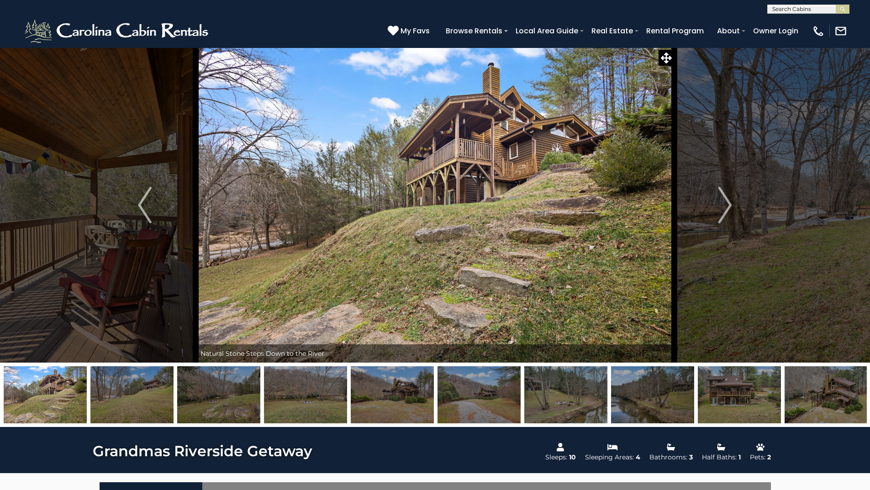
click at [735, 399] on img at bounding box center [739, 394] width 83 height 57
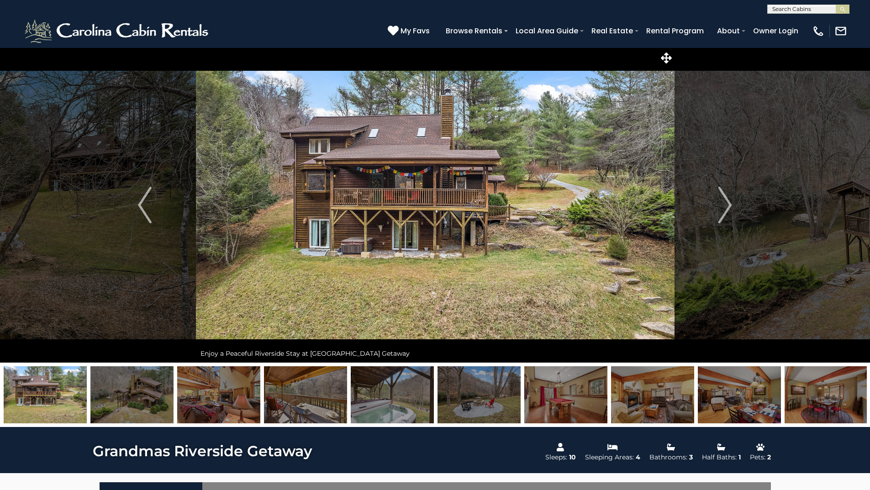
click at [144, 406] on img at bounding box center [131, 394] width 83 height 57
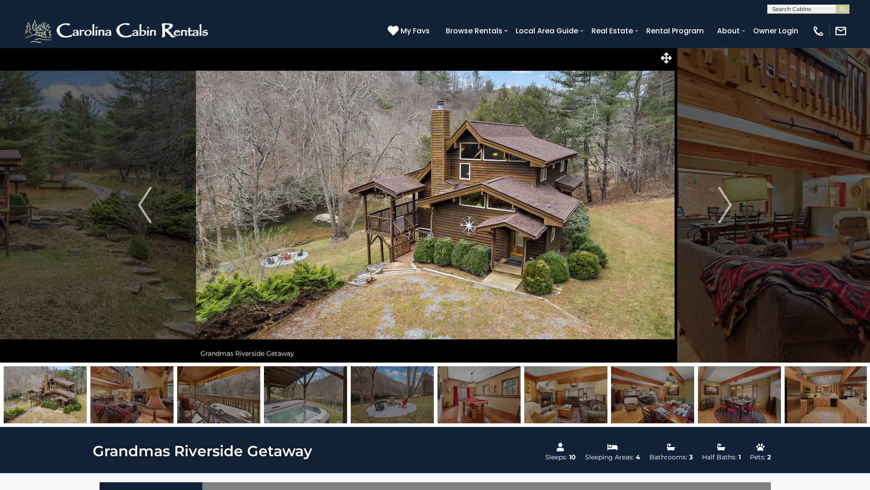
click at [473, 152] on img at bounding box center [435, 204] width 479 height 315
click at [666, 54] on icon at bounding box center [666, 58] width 11 height 11
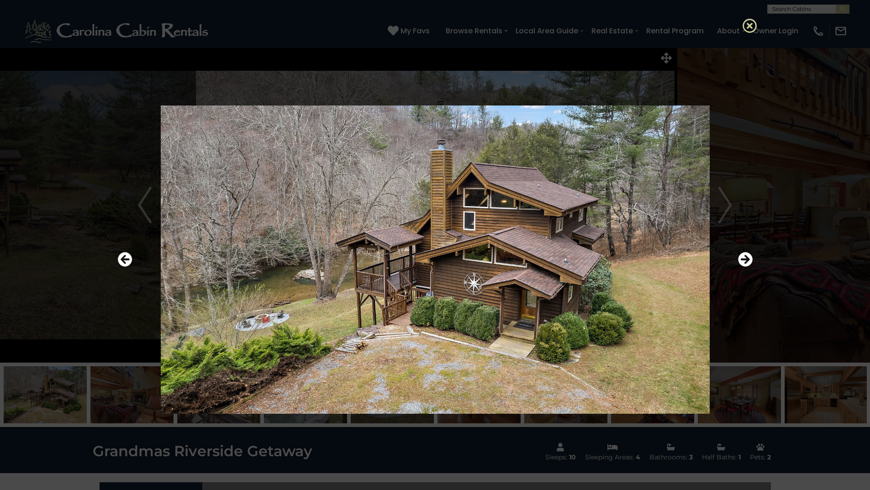
click at [746, 27] on icon at bounding box center [750, 25] width 15 height 15
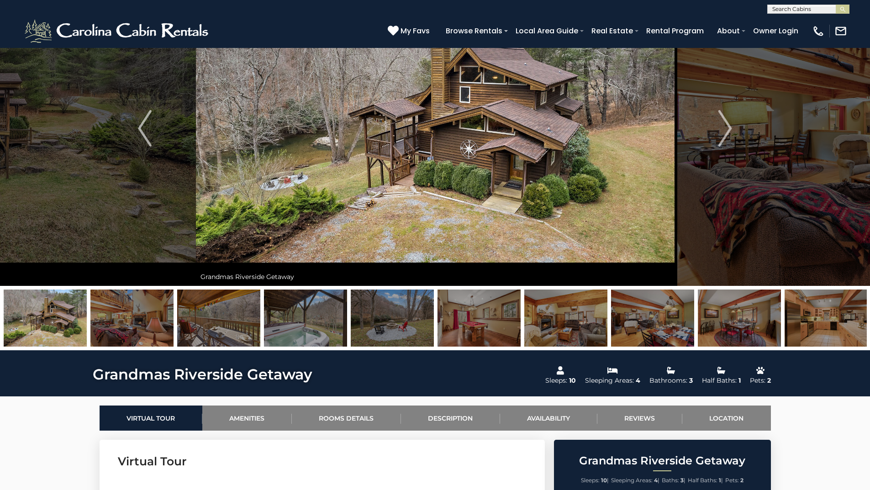
scroll to position [91, 0]
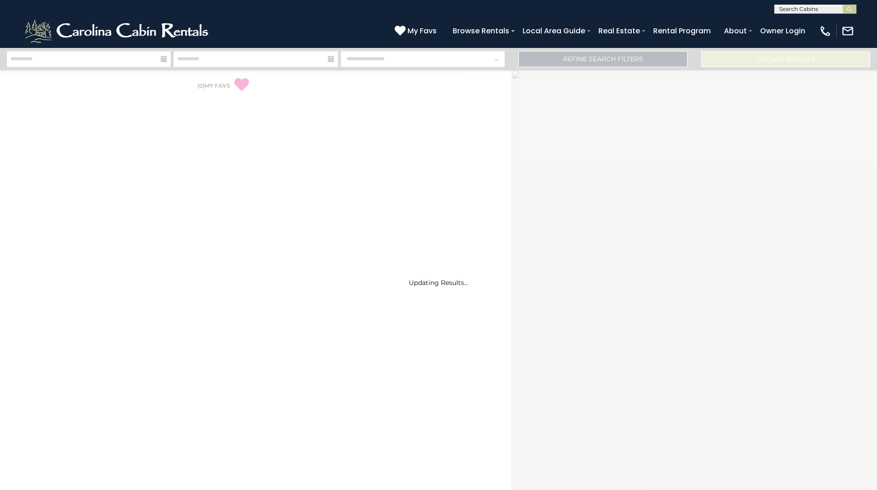
select select "*"
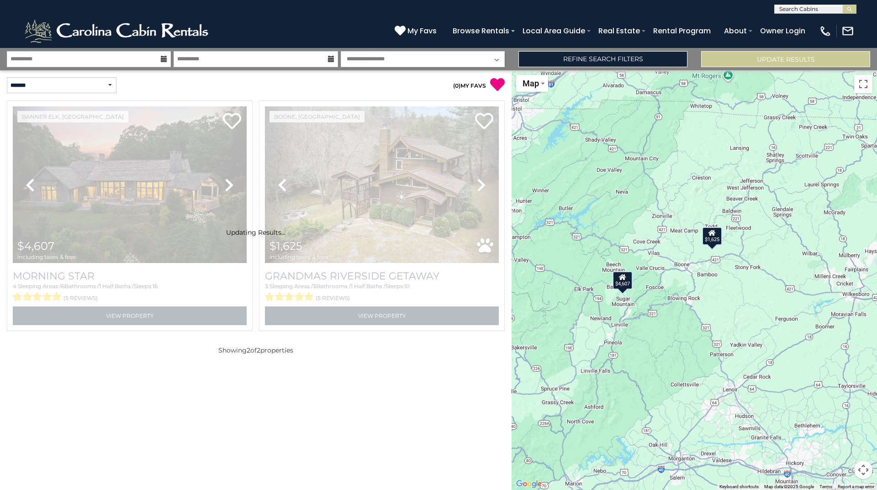
drag, startPoint x: 825, startPoint y: 279, endPoint x: 730, endPoint y: 282, distance: 95.0
click at [730, 282] on div "$4,607 $1,625" at bounding box center [693, 280] width 365 height 420
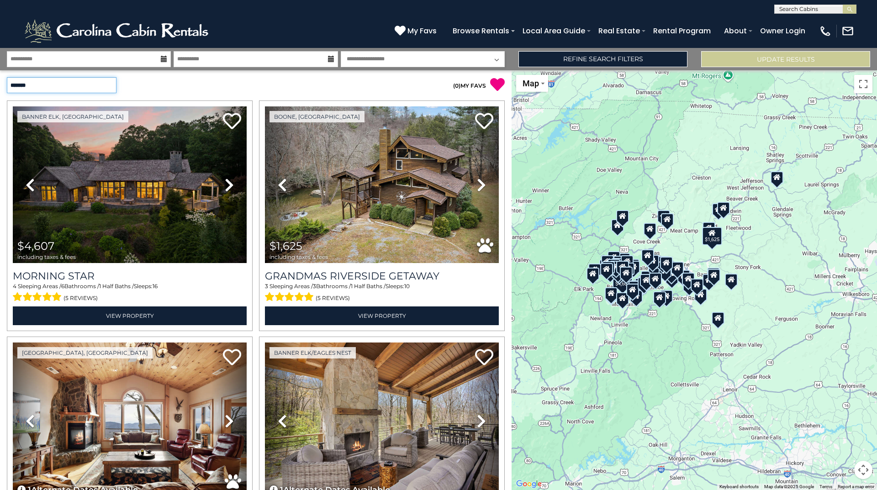
click at [49, 84] on select "**********" at bounding box center [62, 85] width 110 height 16
select select "*****"
click at [7, 77] on select "**********" at bounding box center [62, 85] width 110 height 16
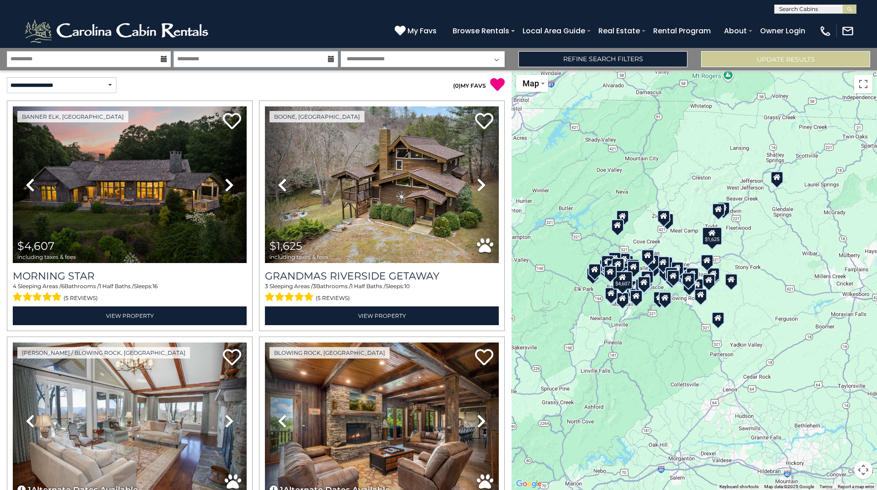
click at [214, 62] on input "**********" at bounding box center [256, 59] width 164 height 16
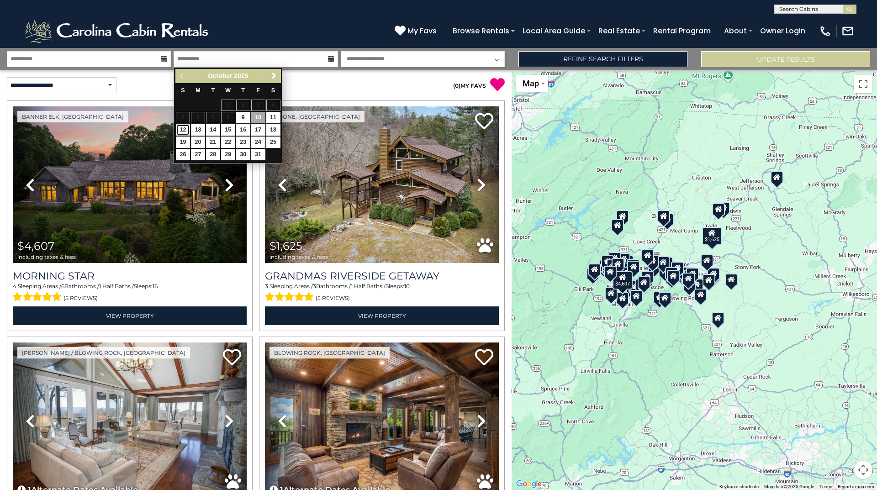
click at [186, 130] on link "12" at bounding box center [183, 129] width 14 height 11
type input "********"
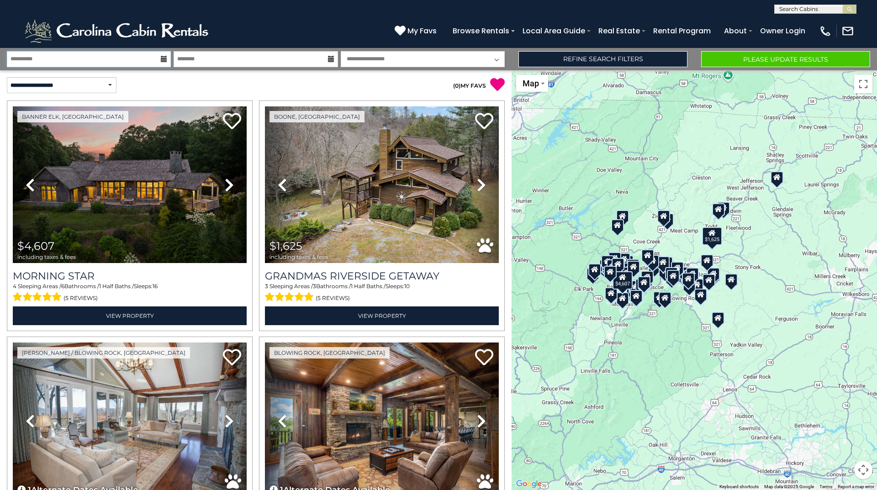
click at [103, 60] on input "**********" at bounding box center [89, 59] width 164 height 16
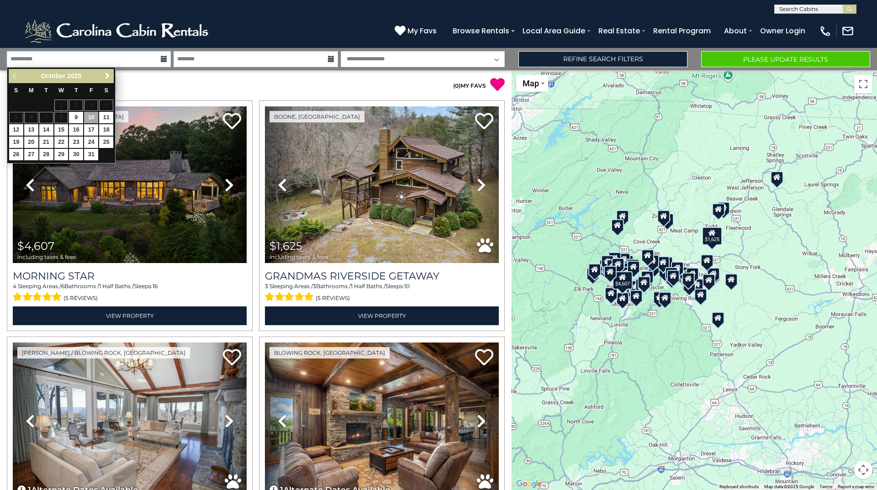
click at [103, 60] on input "**********" at bounding box center [89, 59] width 164 height 16
click at [397, 49] on div "**********" at bounding box center [438, 59] width 877 height 22
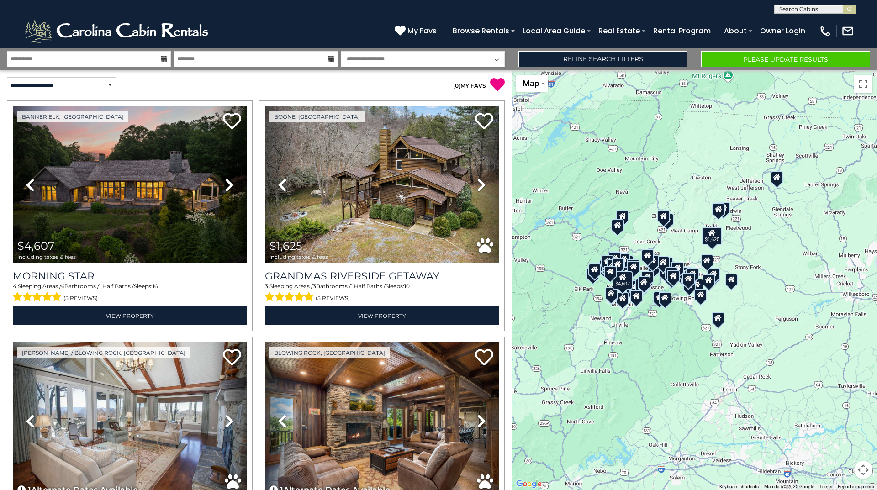
click at [400, 55] on select "**********" at bounding box center [423, 59] width 164 height 16
select select
click at [341, 51] on select "**********" at bounding box center [423, 59] width 164 height 16
click at [745, 62] on button "Please Update Results" at bounding box center [785, 59] width 169 height 16
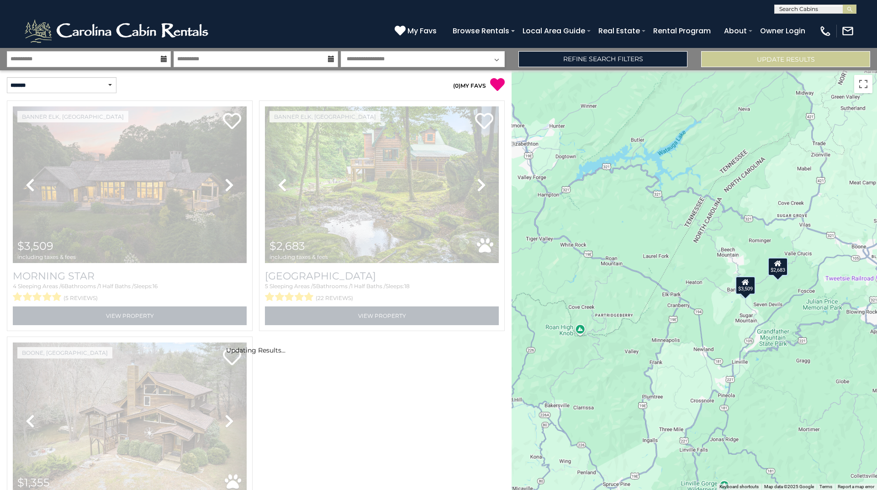
select select "*"
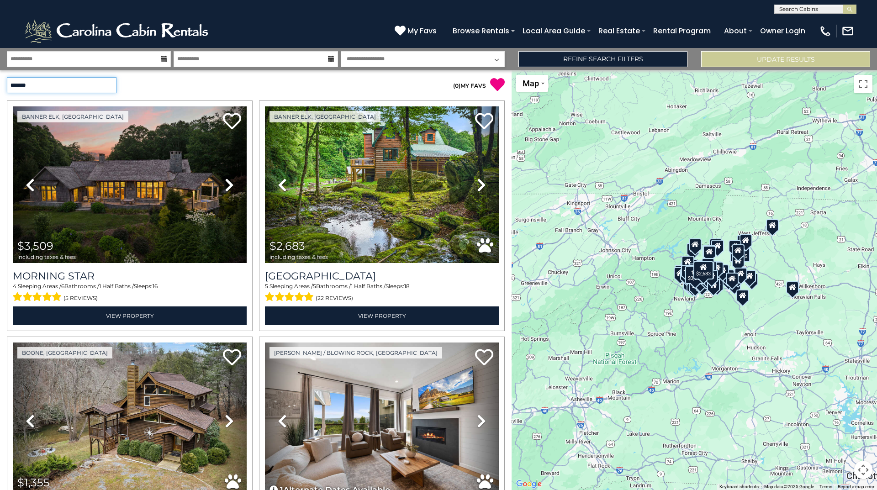
click at [41, 84] on select "**********" at bounding box center [62, 85] width 110 height 16
select select "*********"
click at [7, 77] on select "**********" at bounding box center [62, 85] width 110 height 16
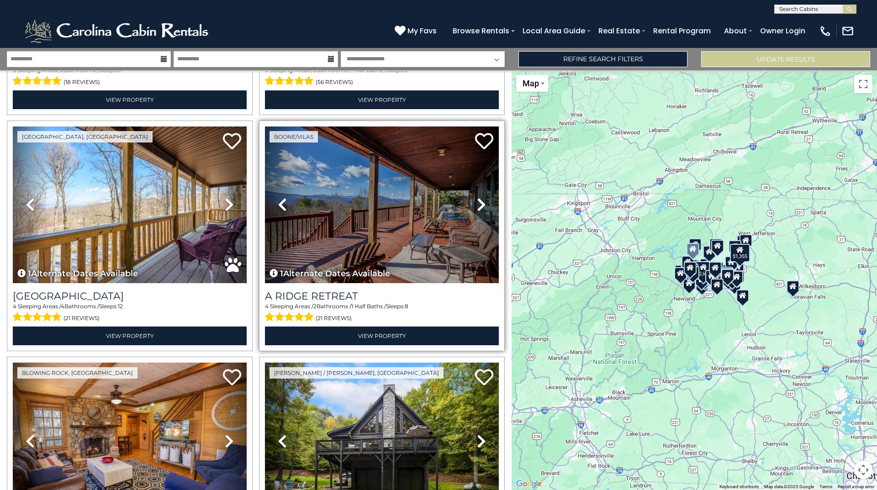
scroll to position [1507, 0]
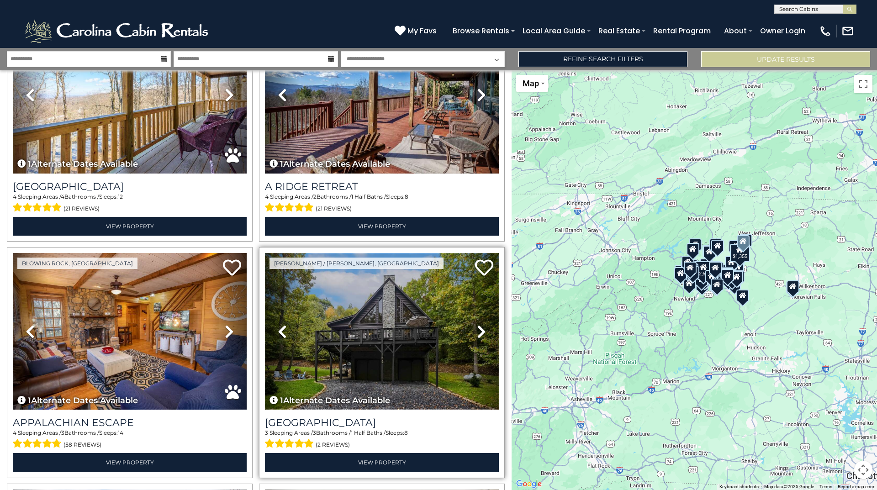
click at [376, 320] on img at bounding box center [382, 331] width 234 height 157
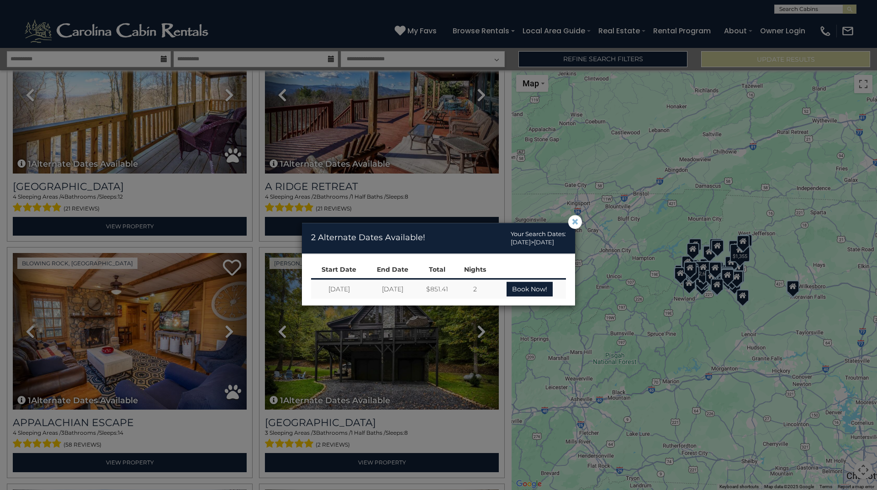
click at [572, 222] on span "×" at bounding box center [575, 222] width 8 height 0
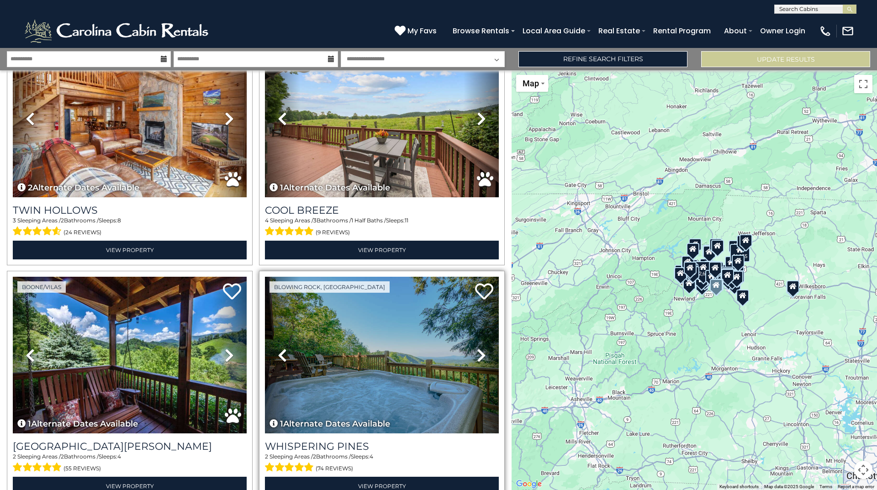
scroll to position [2238, 0]
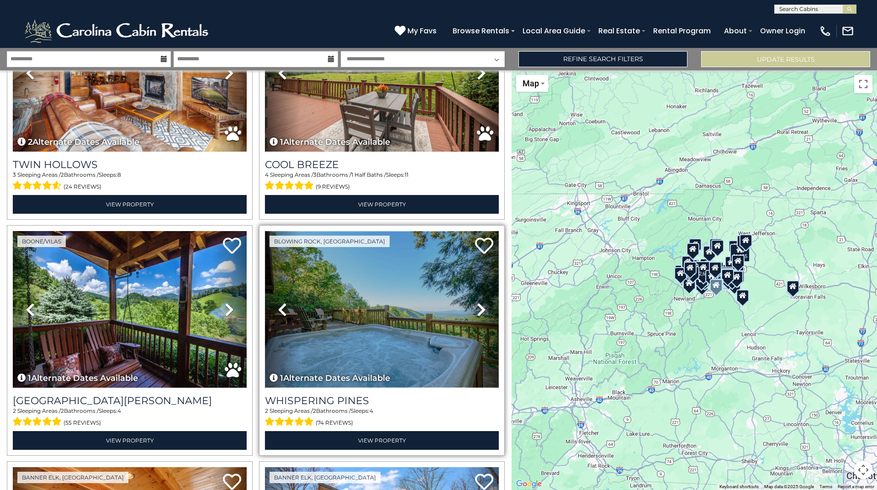
click at [383, 295] on img at bounding box center [382, 309] width 234 height 157
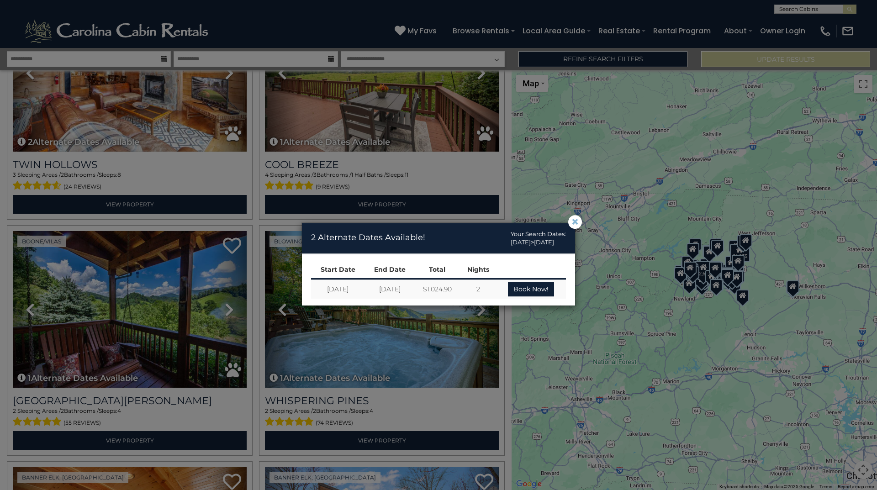
click at [572, 222] on span "×" at bounding box center [575, 222] width 8 height 0
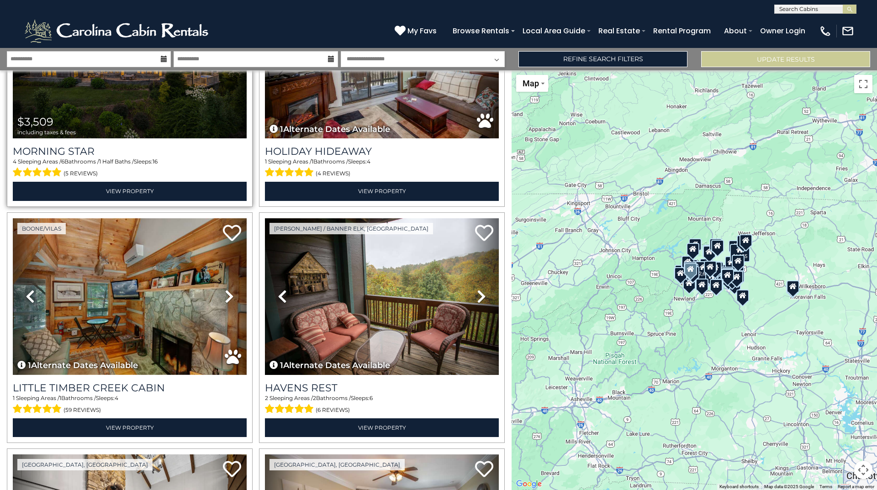
scroll to position [228, 0]
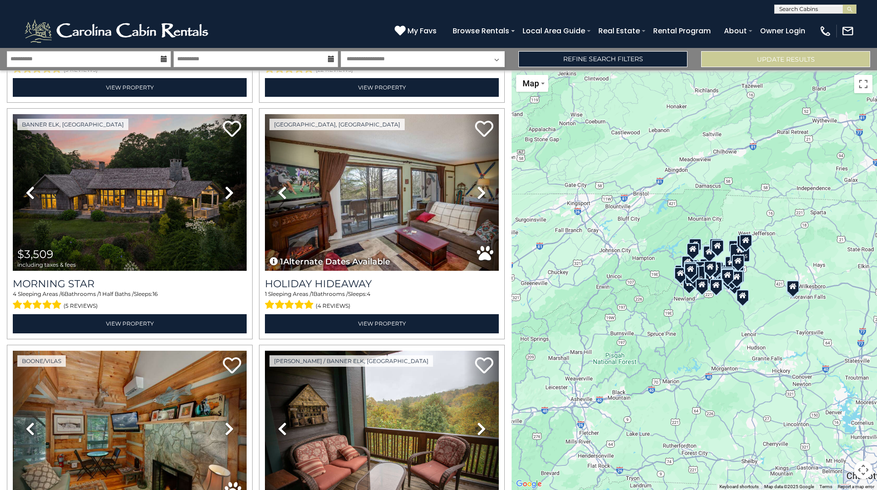
click at [405, 57] on select "**********" at bounding box center [423, 59] width 164 height 16
select select "*"
click at [341, 51] on select "**********" at bounding box center [423, 59] width 164 height 16
click at [772, 63] on button "Update Results" at bounding box center [785, 59] width 169 height 16
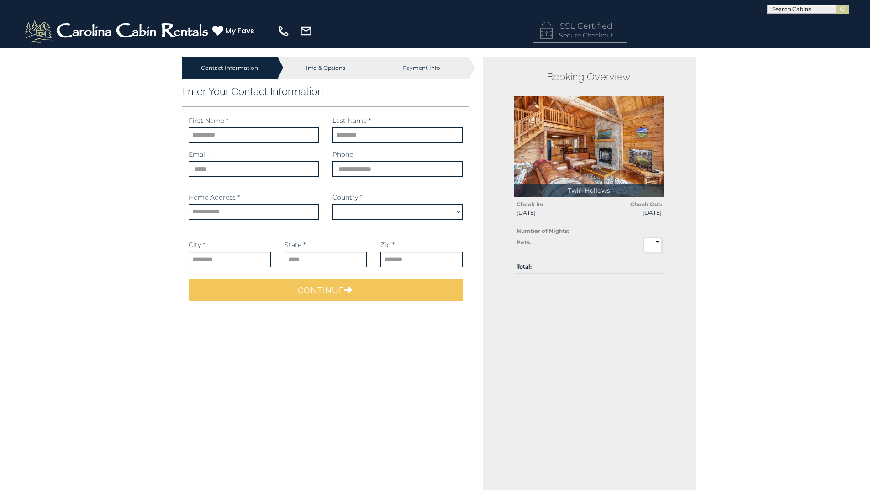
select select "*********"
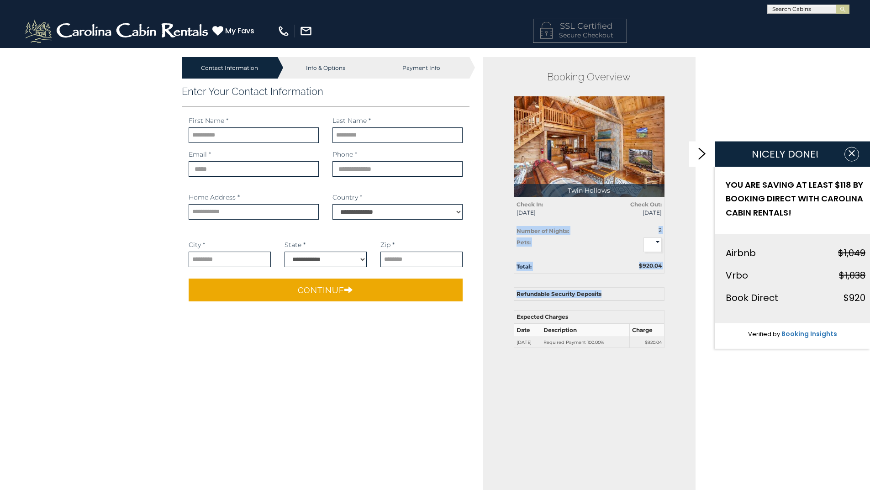
drag, startPoint x: 638, startPoint y: 295, endPoint x: 505, endPoint y: 232, distance: 147.1
click at [505, 232] on div "Booking Overview [GEOGRAPHIC_DATA] Total: $920.04 Check In: [DATE] Check Out: […" at bounding box center [589, 286] width 213 height 458
drag, startPoint x: 505, startPoint y: 232, endPoint x: 667, endPoint y: 338, distance: 193.7
click at [667, 338] on div "Booking Overview [GEOGRAPHIC_DATA] Total: $920.04 Check In: [DATE] Check Out: […" at bounding box center [589, 286] width 213 height 458
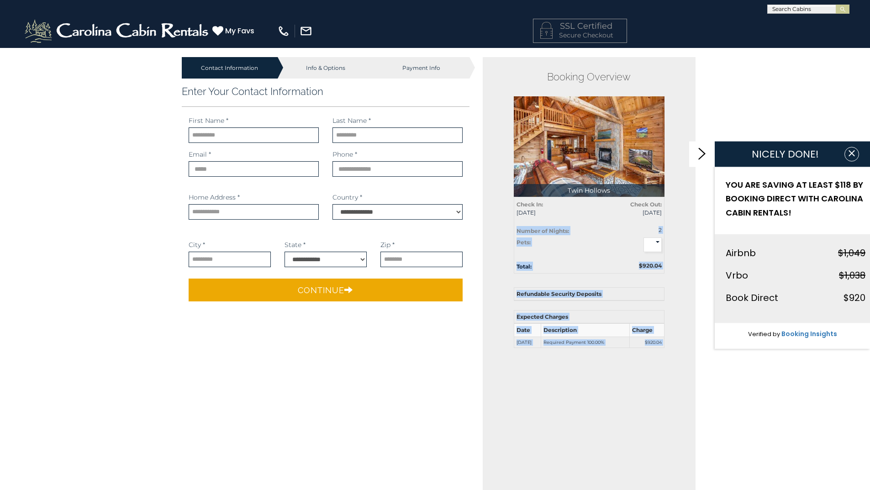
click at [667, 338] on div "Booking Overview [GEOGRAPHIC_DATA] Total: $920.04 Check In: [DATE] Check Out: […" at bounding box center [589, 286] width 213 height 458
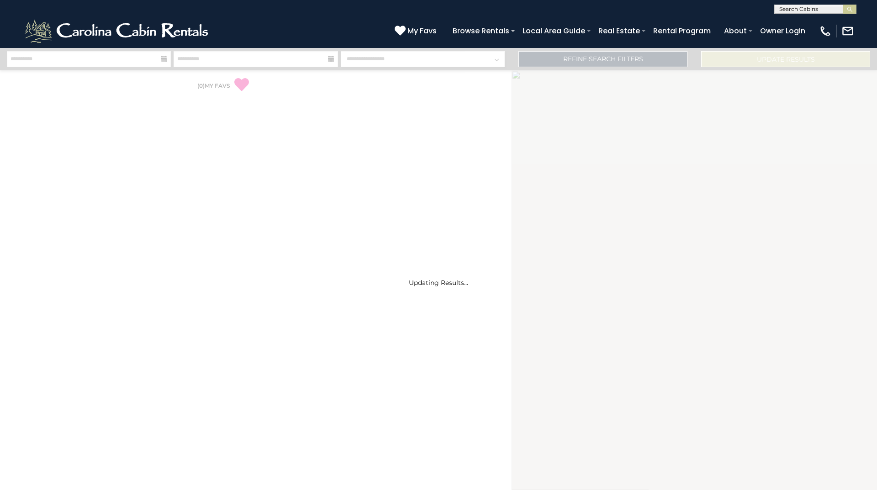
select select "*"
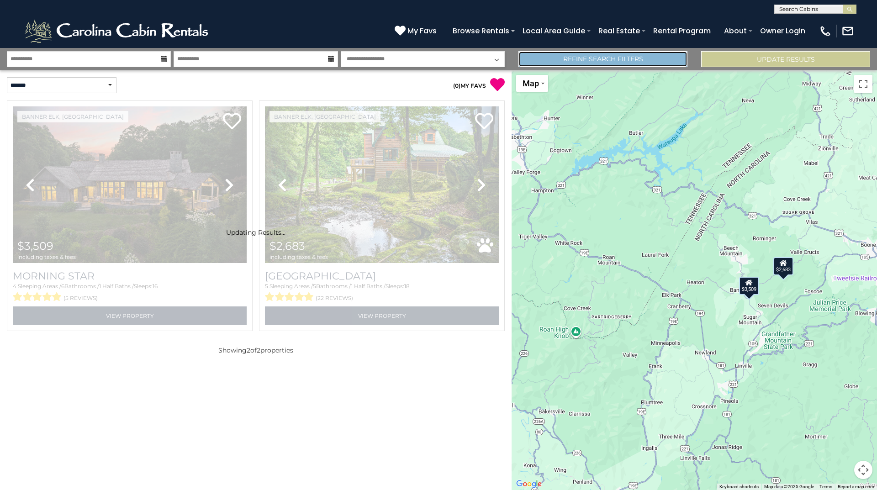
click at [636, 57] on link "Refine Search Filters" at bounding box center [602, 59] width 169 height 16
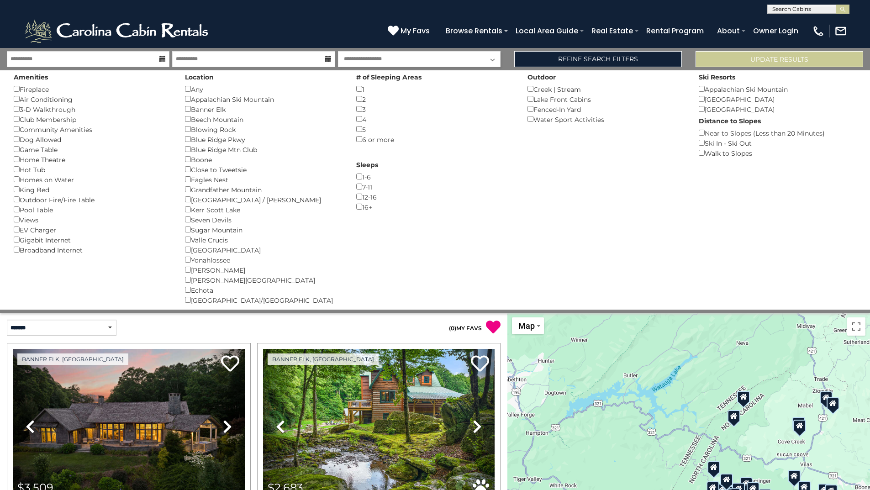
click at [372, 178] on div "1-6 ()" at bounding box center [435, 177] width 158 height 10
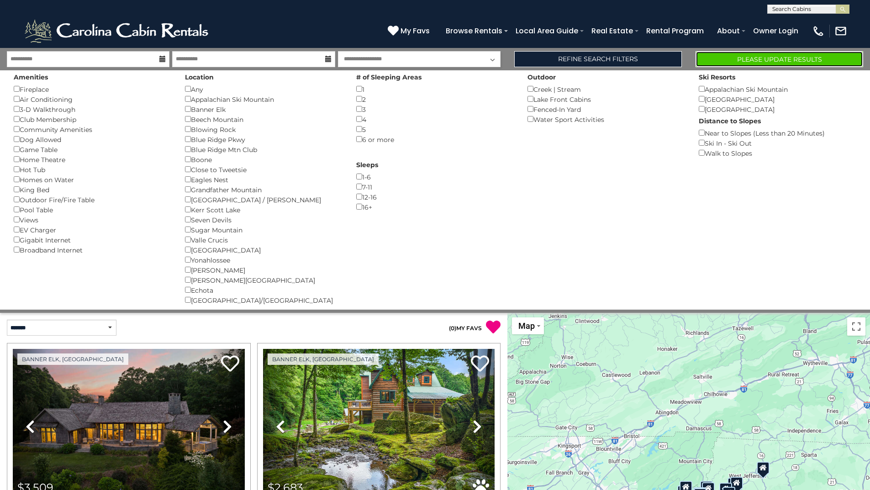
click at [734, 59] on button "Please Update Results" at bounding box center [779, 59] width 168 height 16
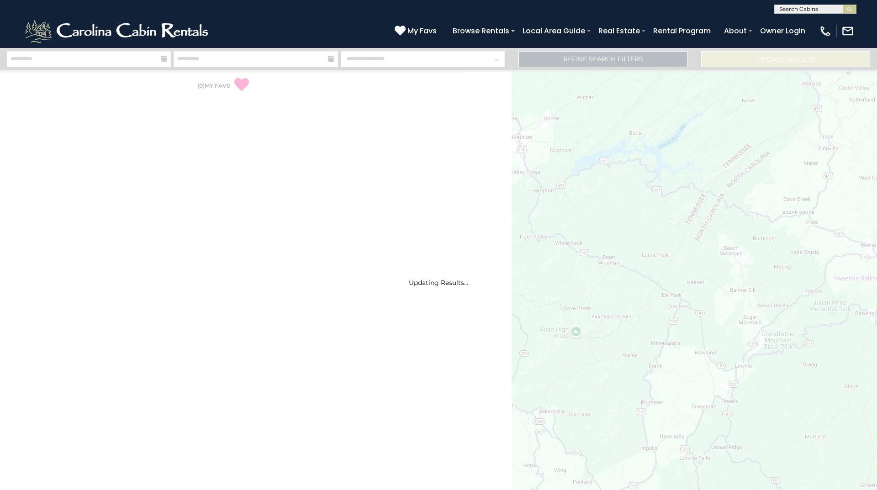
select select "*"
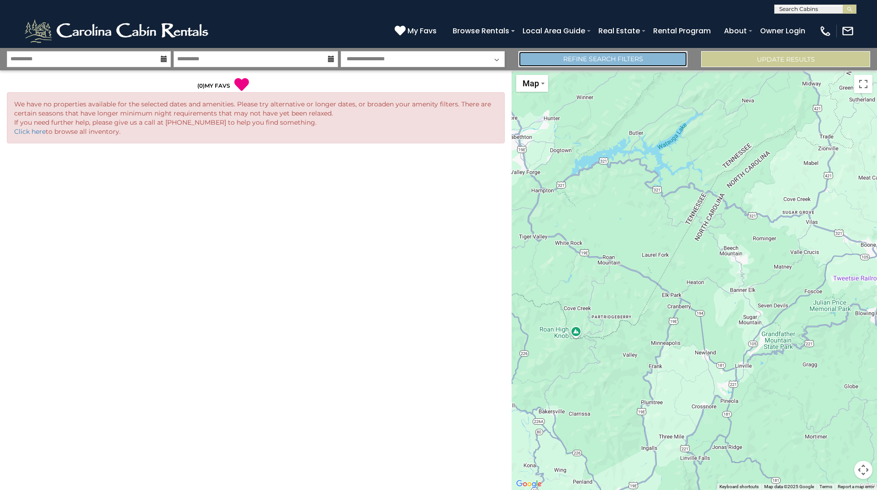
click at [643, 61] on link "Refine Search Filters" at bounding box center [602, 59] width 169 height 16
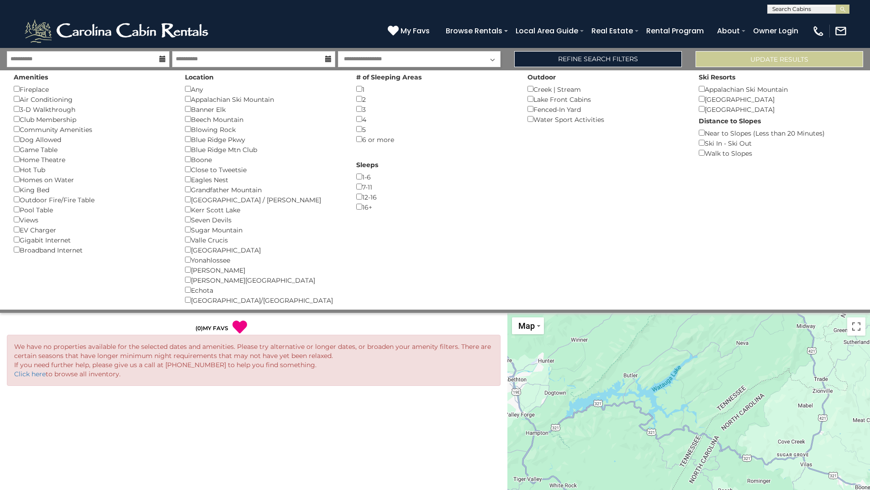
click at [364, 177] on div "1-6 ()" at bounding box center [435, 177] width 158 height 10
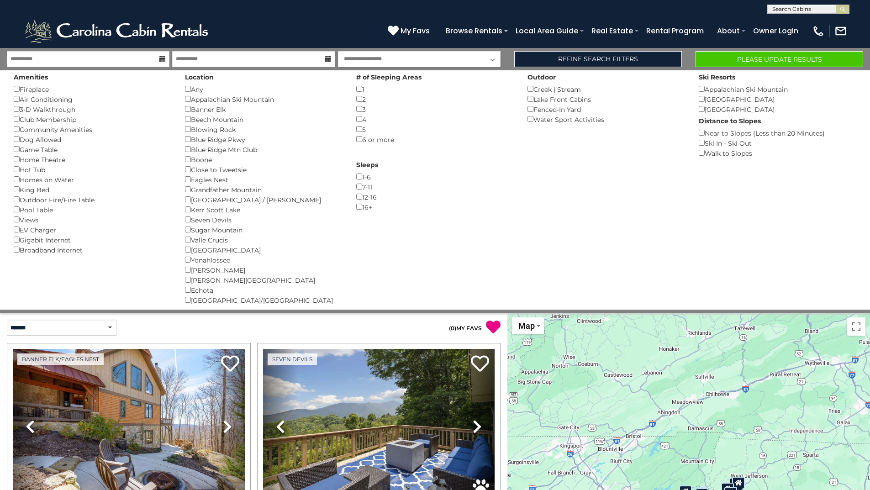
click at [14, 171] on div "Amenities Fireplace () Air Conditioning () 3-D Walkthrough () Club Membership (…" at bounding box center [92, 162] width 171 height 184
click at [729, 58] on button "Please Update Results" at bounding box center [779, 59] width 168 height 16
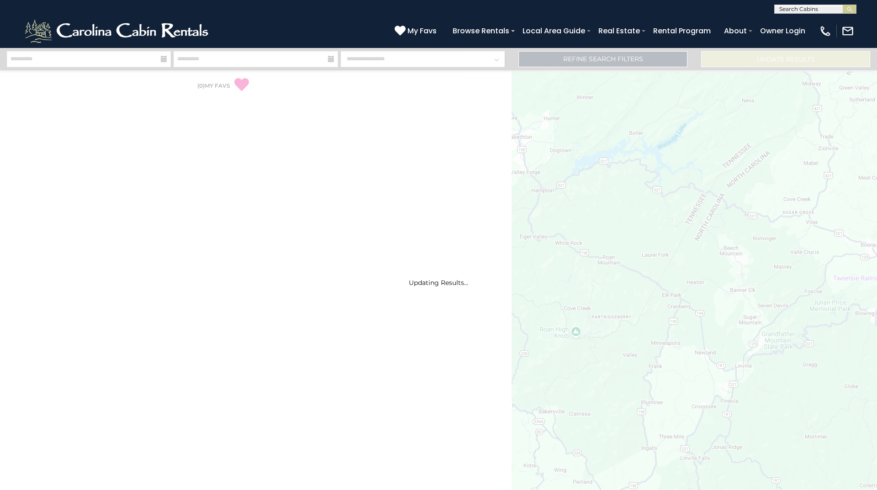
select select "*"
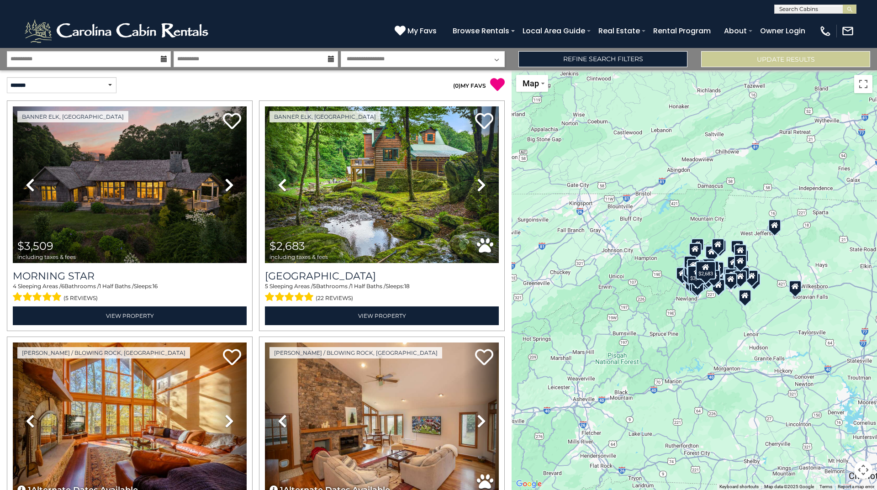
click at [44, 74] on div "**********" at bounding box center [128, 85] width 256 height 30
click at [44, 84] on select "**********" at bounding box center [62, 85] width 110 height 16
select select "*********"
click at [7, 77] on select "**********" at bounding box center [62, 85] width 110 height 16
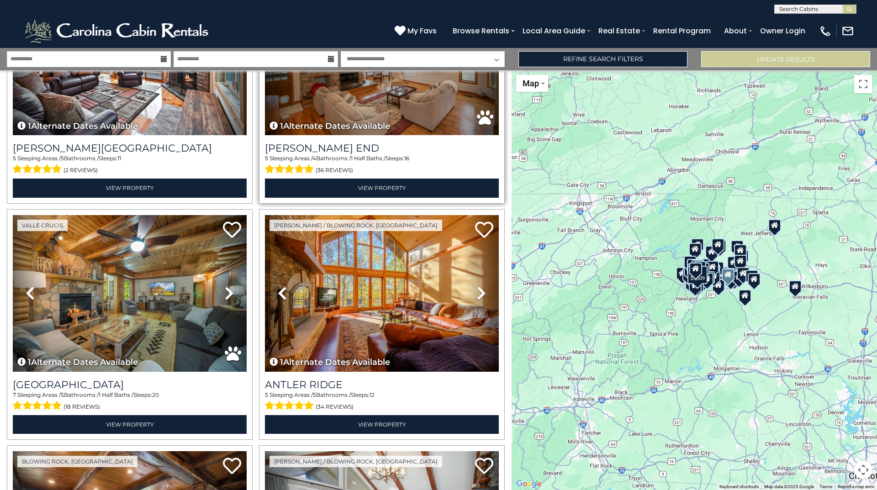
scroll to position [365, 0]
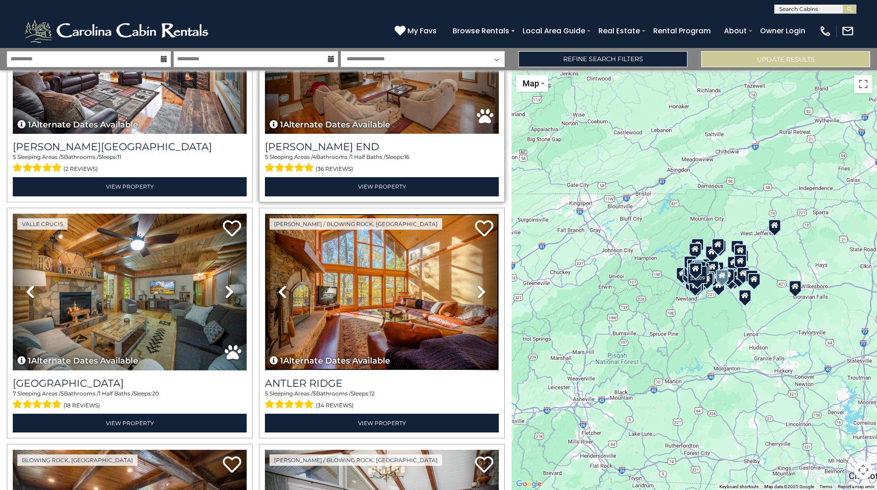
click at [389, 275] on img at bounding box center [382, 292] width 234 height 157
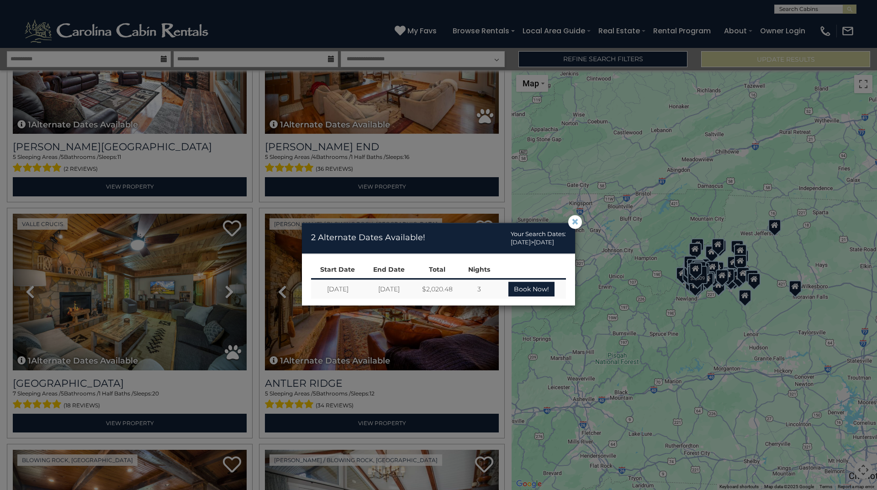
click at [577, 222] on span "×" at bounding box center [575, 222] width 8 height 0
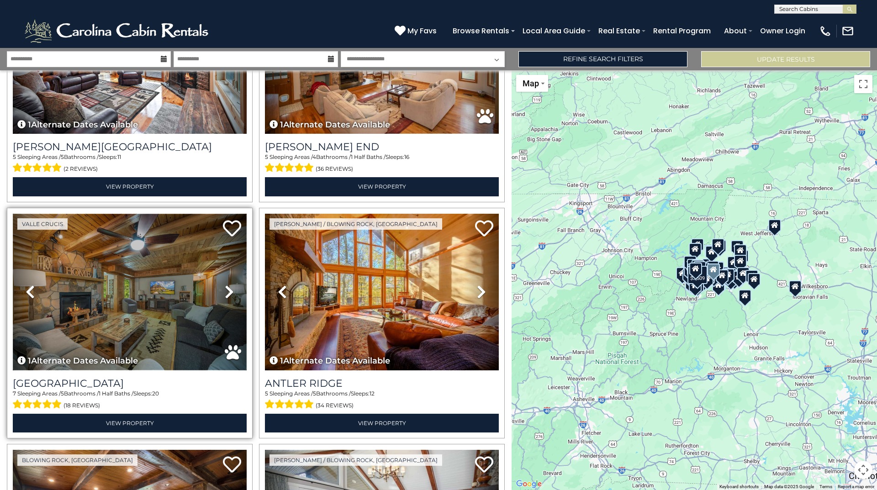
click at [79, 276] on img at bounding box center [130, 292] width 234 height 157
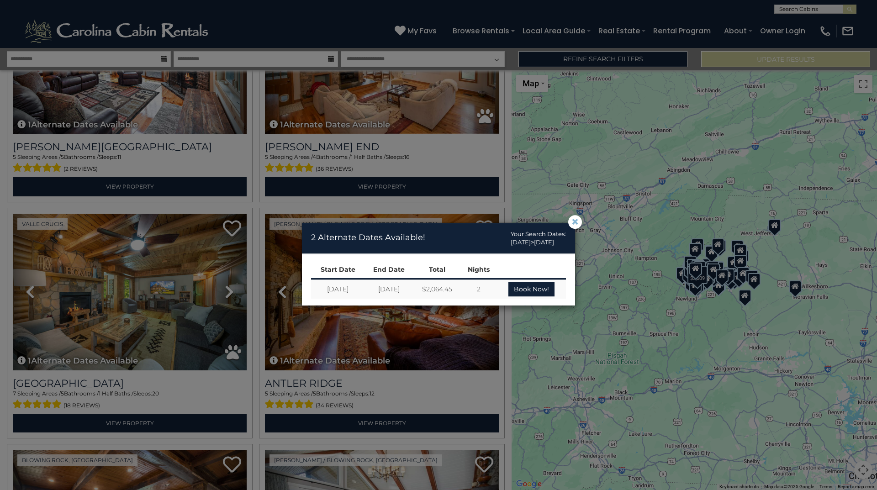
click at [578, 222] on span "×" at bounding box center [575, 222] width 8 height 0
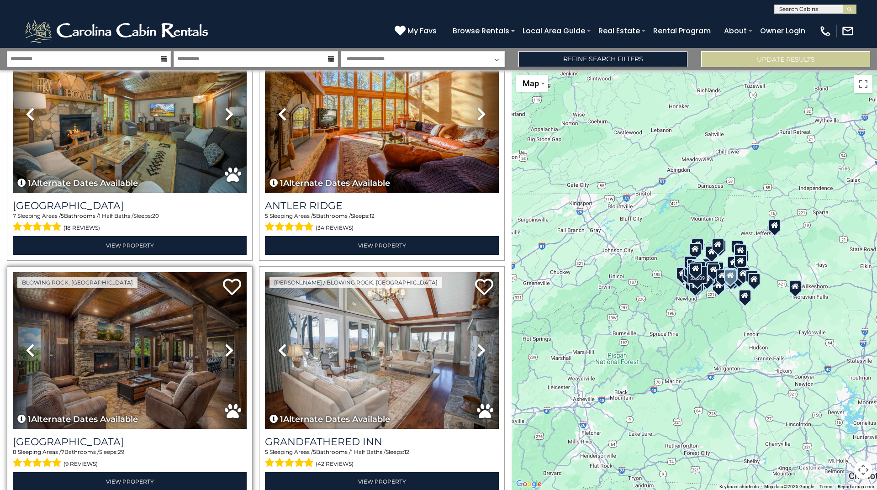
scroll to position [548, 0]
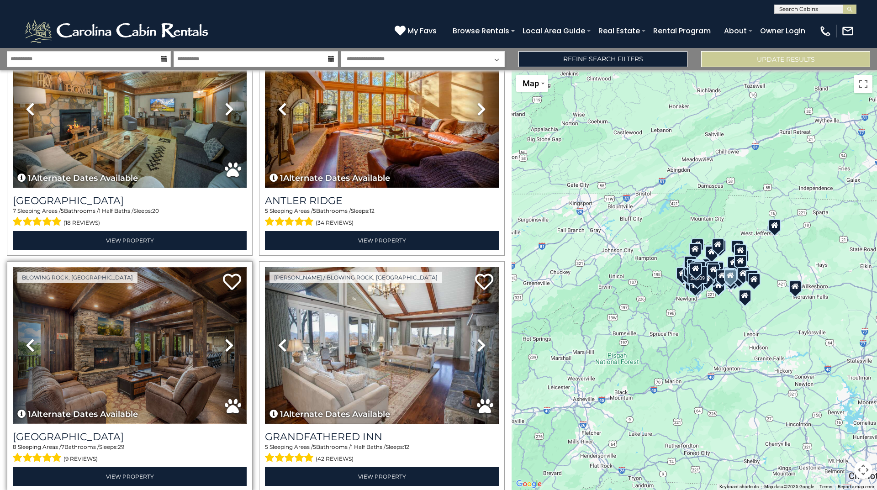
click at [139, 309] on img at bounding box center [130, 345] width 234 height 157
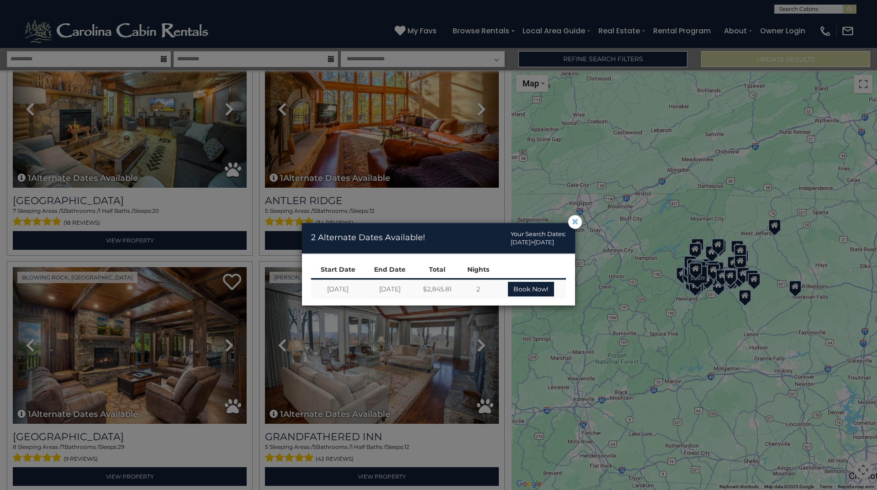
click at [573, 222] on span "×" at bounding box center [575, 222] width 8 height 0
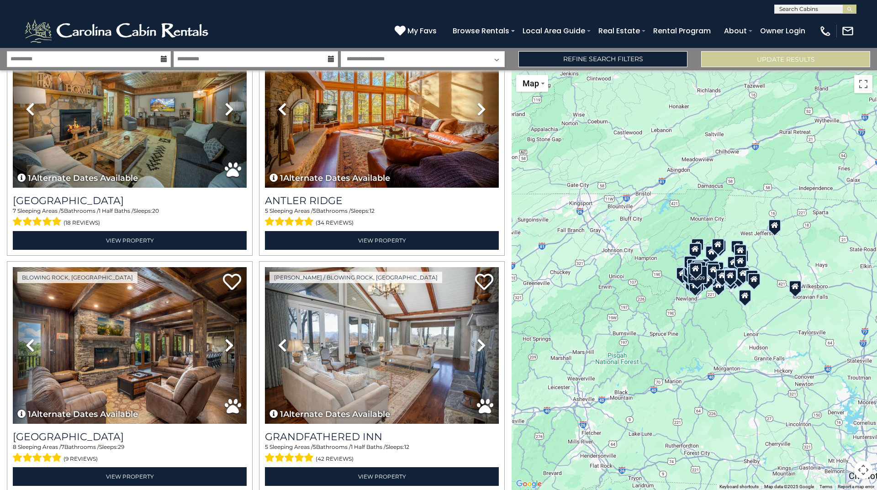
click at [438, 57] on select "**********" at bounding box center [423, 59] width 164 height 16
select select "*"
click at [341, 51] on select "**********" at bounding box center [423, 59] width 164 height 16
click at [780, 57] on button "Update Results" at bounding box center [785, 59] width 169 height 16
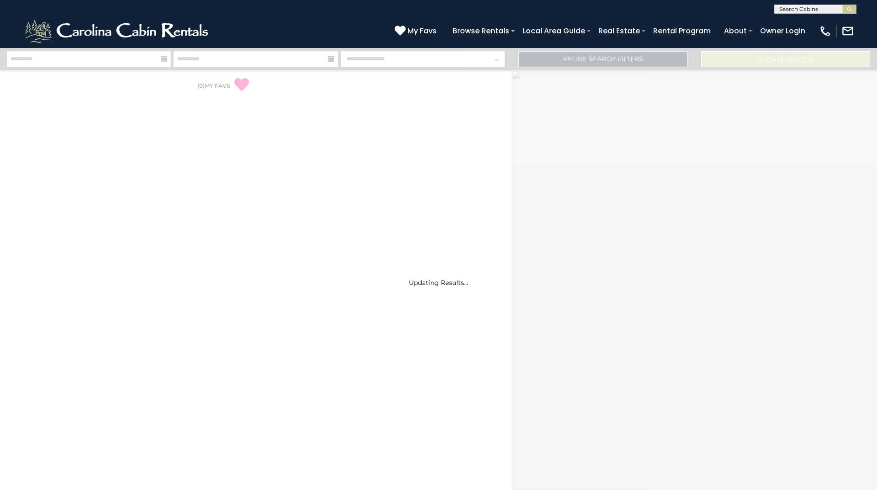
select select "*"
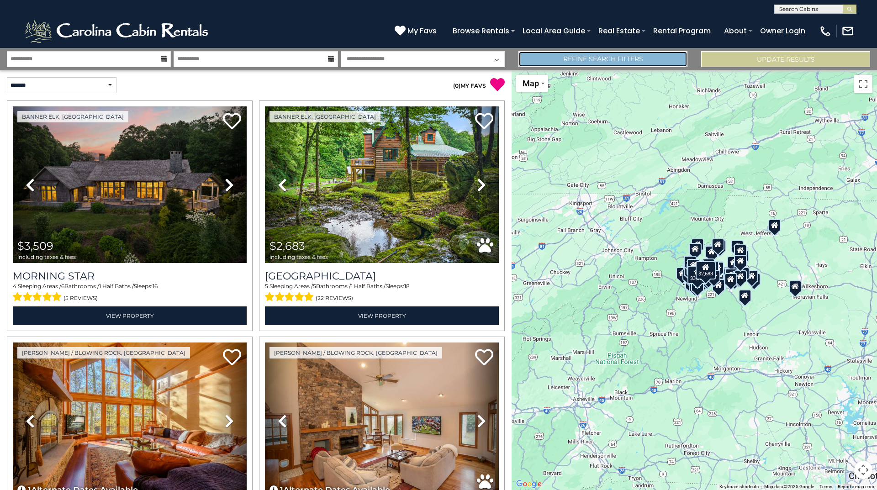
click at [626, 65] on link "Refine Search Filters" at bounding box center [602, 59] width 169 height 16
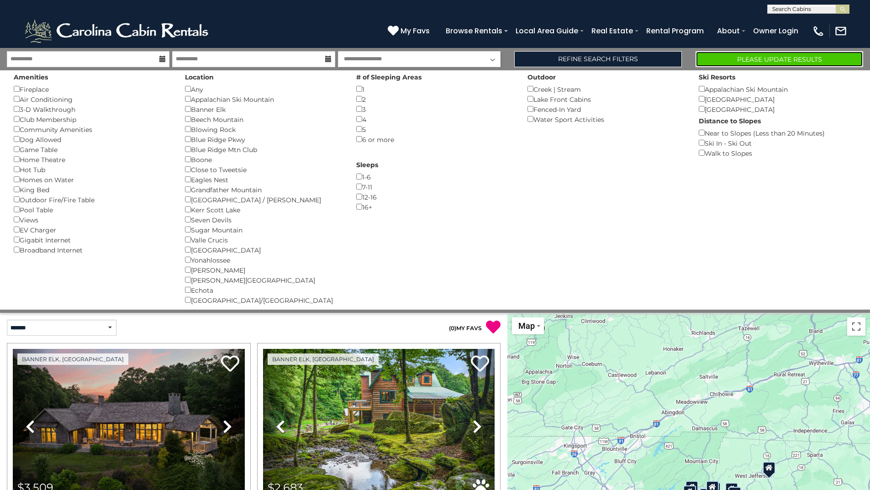
click at [745, 58] on button "Please Update Results" at bounding box center [779, 59] width 168 height 16
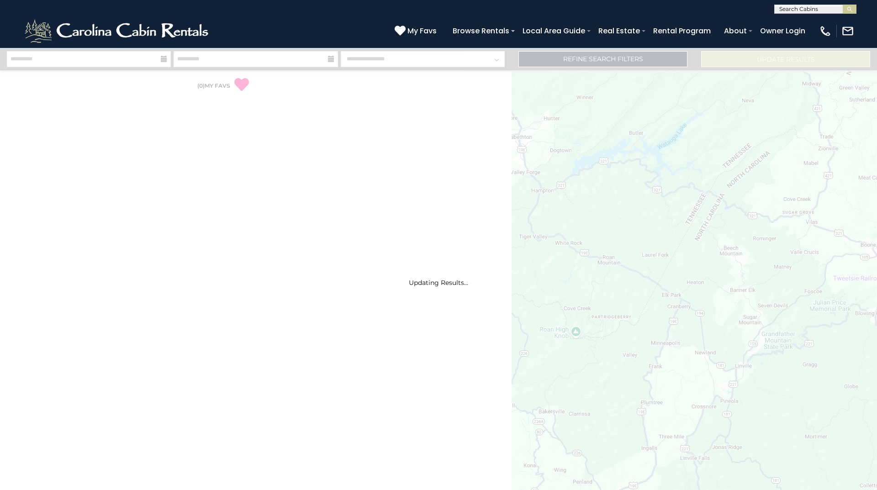
select select "*"
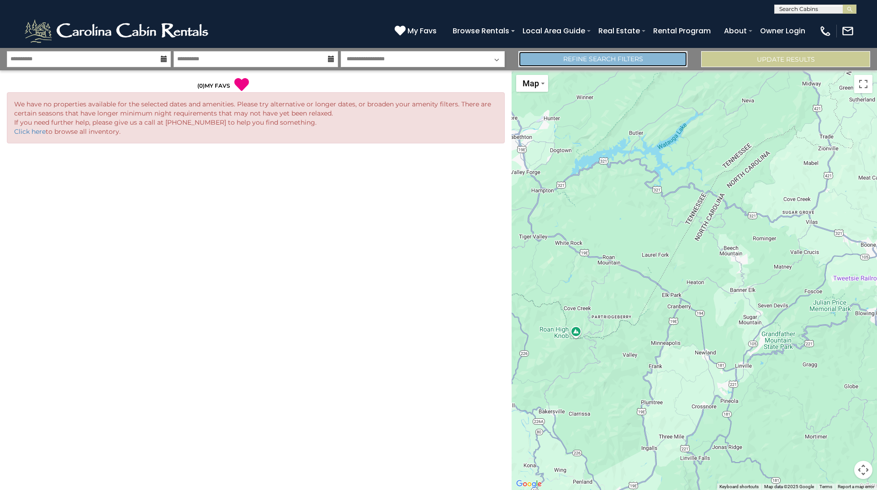
click at [565, 63] on link "Refine Search Filters" at bounding box center [602, 59] width 169 height 16
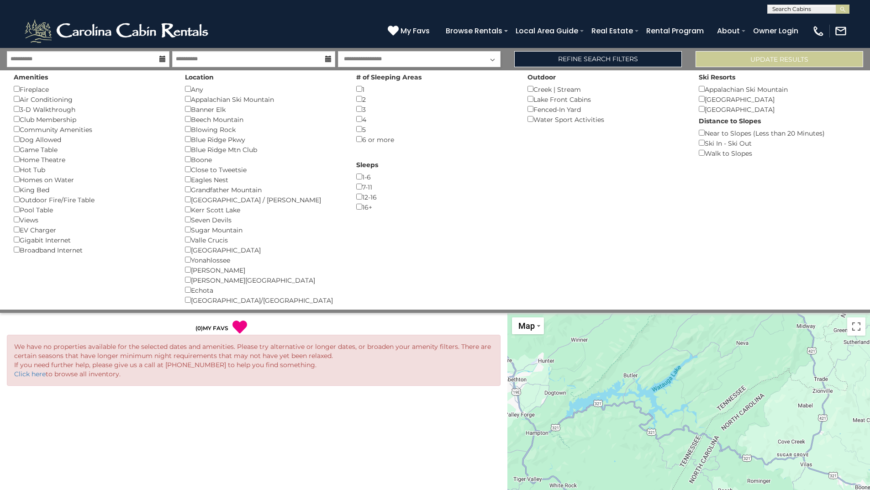
click at [552, 92] on div "Creek | Stream ()" at bounding box center [606, 89] width 158 height 10
click at [748, 54] on button "Please Update Results" at bounding box center [779, 59] width 168 height 16
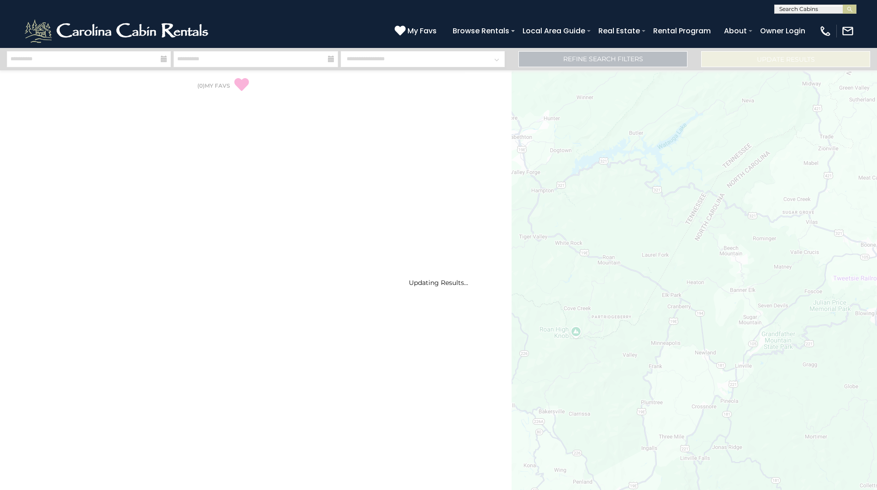
select select "*"
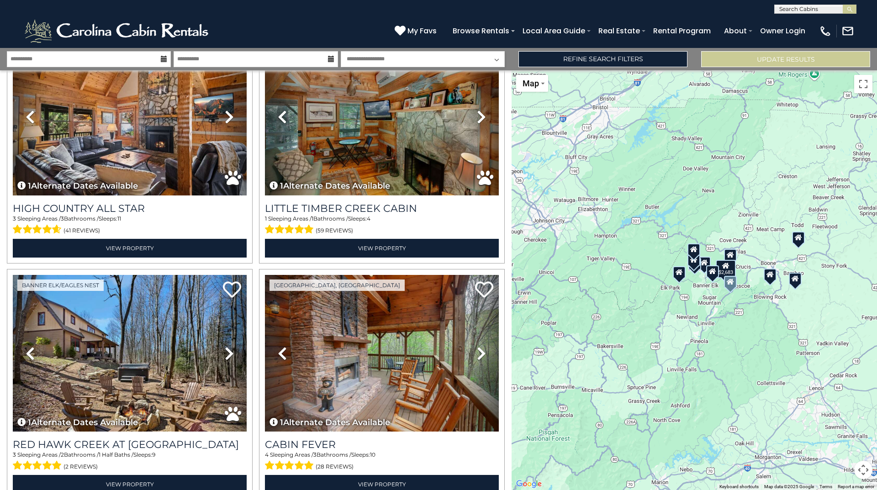
scroll to position [1051, 0]
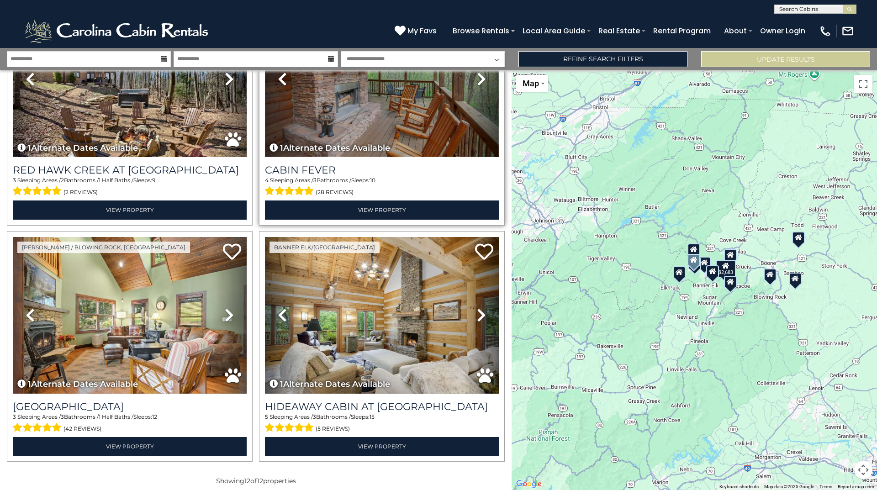
click at [370, 100] on img at bounding box center [382, 78] width 234 height 157
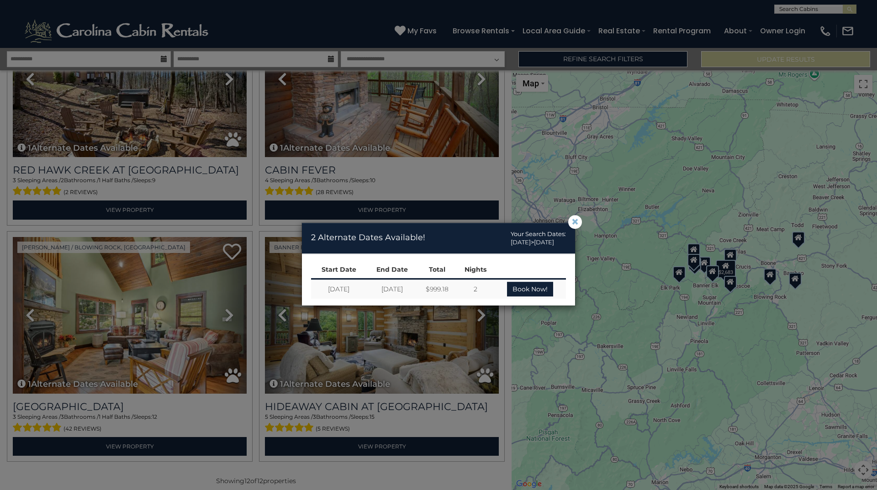
drag, startPoint x: 574, startPoint y: 220, endPoint x: 441, endPoint y: 254, distance: 137.8
click at [574, 222] on span "×" at bounding box center [575, 222] width 8 height 0
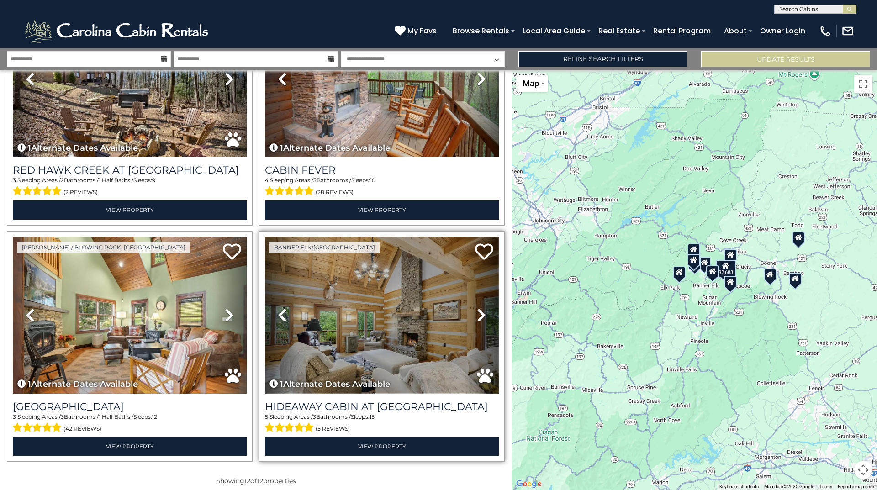
click at [391, 270] on img at bounding box center [382, 315] width 234 height 157
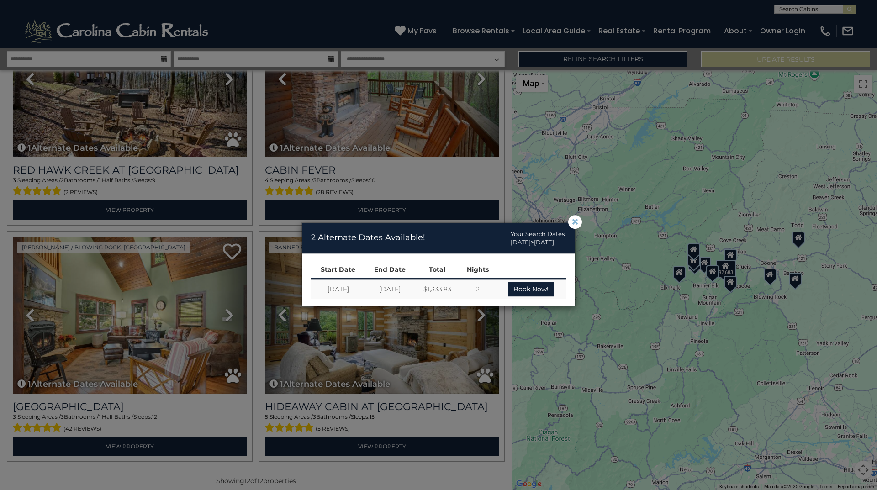
click at [574, 222] on span "×" at bounding box center [575, 222] width 8 height 0
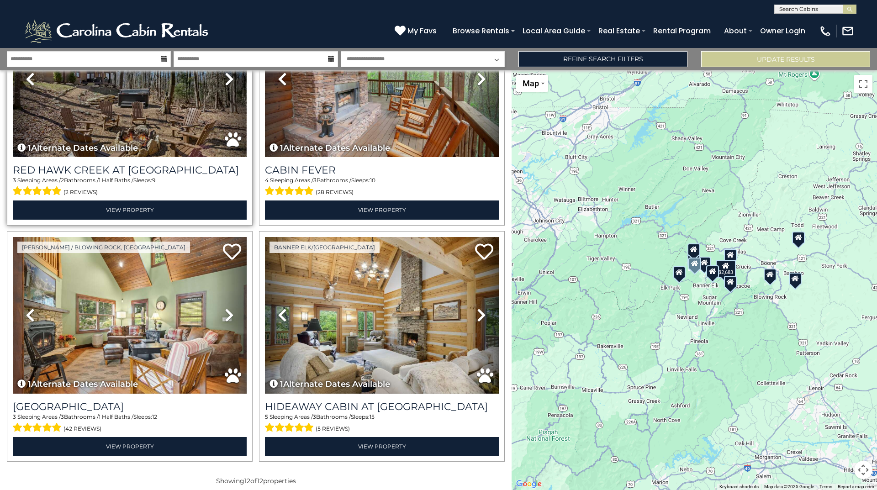
click at [130, 111] on img at bounding box center [130, 78] width 234 height 157
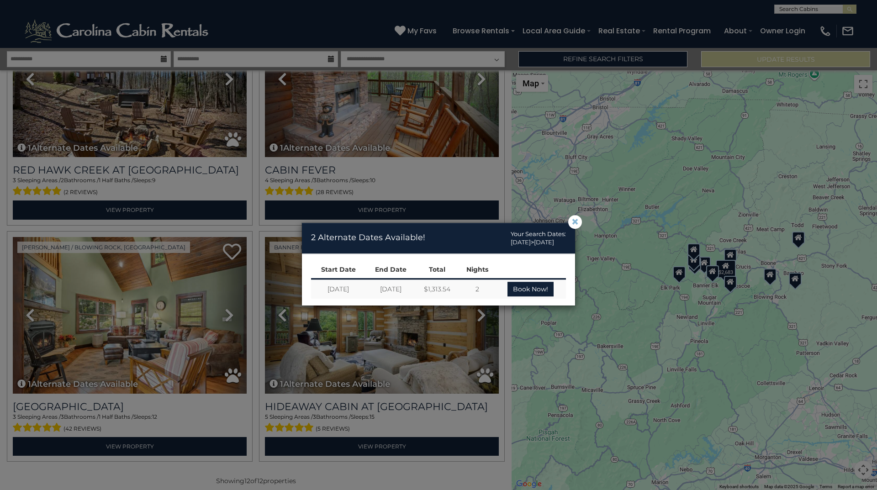
click at [573, 222] on span "×" at bounding box center [575, 222] width 8 height 0
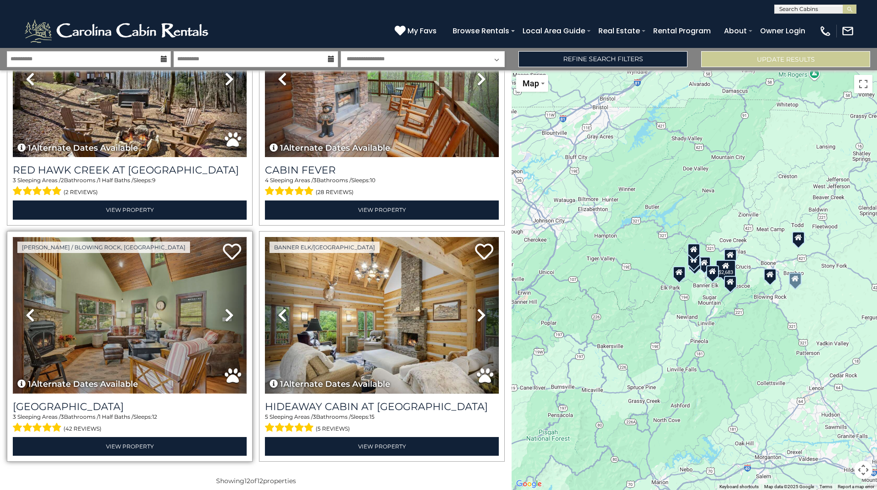
click at [101, 296] on img at bounding box center [130, 315] width 234 height 157
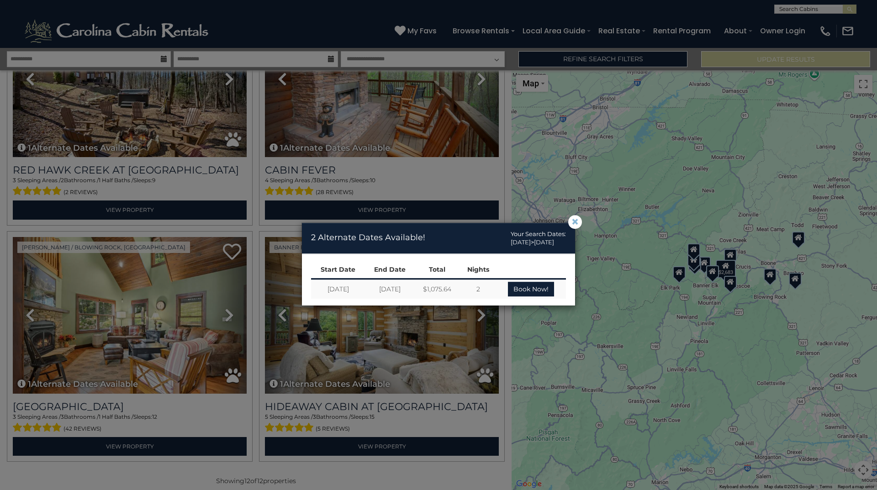
click at [572, 222] on span "×" at bounding box center [575, 222] width 8 height 0
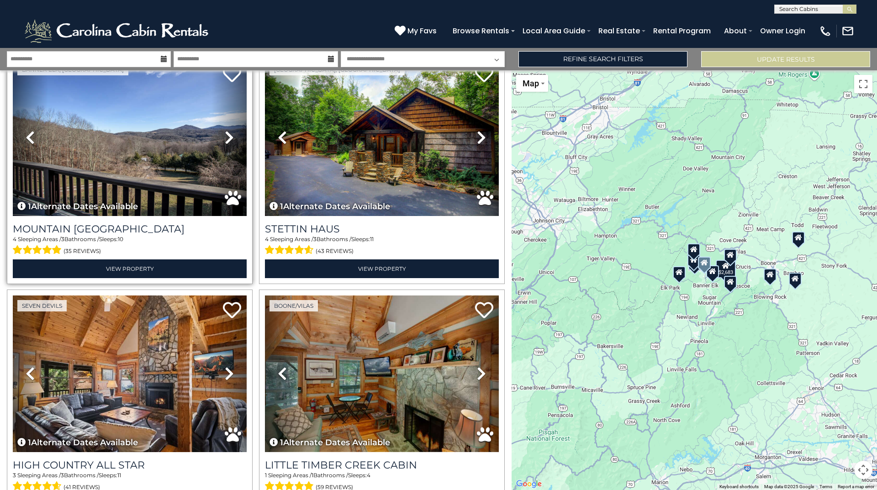
scroll to position [503, 0]
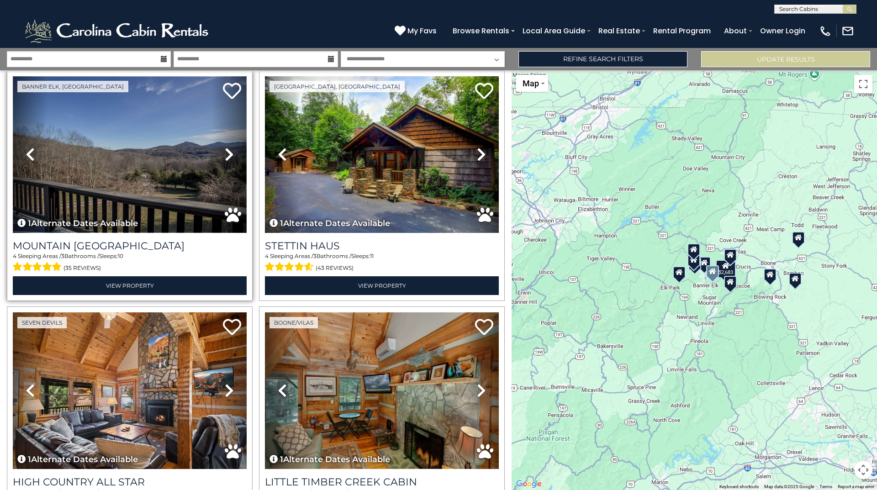
click at [122, 163] on img at bounding box center [130, 154] width 234 height 157
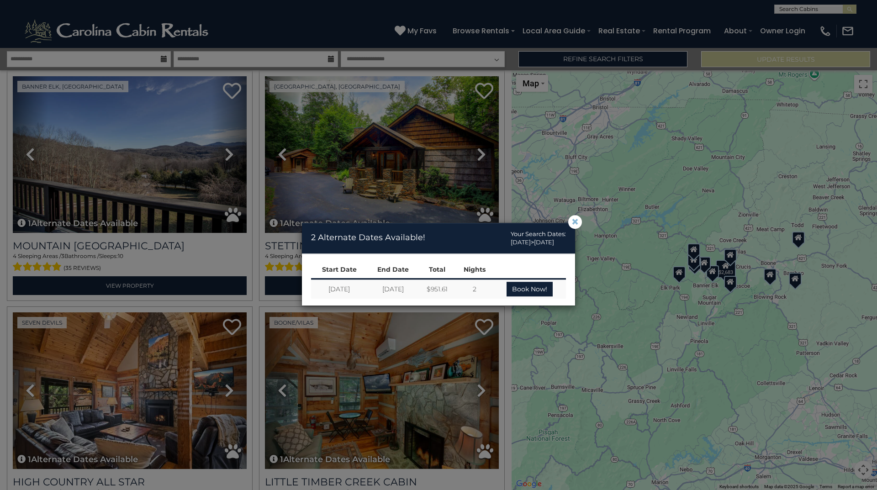
click at [578, 222] on span "×" at bounding box center [575, 222] width 8 height 0
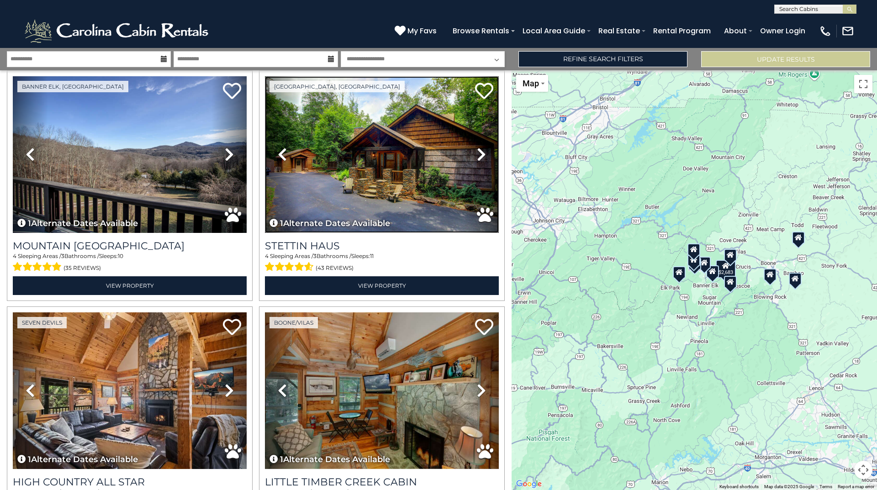
click at [408, 170] on img at bounding box center [382, 154] width 234 height 157
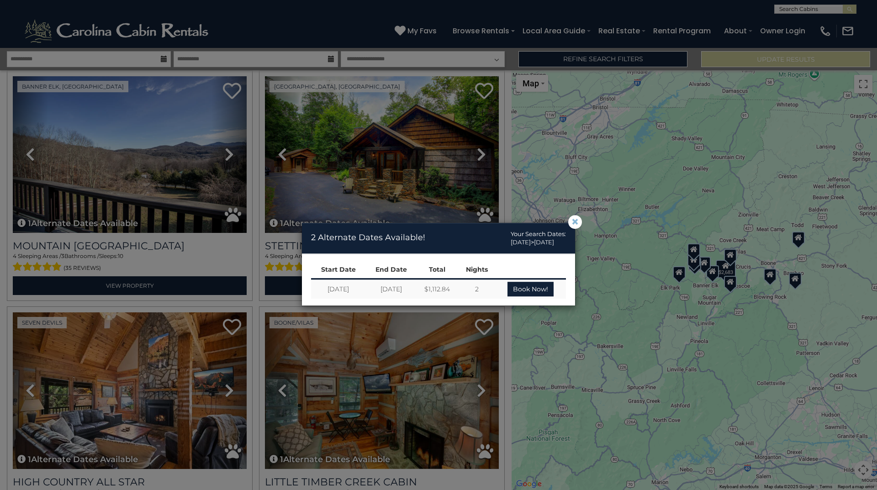
click at [573, 222] on span "×" at bounding box center [575, 222] width 8 height 0
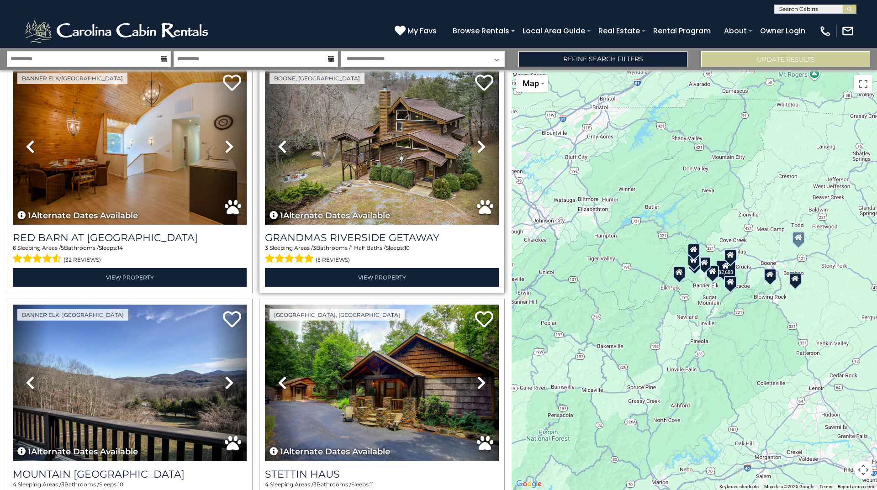
scroll to position [92, 0]
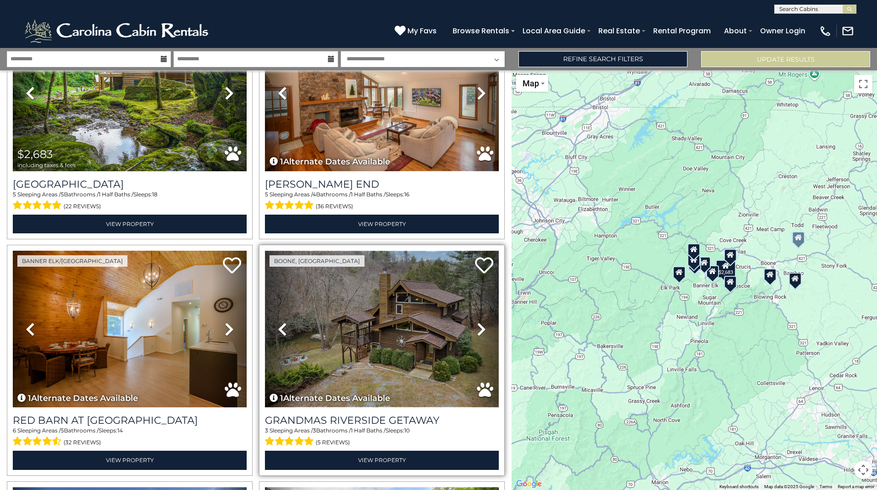
click at [369, 310] on img at bounding box center [382, 329] width 234 height 157
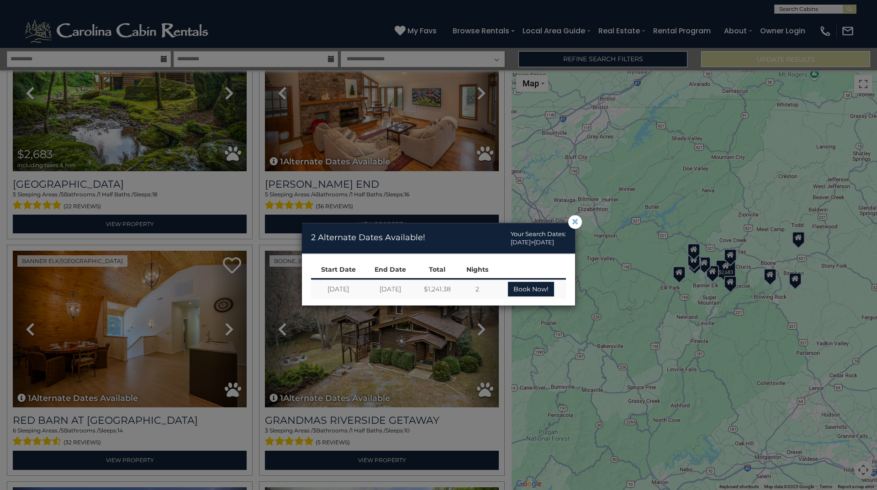
click at [572, 222] on span "×" at bounding box center [575, 222] width 8 height 0
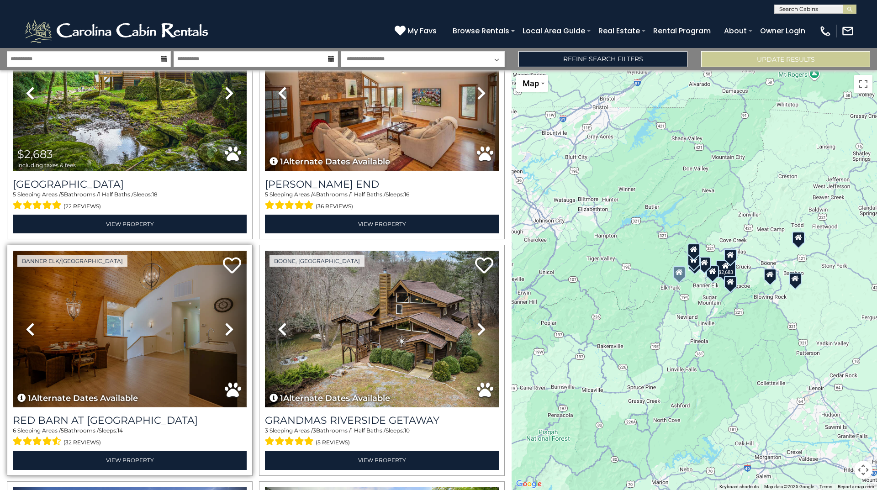
click at [82, 332] on img at bounding box center [130, 329] width 234 height 157
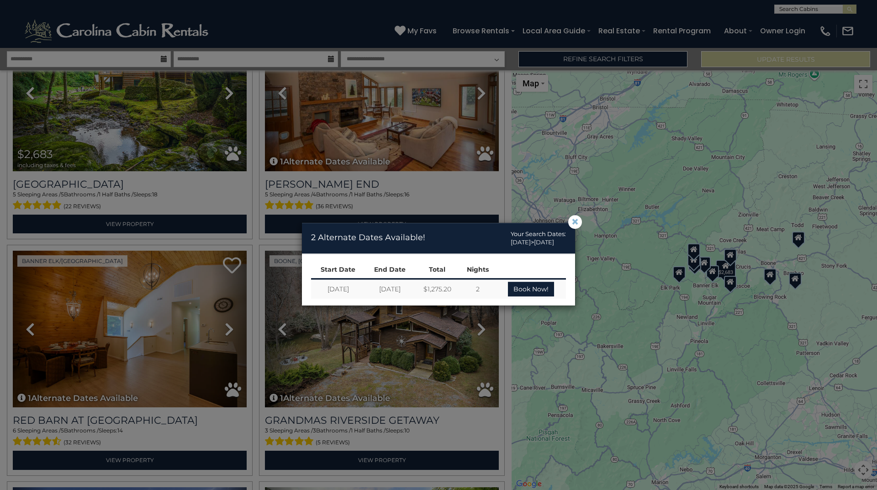
click at [573, 222] on span "×" at bounding box center [575, 222] width 8 height 0
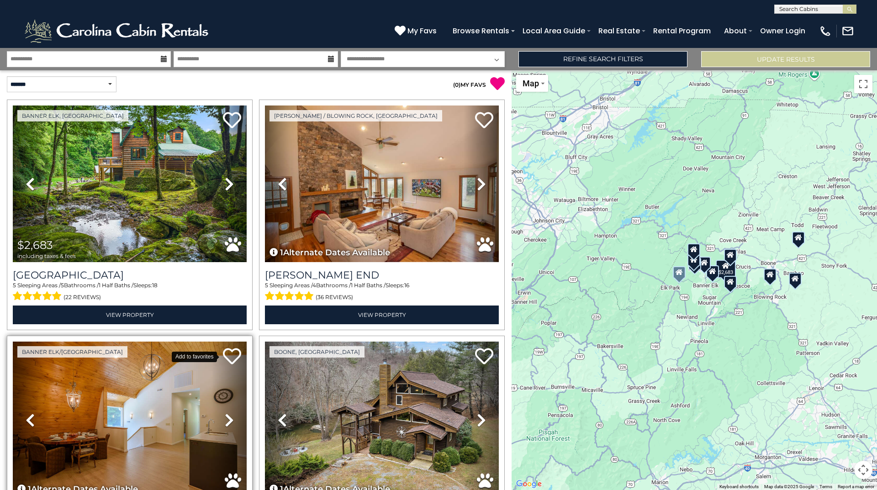
scroll to position [0, 0]
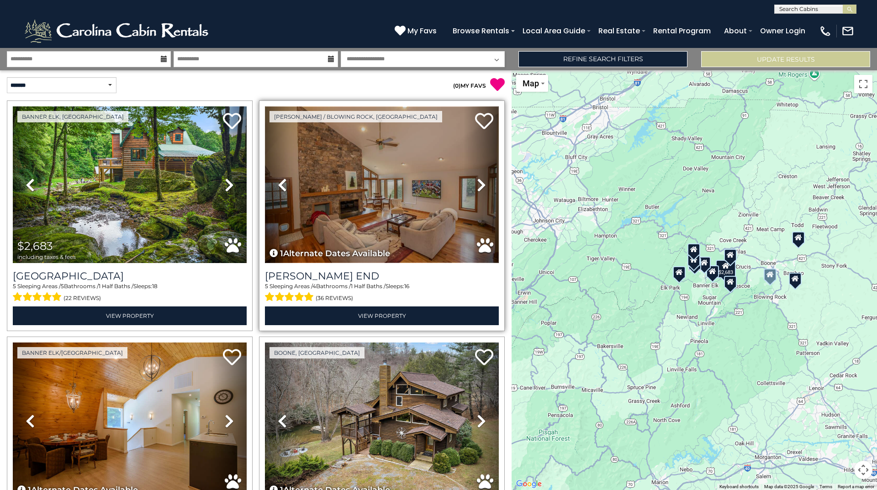
click at [390, 187] on img at bounding box center [382, 184] width 234 height 157
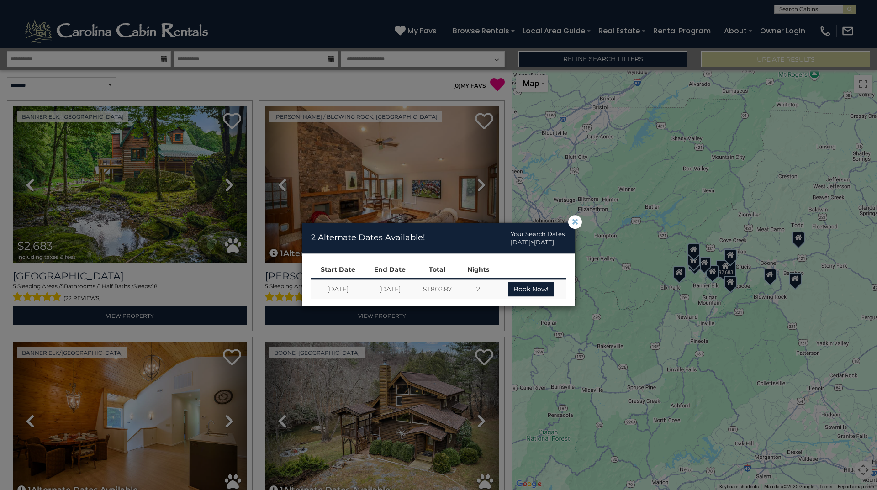
click at [579, 222] on span "×" at bounding box center [575, 222] width 8 height 0
